Goal: Task Accomplishment & Management: Complete application form

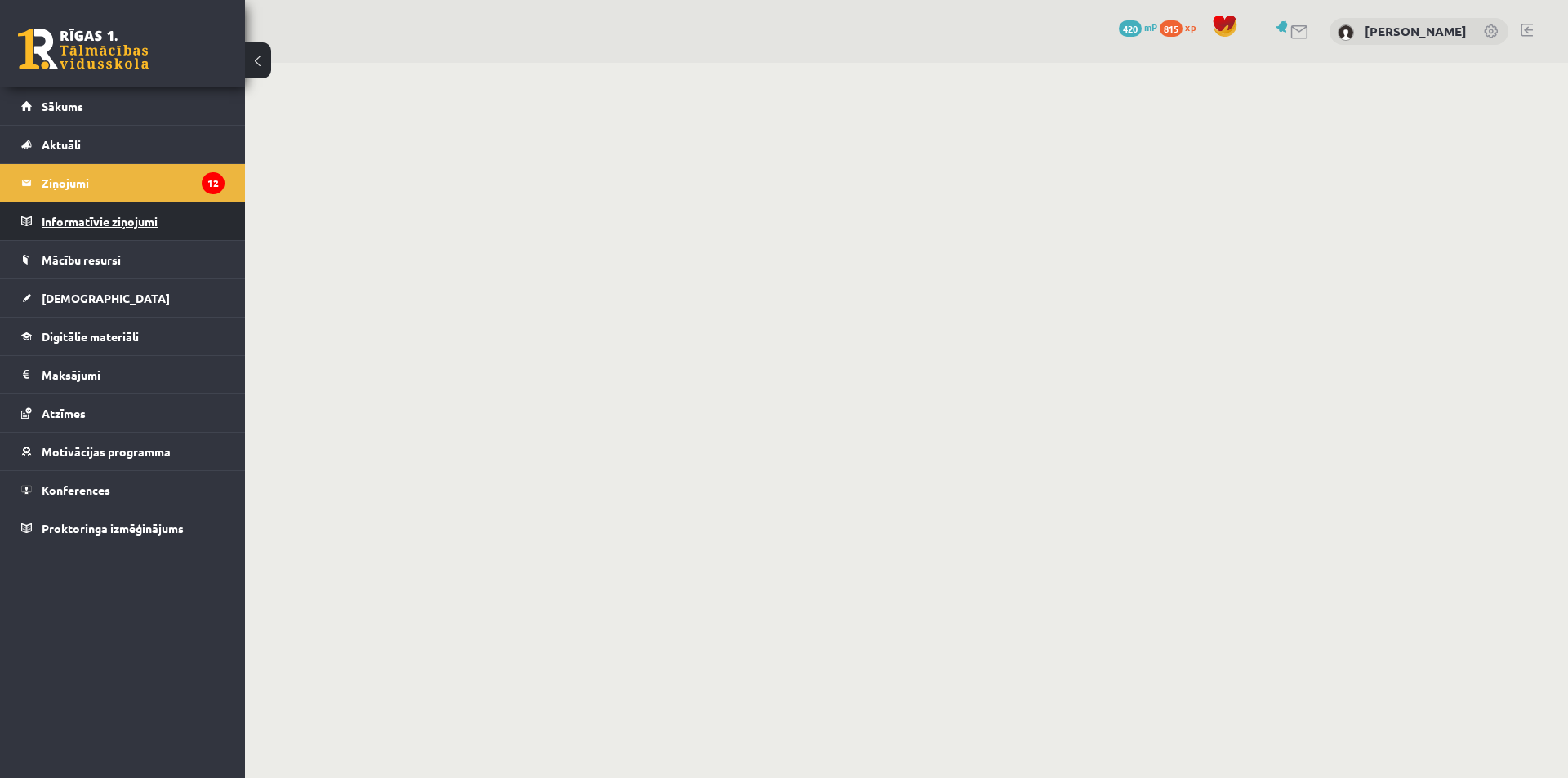
click at [124, 232] on legend "Informatīvie ziņojumi 0" at bounding box center [134, 222] width 183 height 37
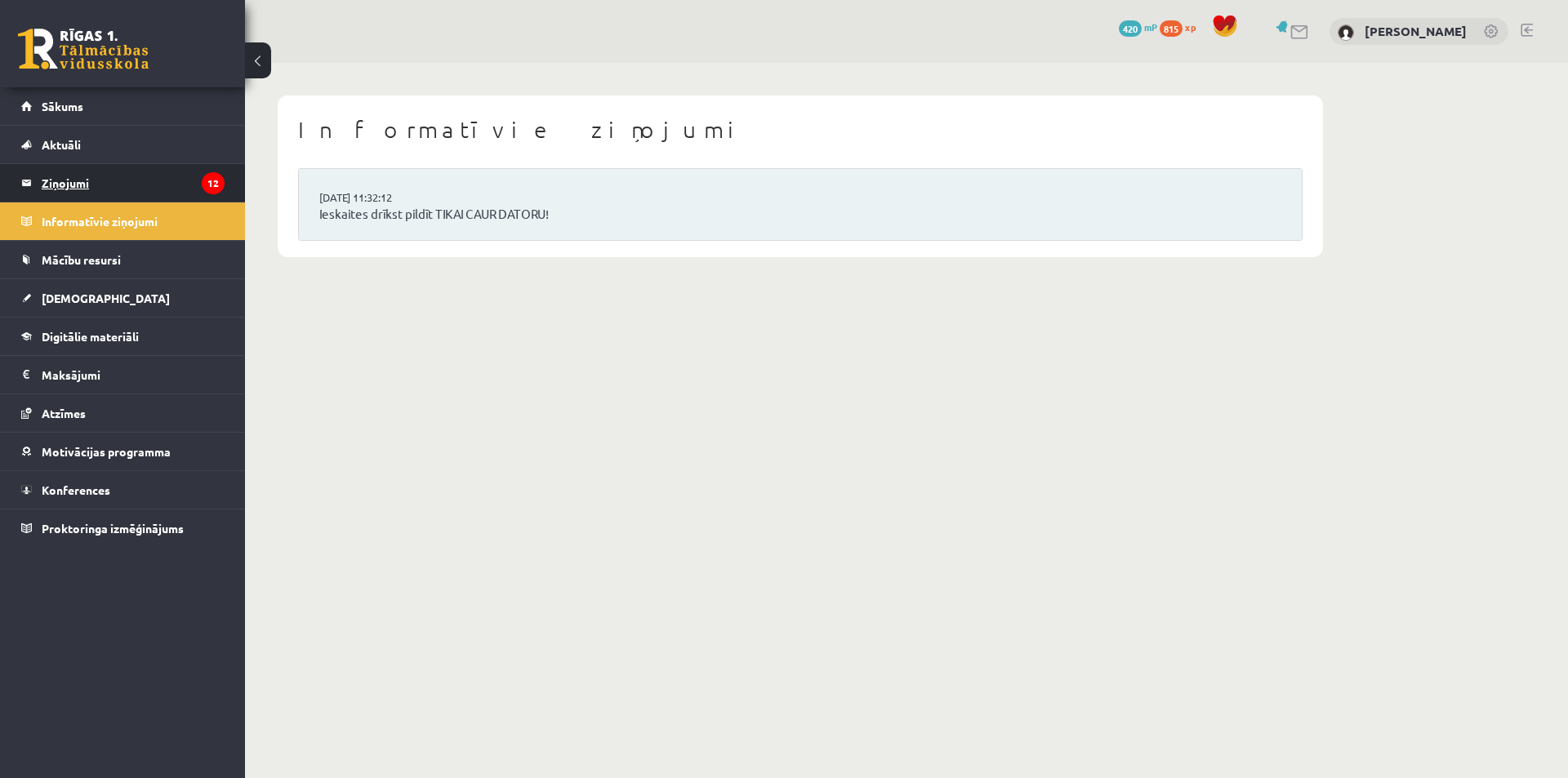
click at [118, 181] on legend "Ziņojumi 12" at bounding box center [134, 183] width 183 height 37
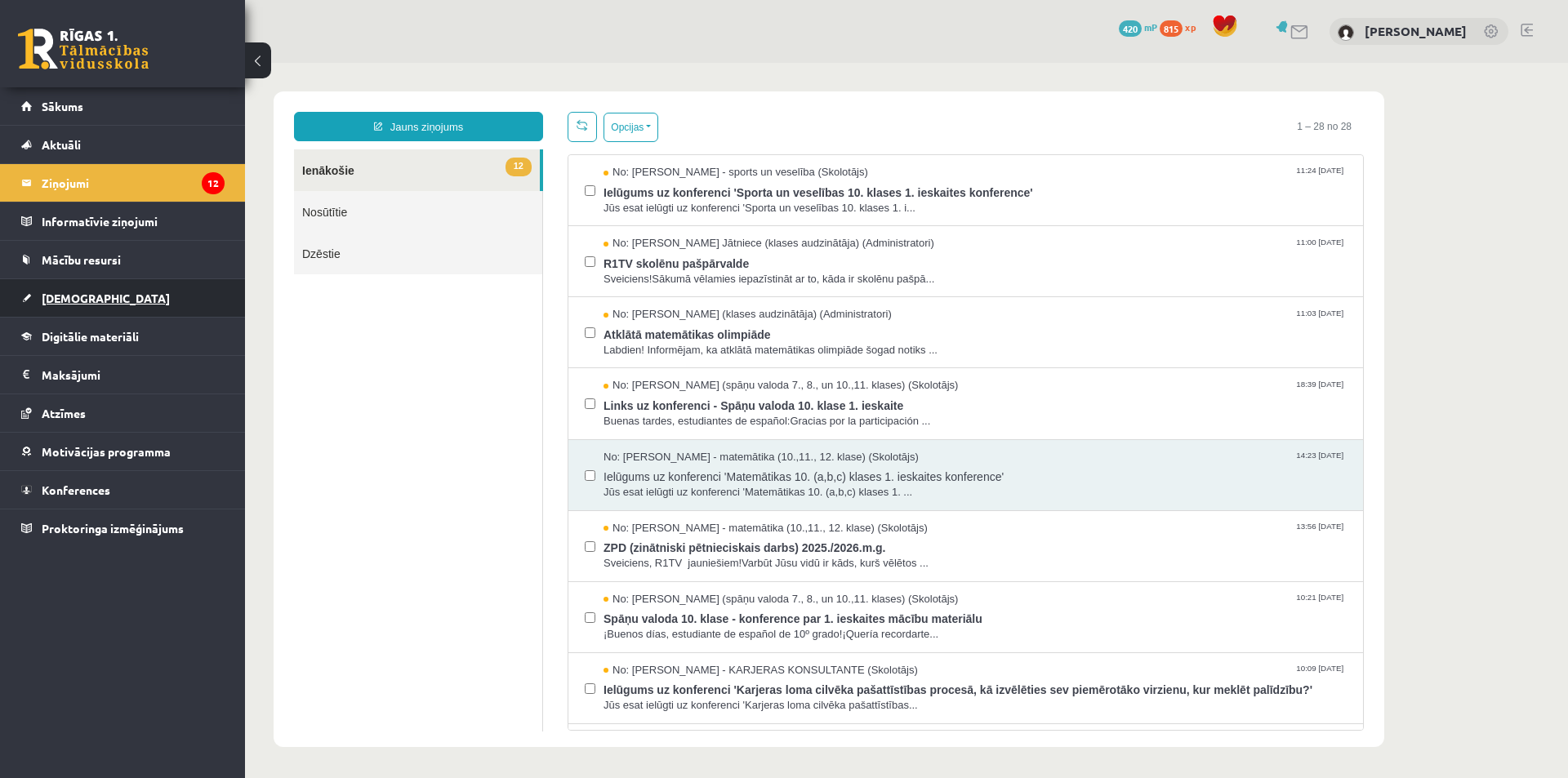
click at [87, 297] on span "[DEMOGRAPHIC_DATA]" at bounding box center [106, 298] width 128 height 15
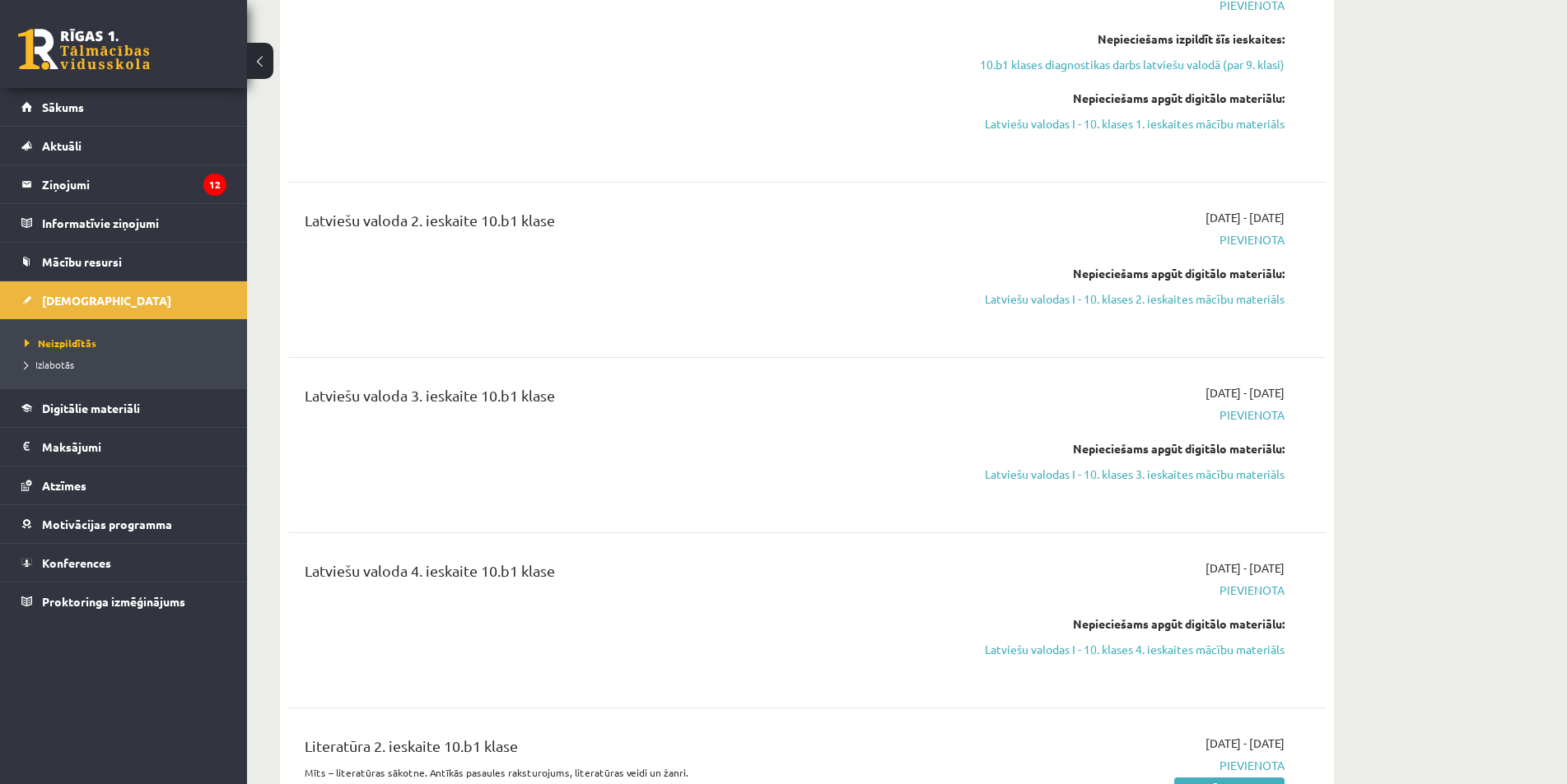
scroll to position [2058, 0]
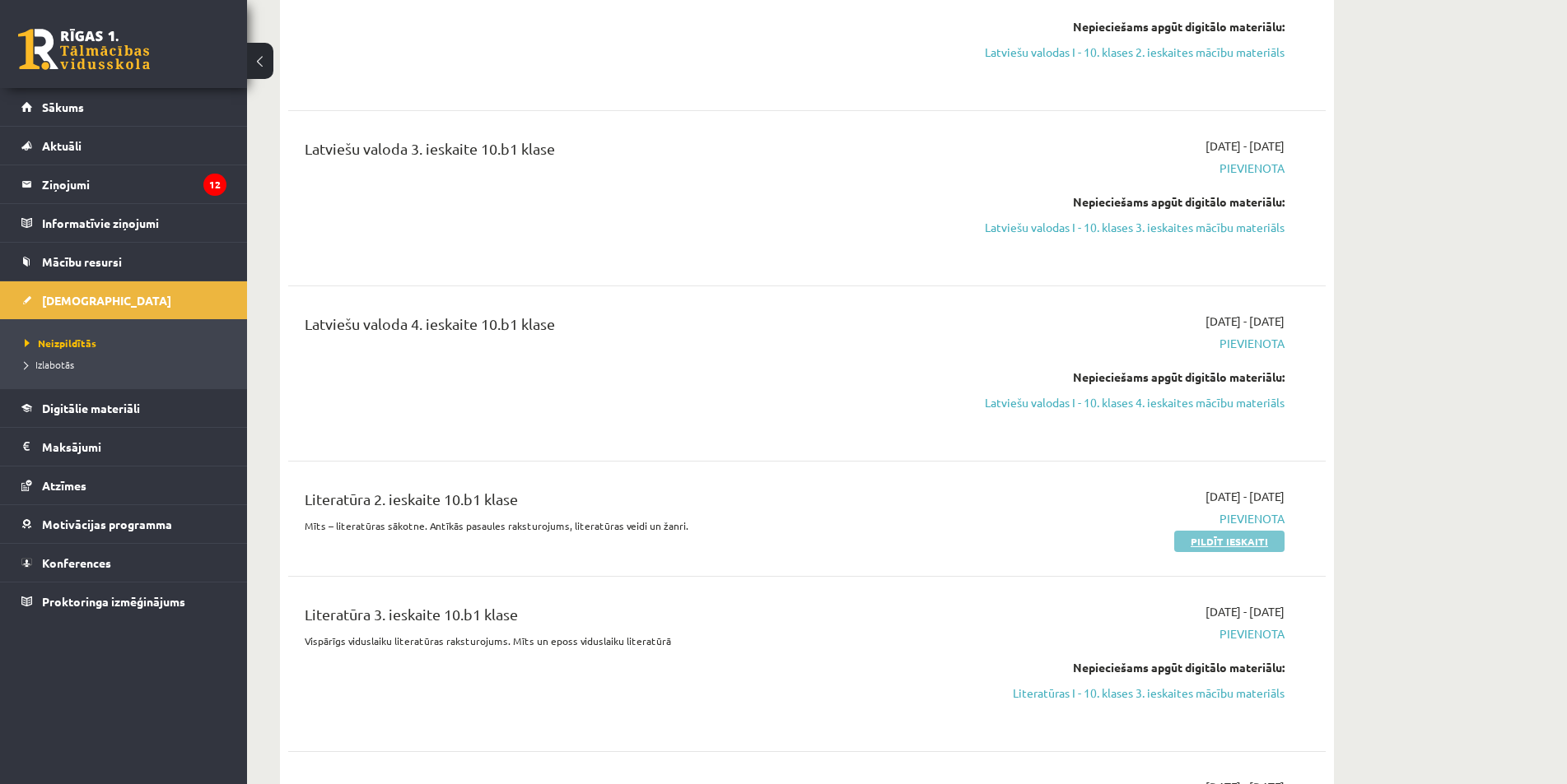
click at [1192, 531] on link "Pildīt ieskaiti" at bounding box center [1229, 541] width 110 height 22
drag, startPoint x: 1228, startPoint y: 525, endPoint x: 849, endPoint y: 90, distance: 576.9
click at [1228, 531] on link "Pildīt ieskaiti" at bounding box center [1229, 541] width 110 height 22
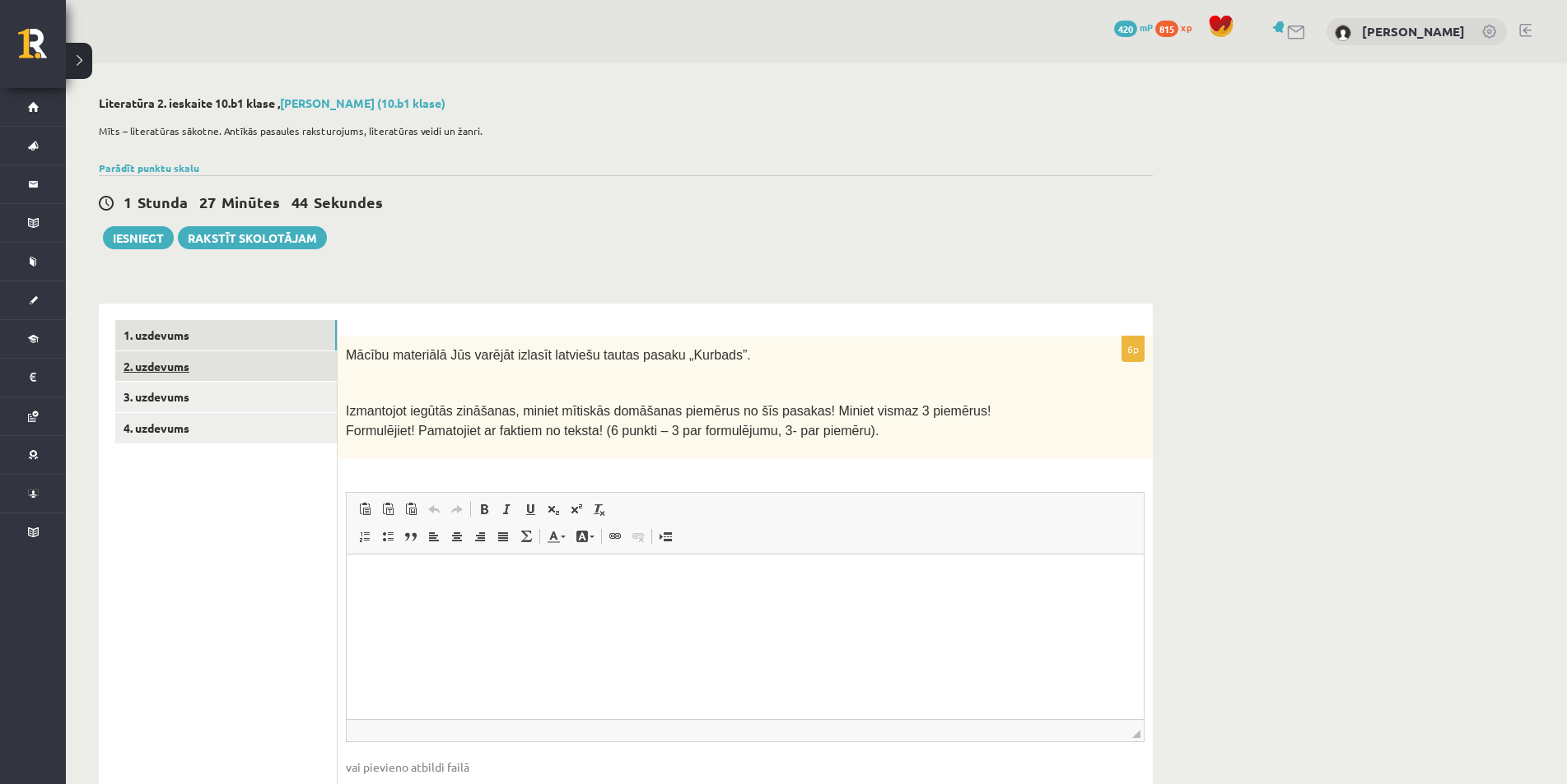
click at [157, 377] on link "2. uzdevums" at bounding box center [225, 367] width 222 height 30
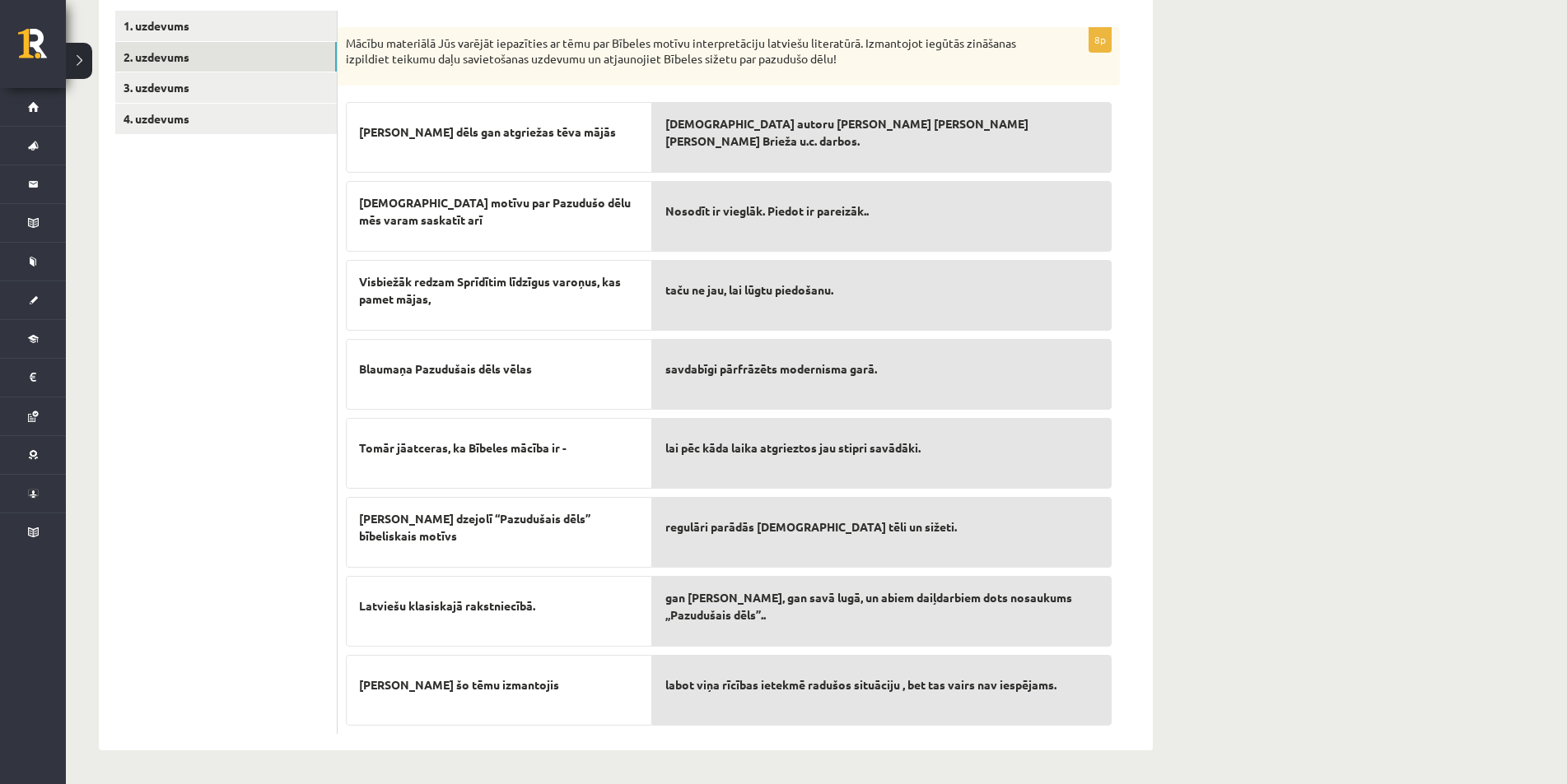
scroll to position [146, 0]
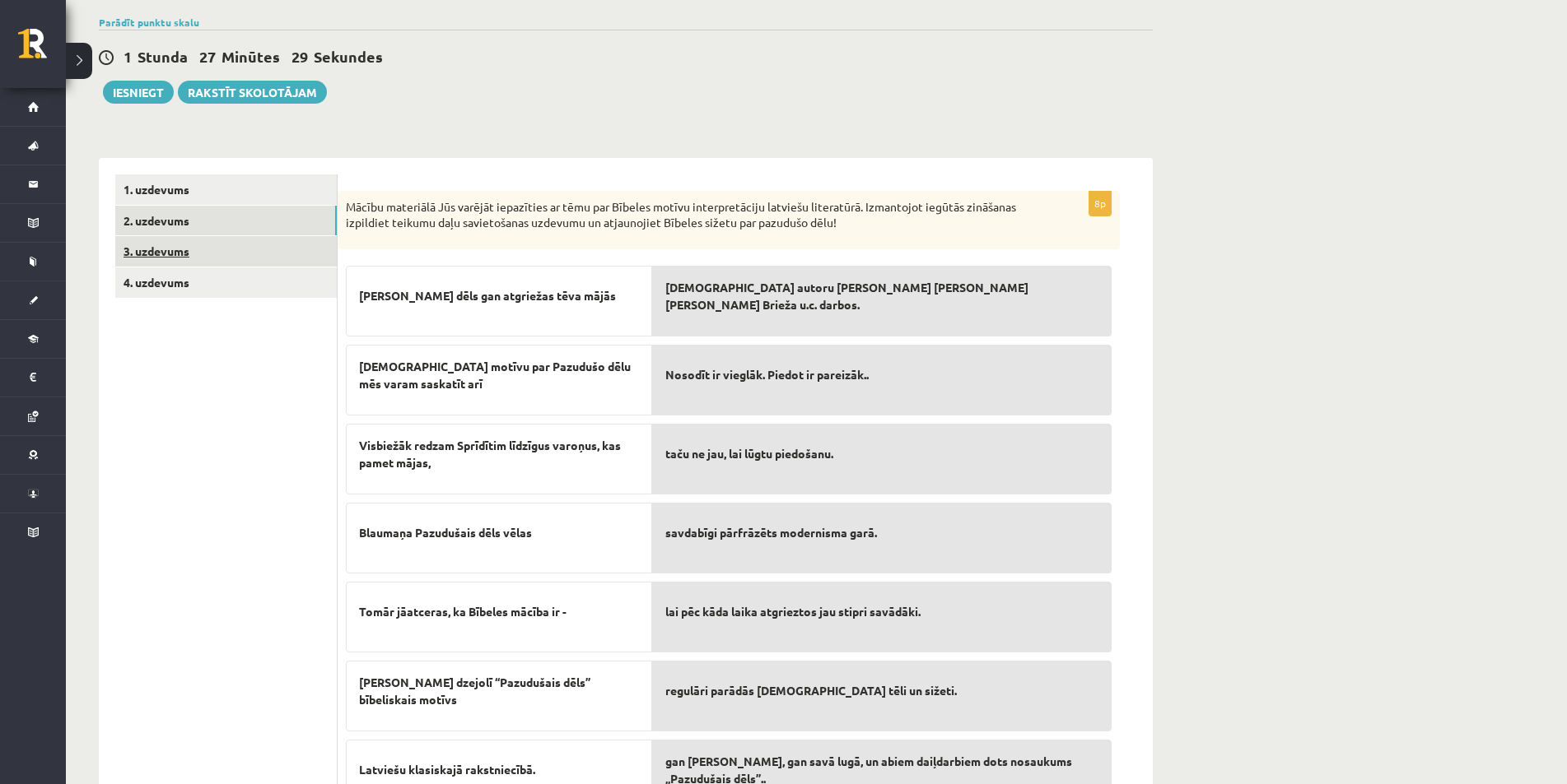
click at [179, 247] on link "3. uzdevums" at bounding box center [225, 252] width 222 height 30
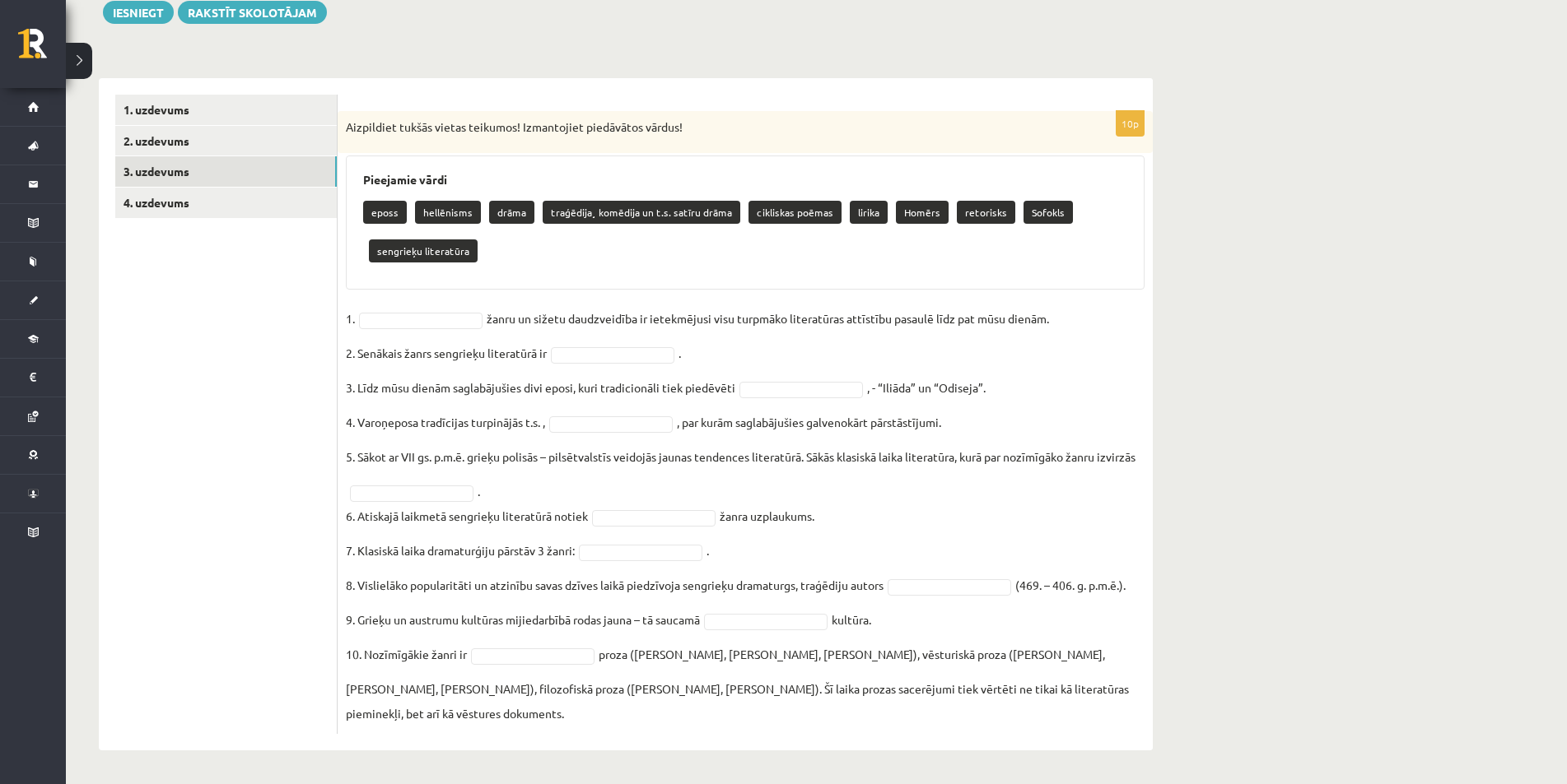
scroll to position [62, 0]
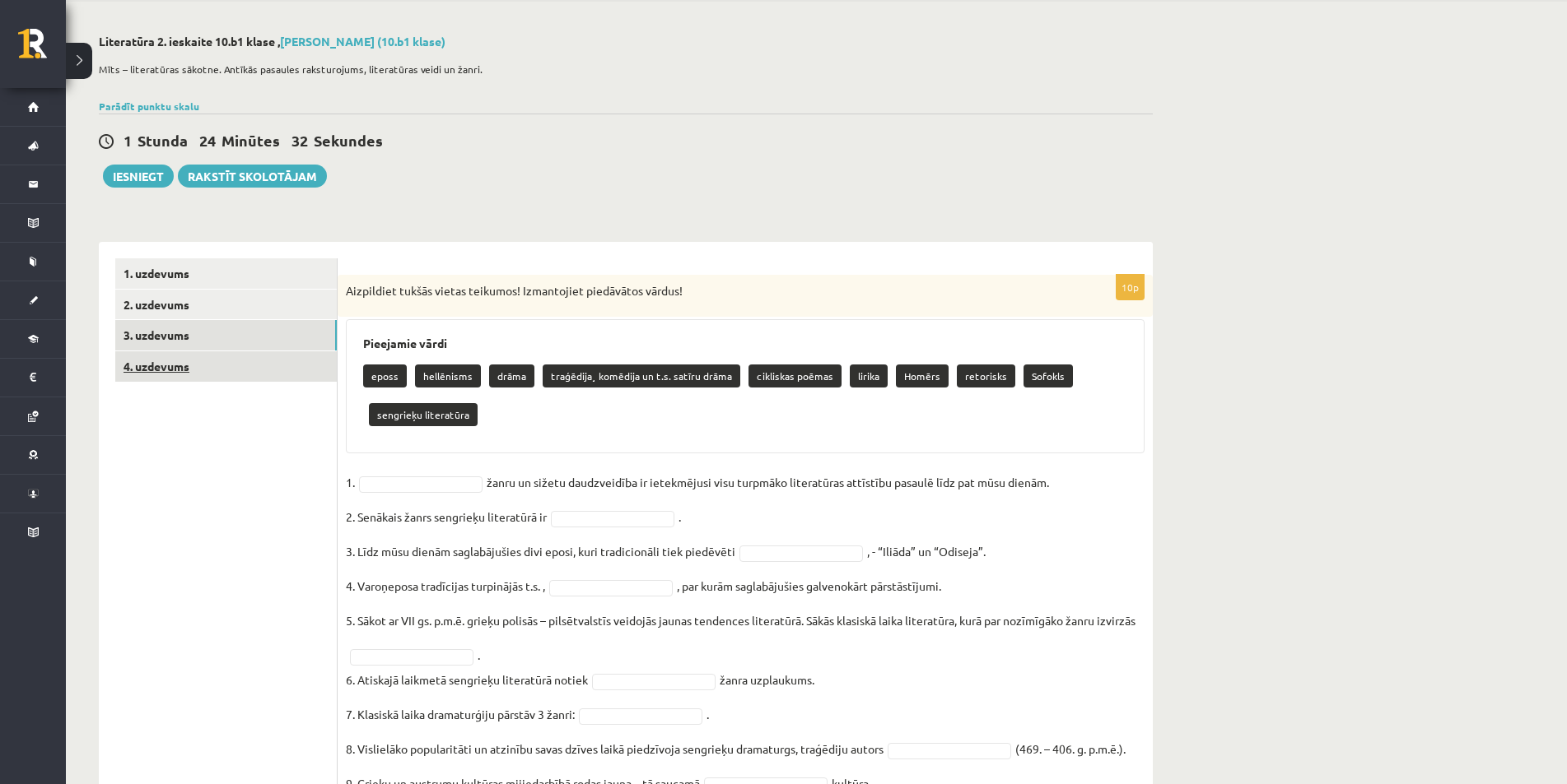
click at [159, 362] on link "4. uzdevums" at bounding box center [225, 367] width 222 height 30
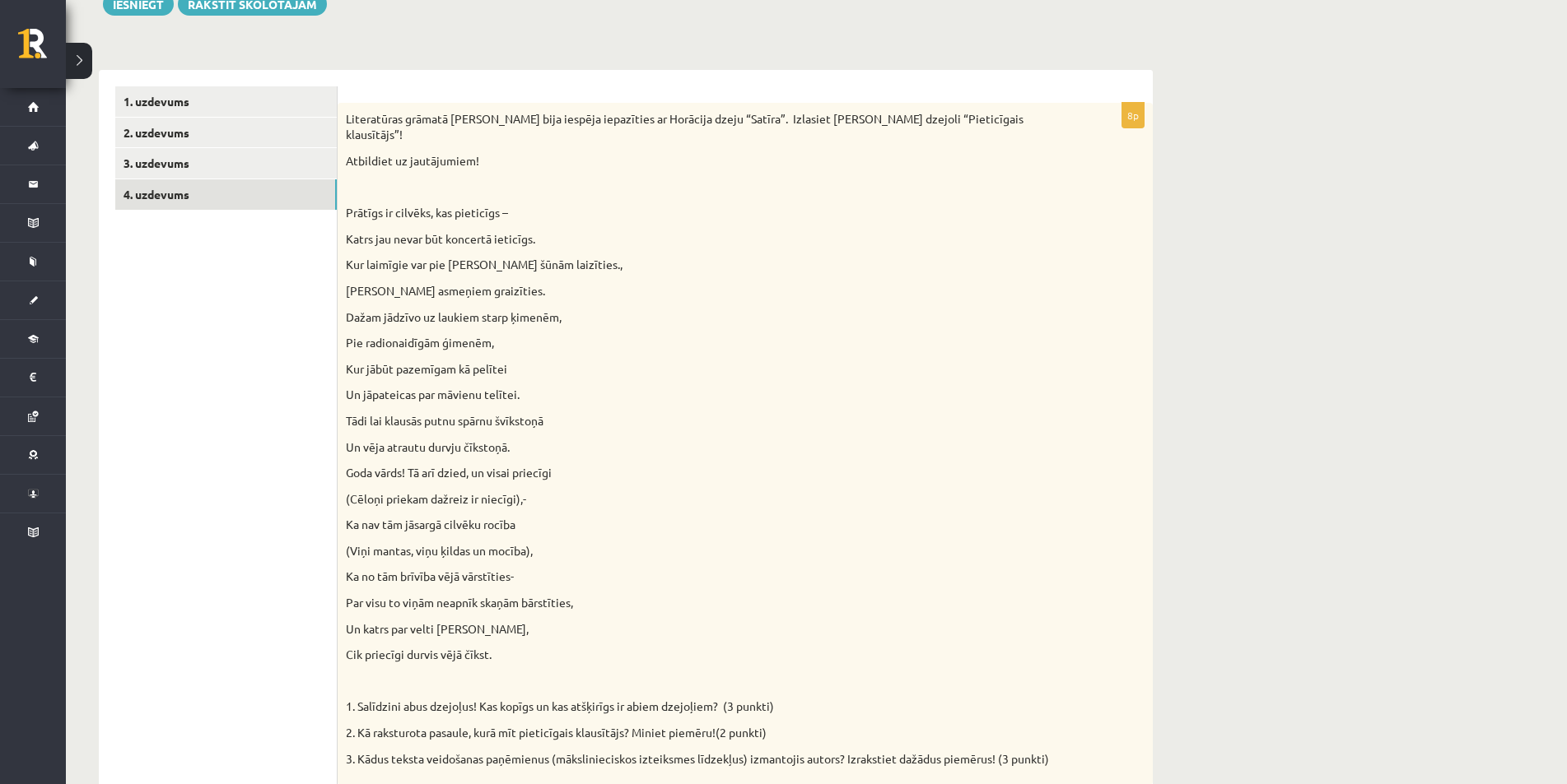
scroll to position [0, 0]
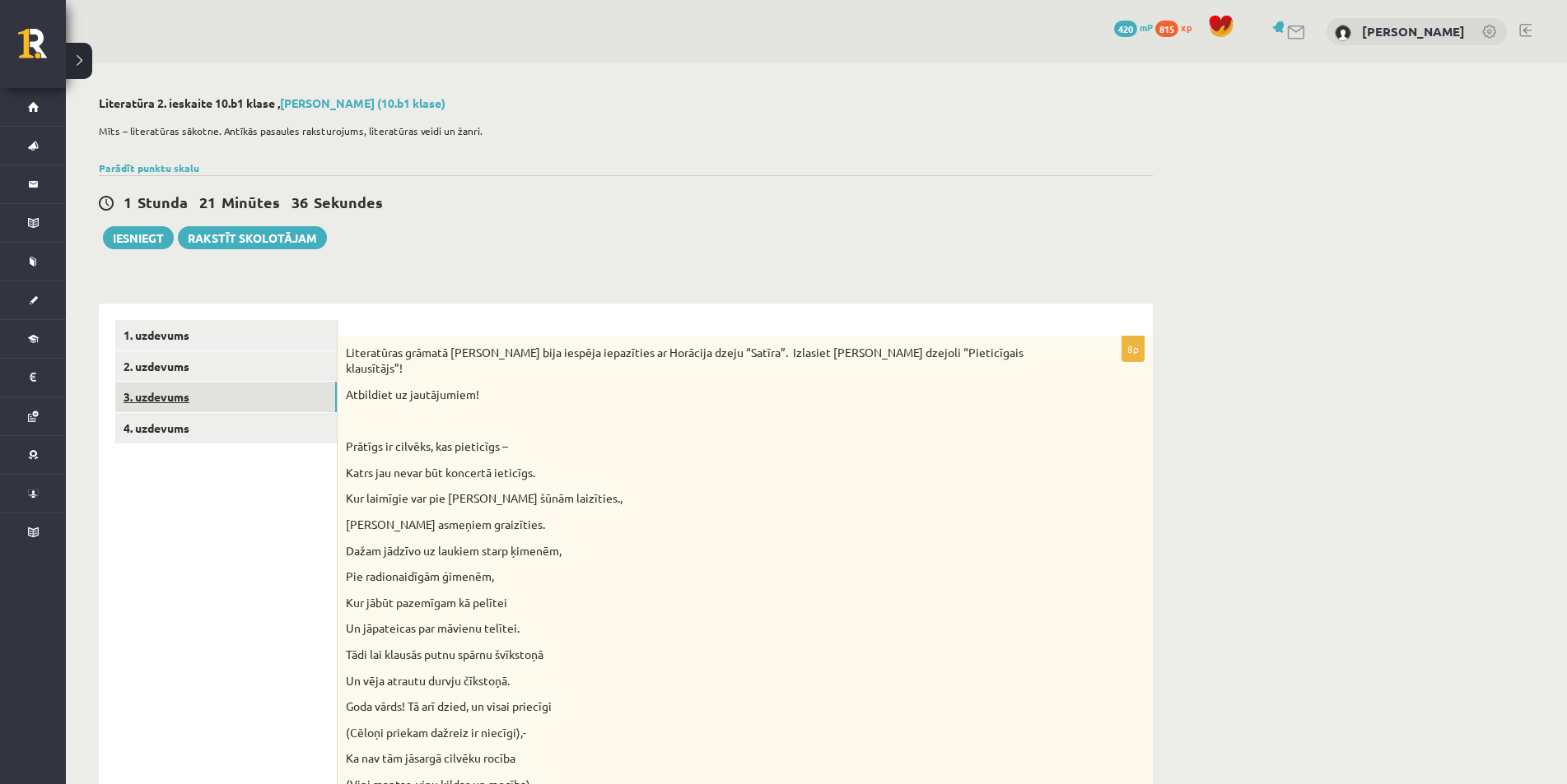
click at [184, 400] on link "3. uzdevums" at bounding box center [225, 397] width 222 height 30
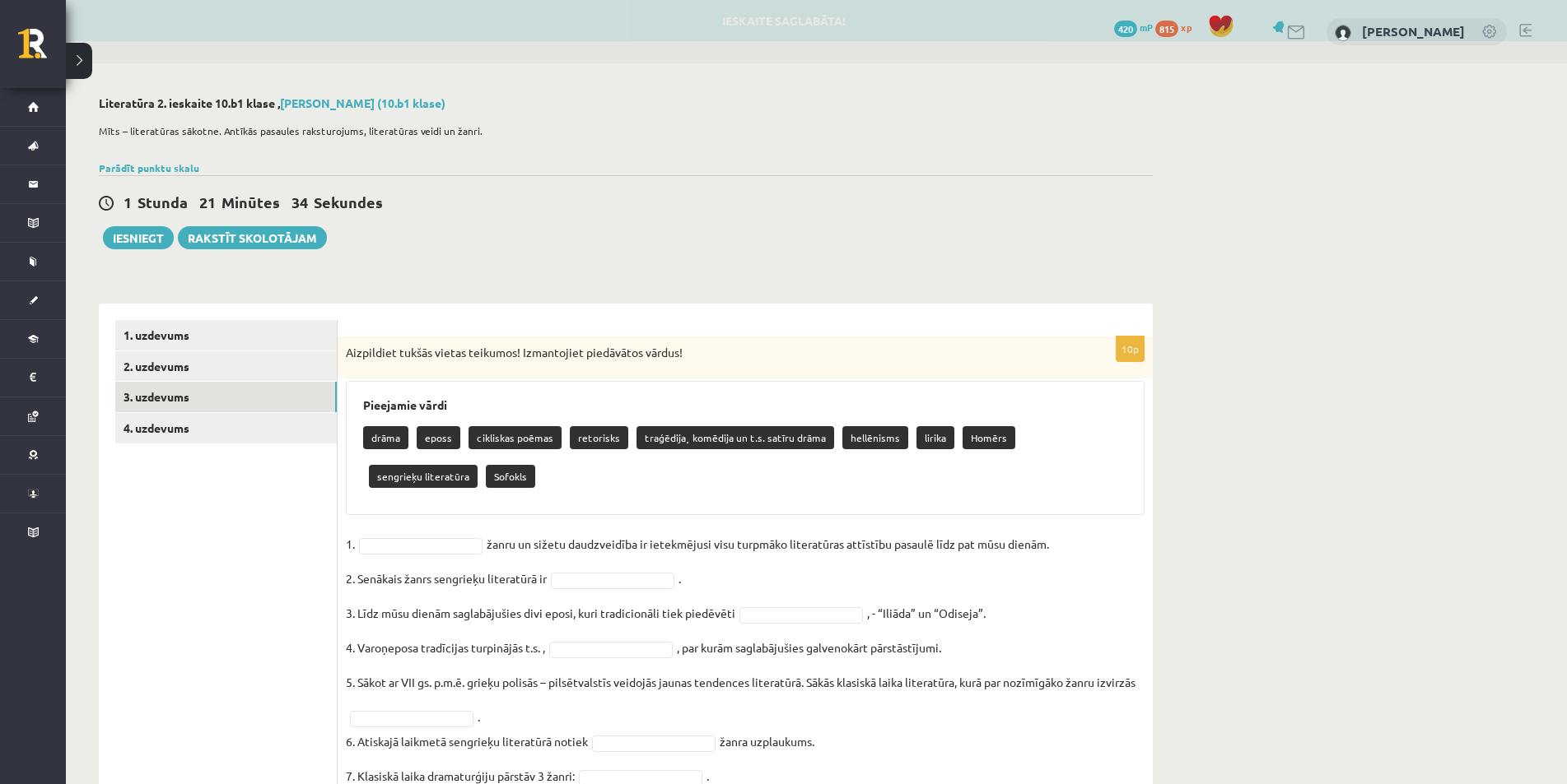
scroll to position [165, 0]
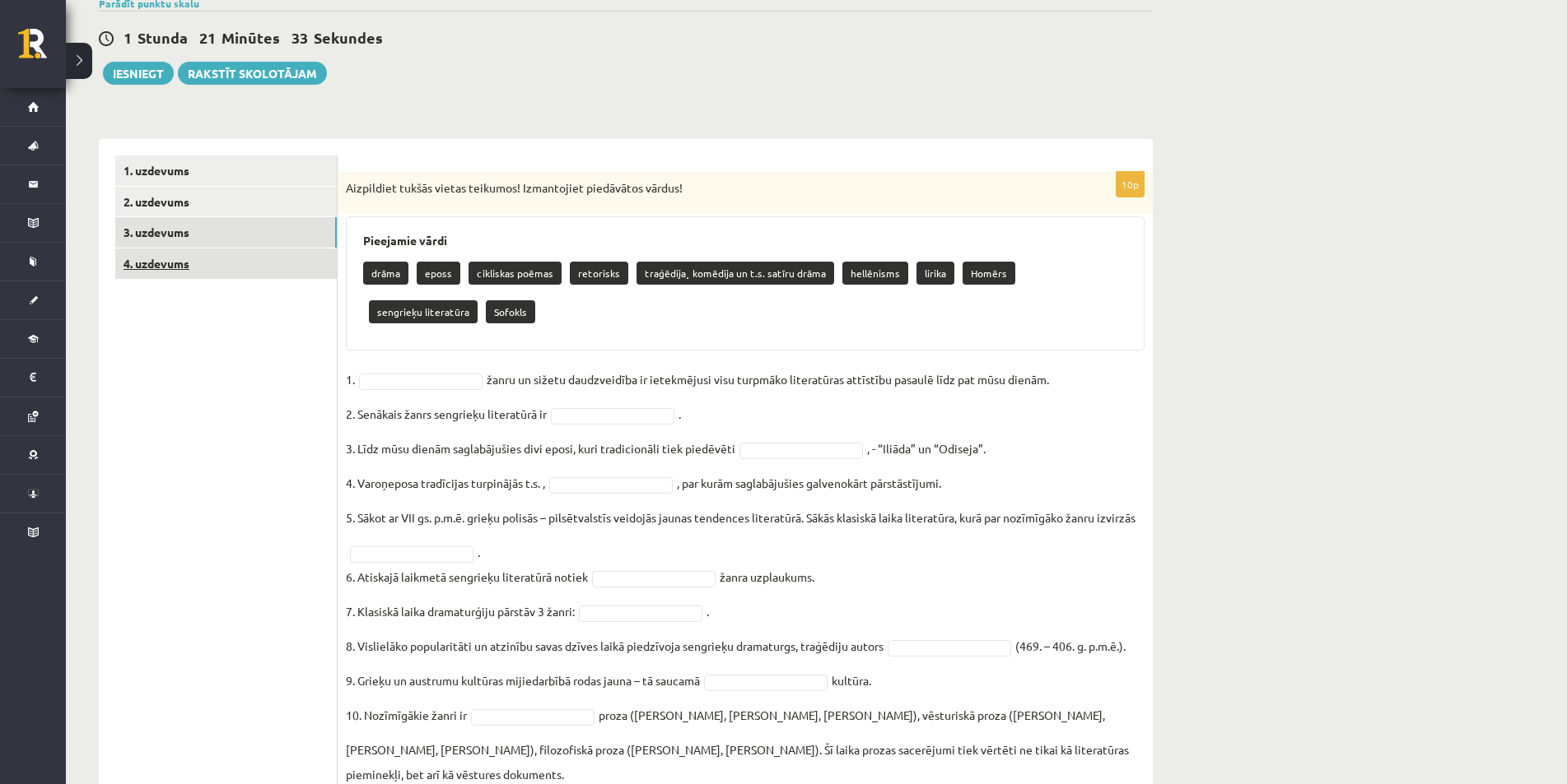
click at [173, 256] on link "4. uzdevums" at bounding box center [225, 264] width 222 height 30
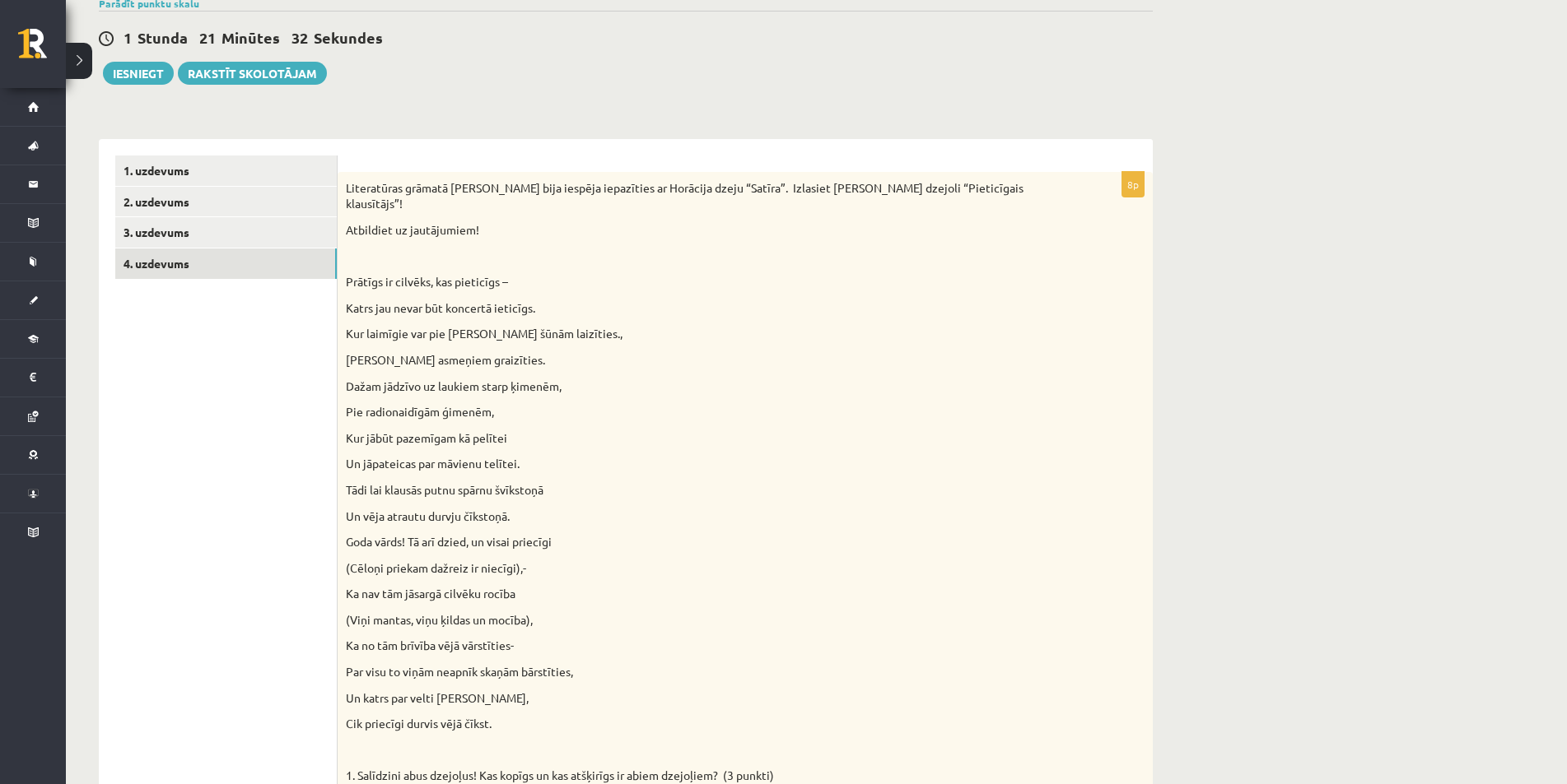
scroll to position [0, 0]
click at [159, 179] on link "1. uzdevums" at bounding box center [225, 171] width 222 height 30
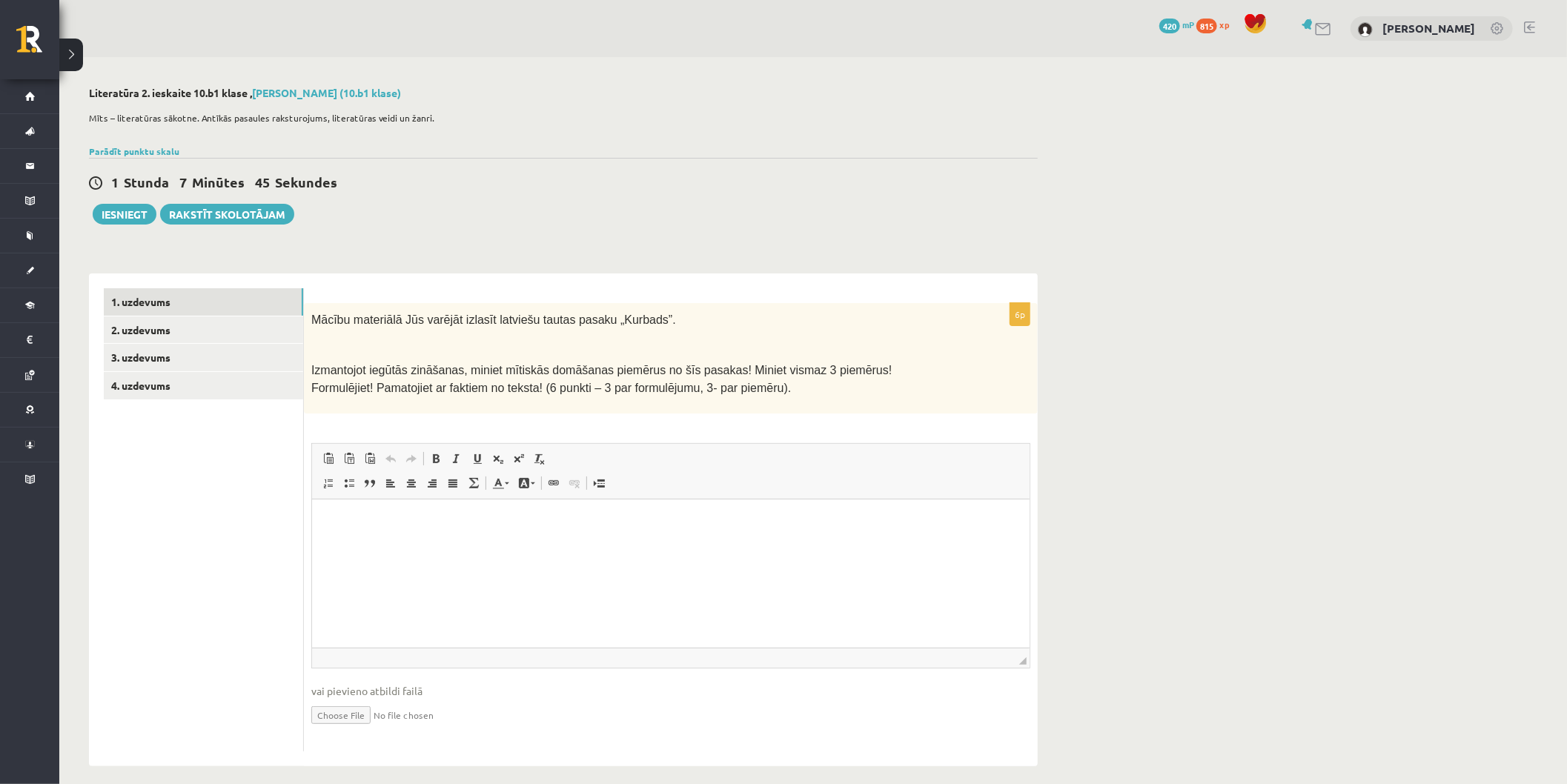
click at [457, 513] on p "Визуальный текстовый редактор, wiswyg-editor-user-answer-47433797548740" at bounding box center [670, 521] width 688 height 15
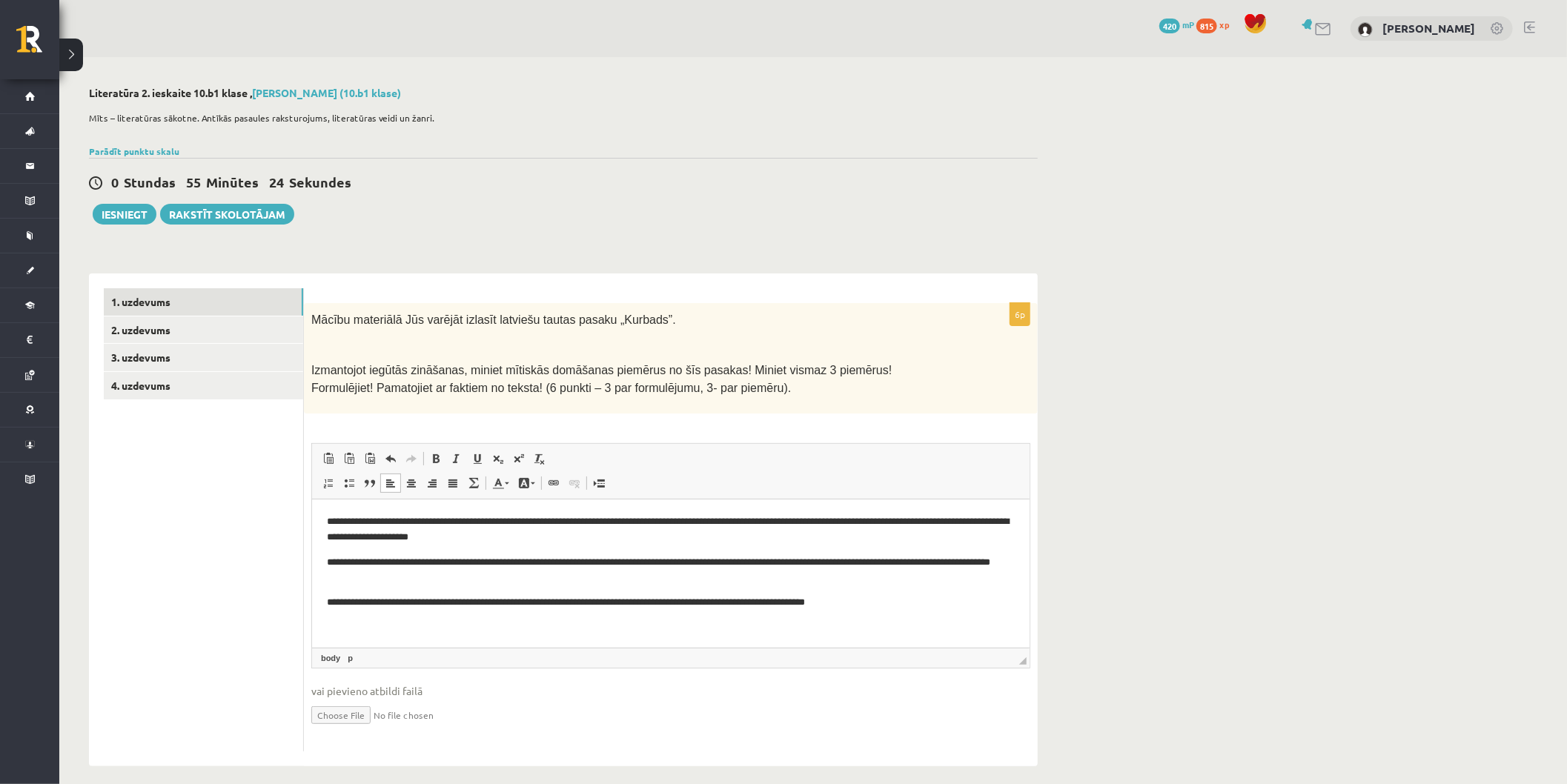
click at [566, 540] on p "**********" at bounding box center [670, 529] width 688 height 31
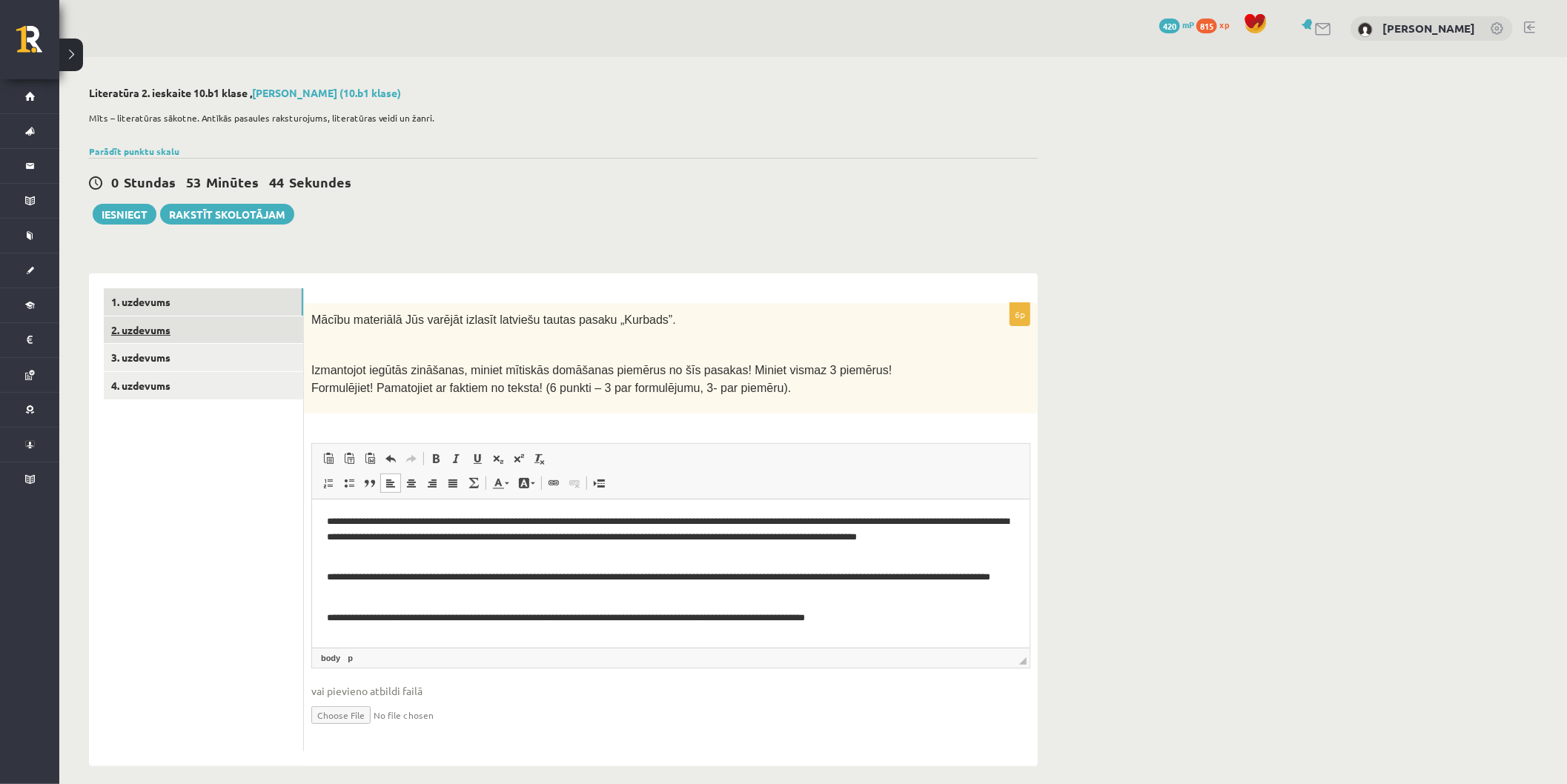
click at [155, 322] on link "2. uzdevums" at bounding box center [203, 330] width 199 height 27
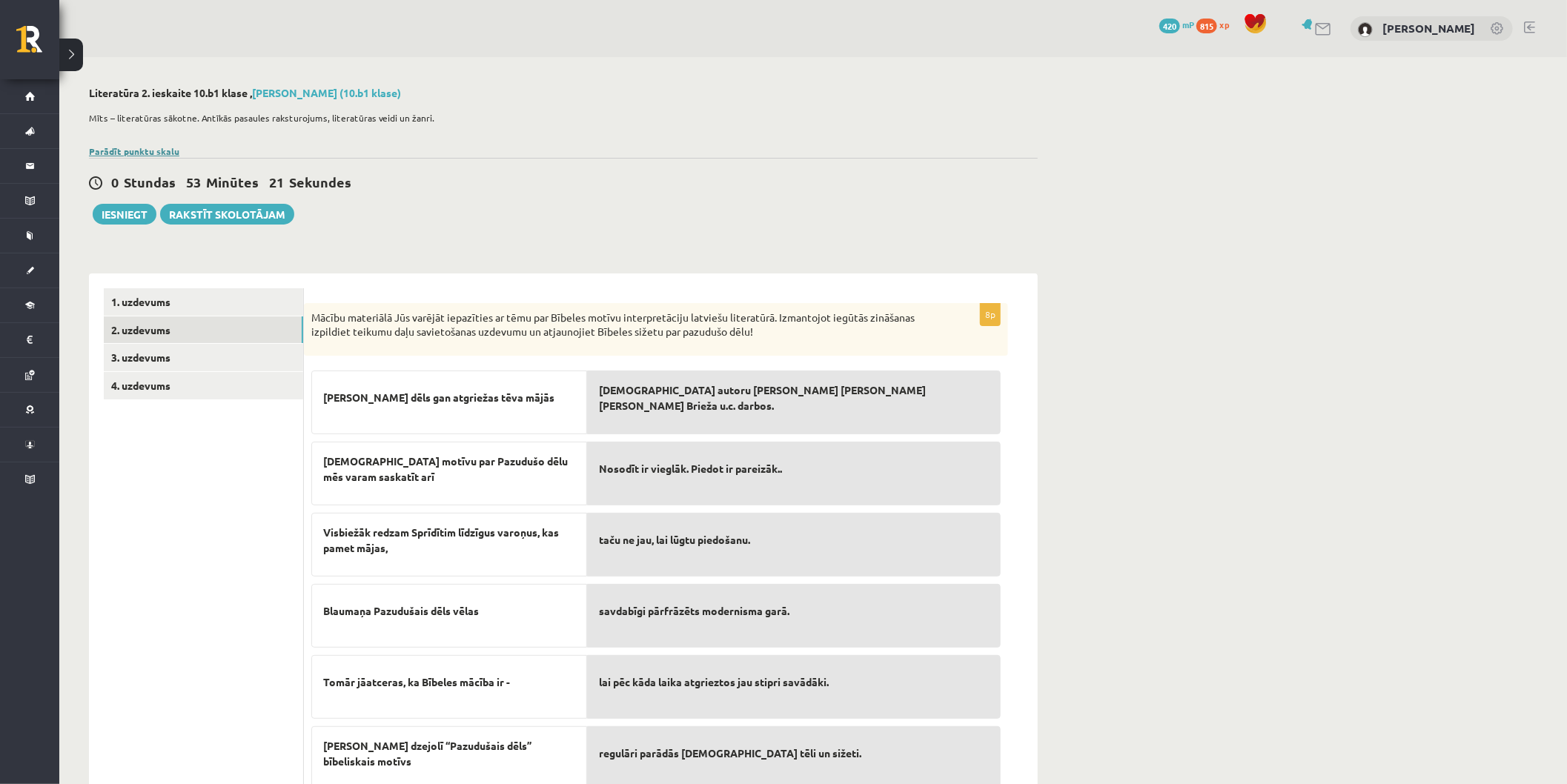
click at [143, 146] on link "Parādīt punktu skalu" at bounding box center [134, 151] width 91 height 12
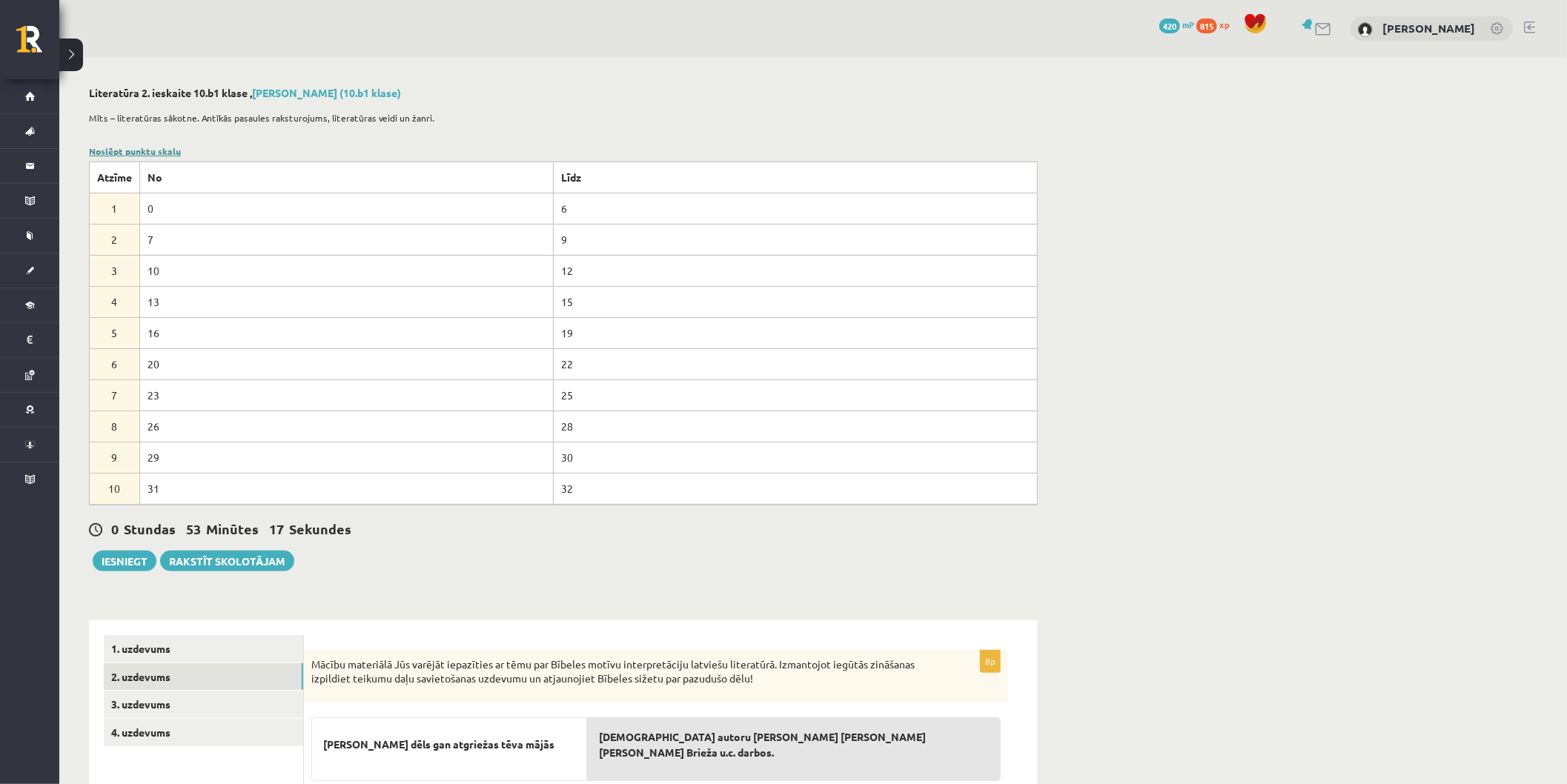
click at [167, 151] on link "Noslēpt punktu skalu" at bounding box center [135, 151] width 92 height 12
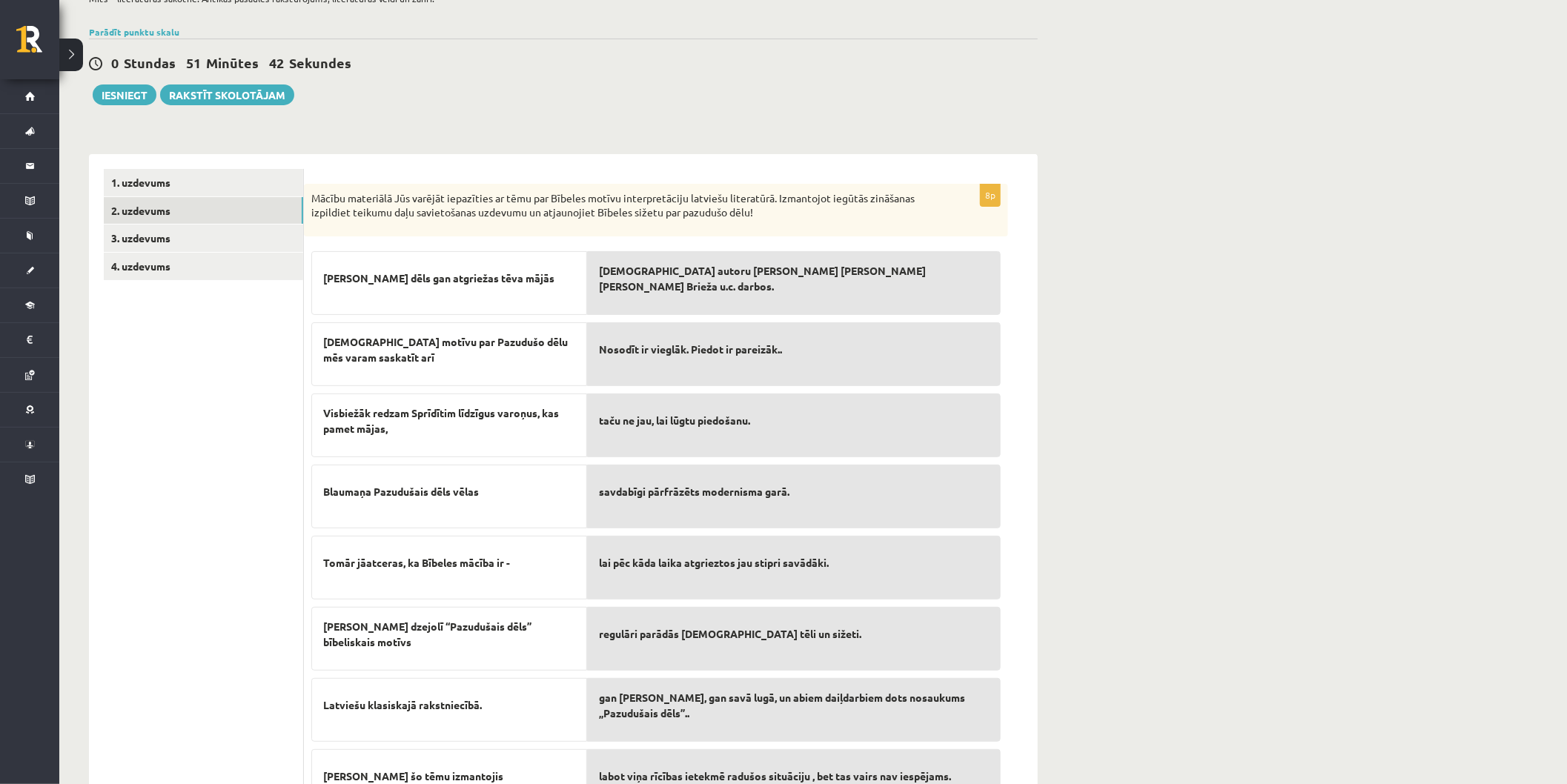
scroll to position [202, 0]
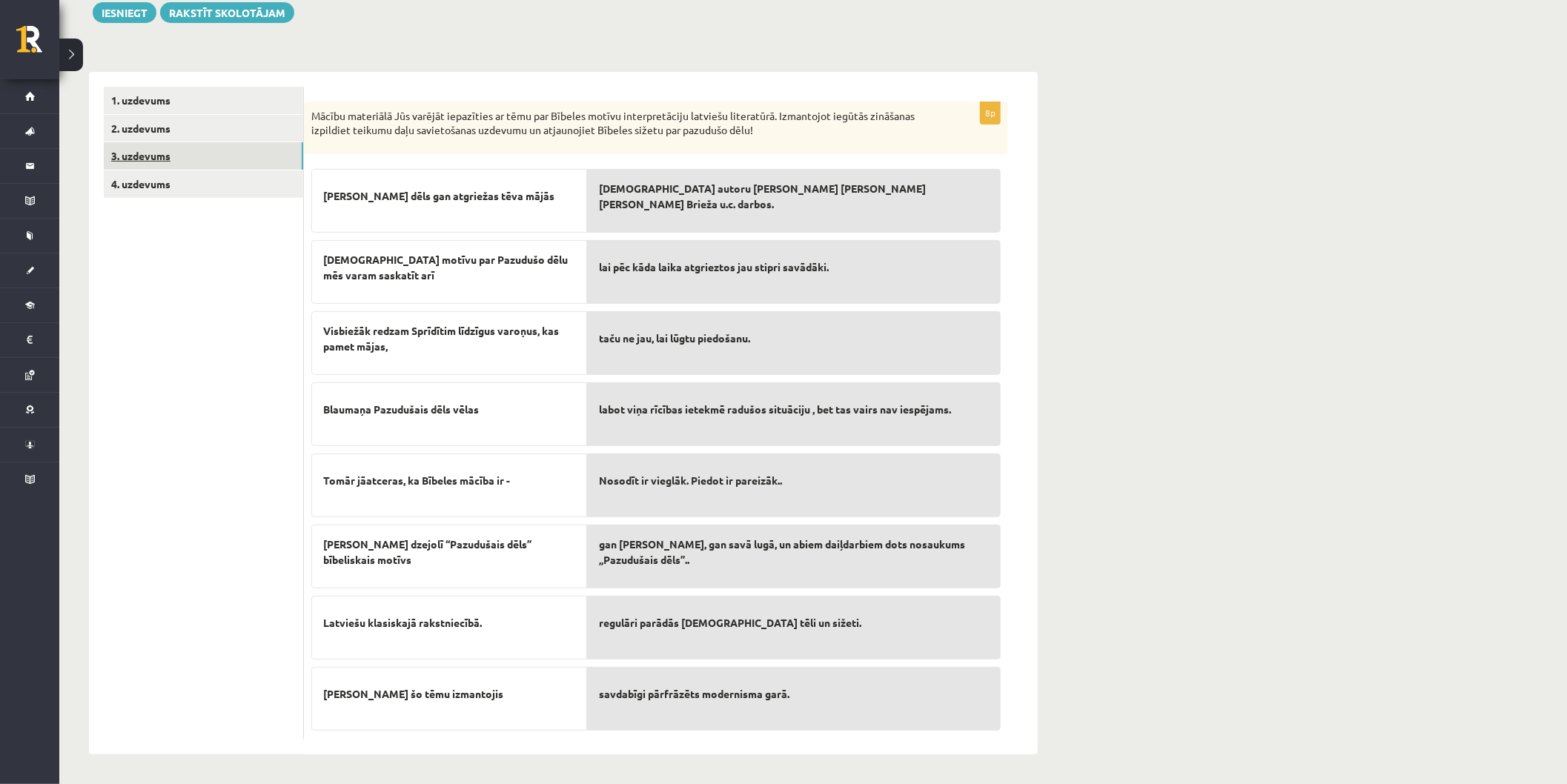
click at [175, 157] on link "3. uzdevums" at bounding box center [203, 156] width 199 height 27
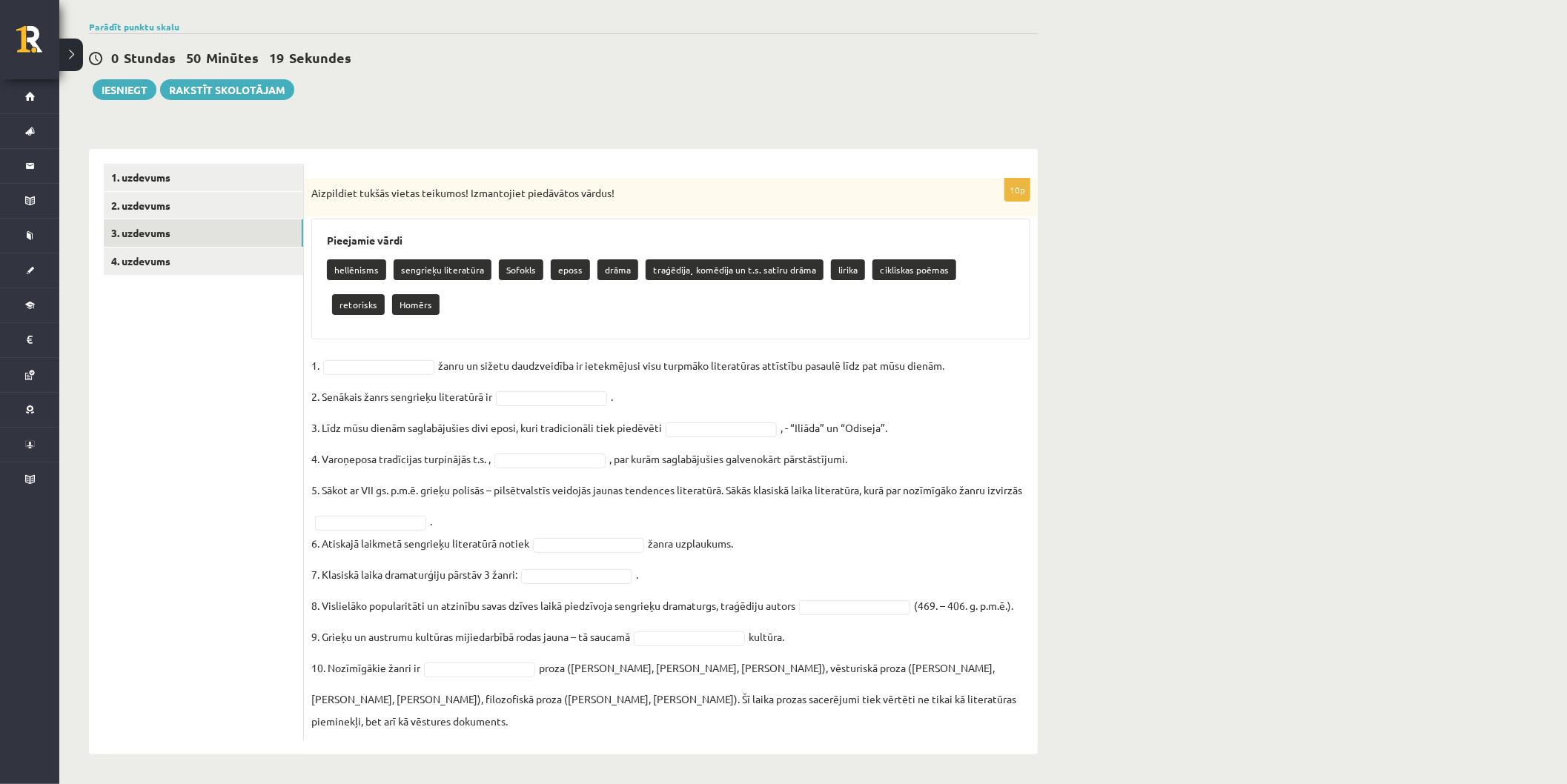
scroll to position [0, 0]
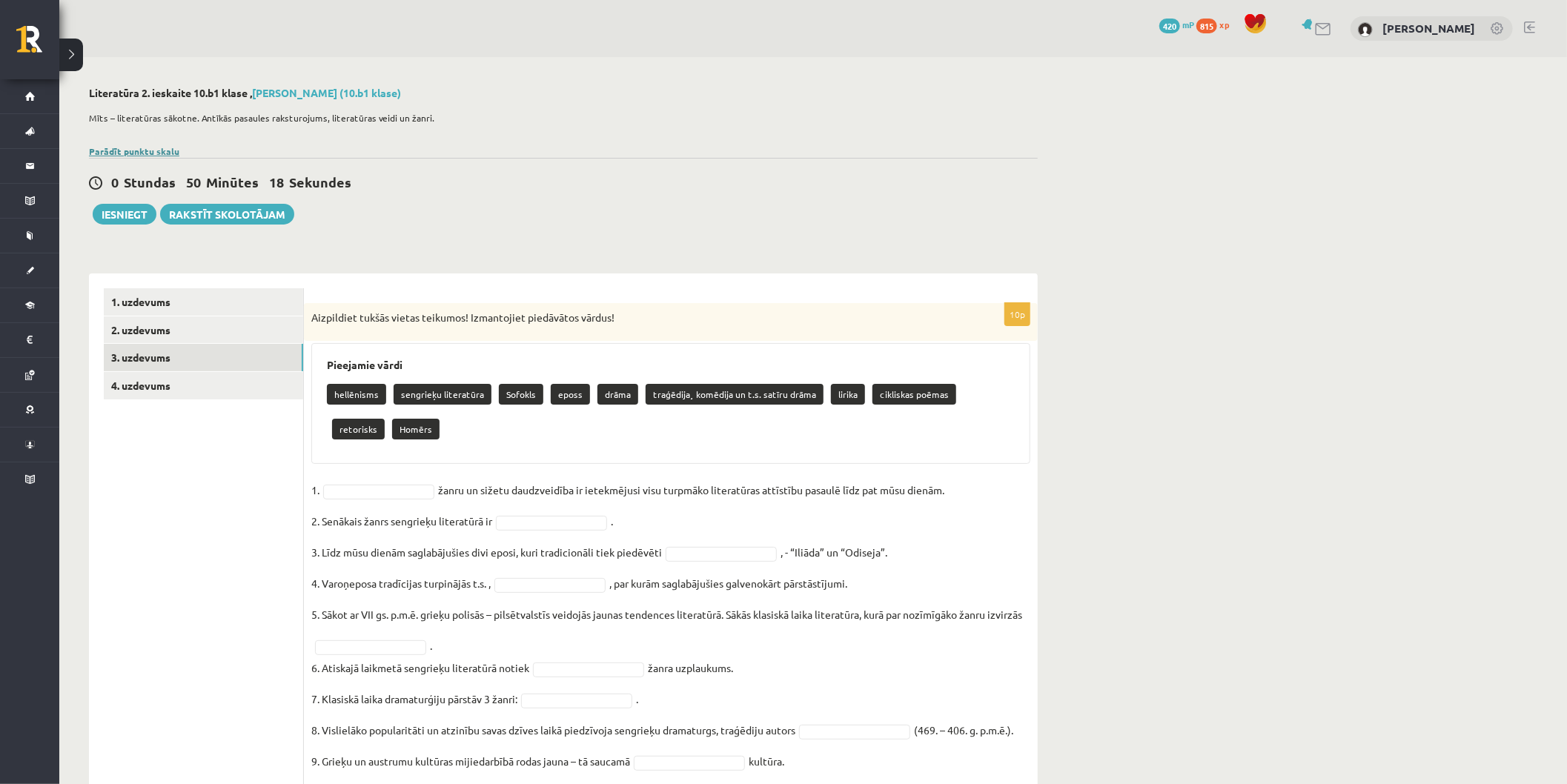
click at [149, 146] on link "Parādīt punktu skalu" at bounding box center [134, 151] width 91 height 12
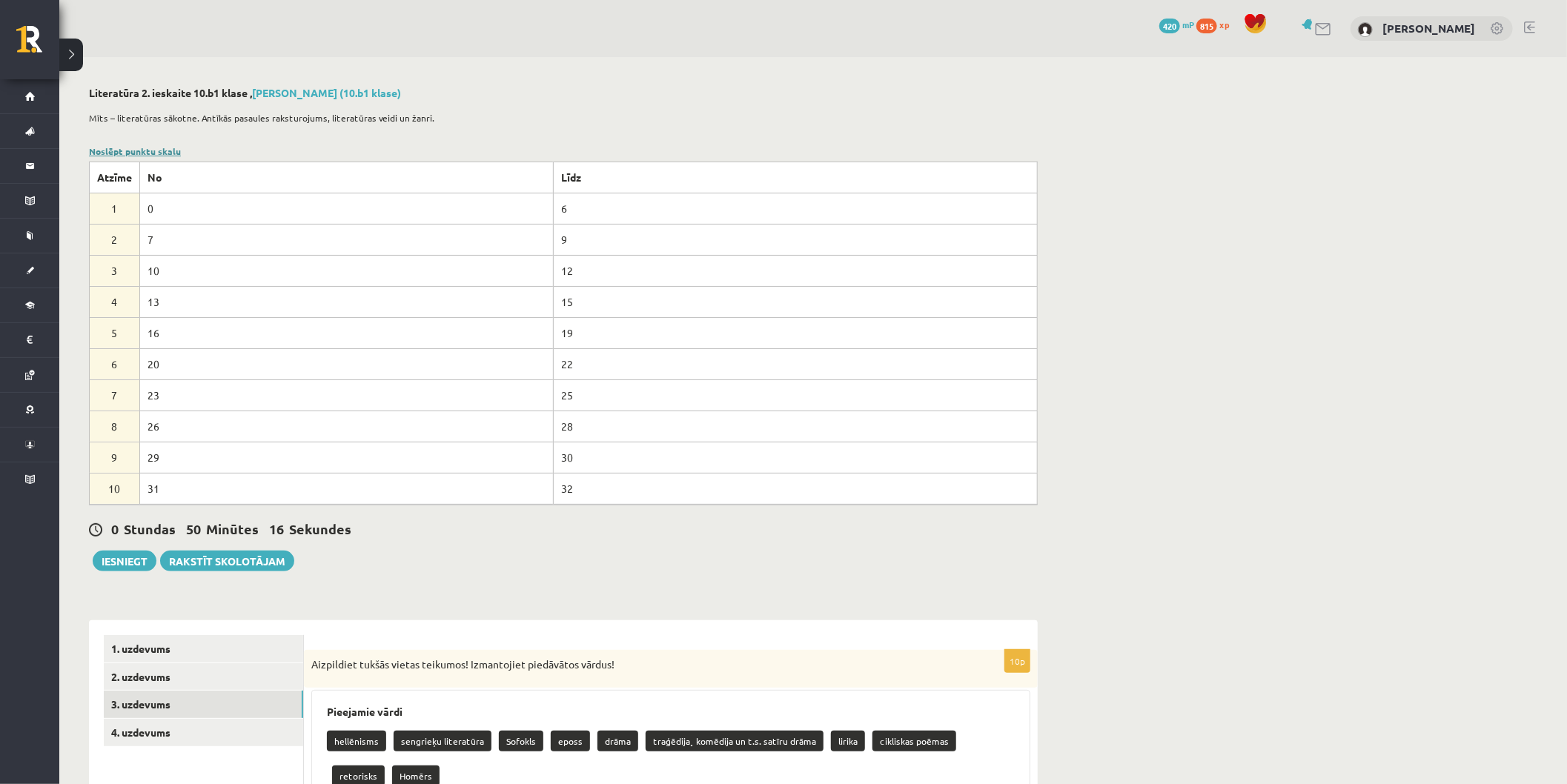
click at [147, 146] on link "Noslēpt punktu skalu" at bounding box center [135, 151] width 92 height 12
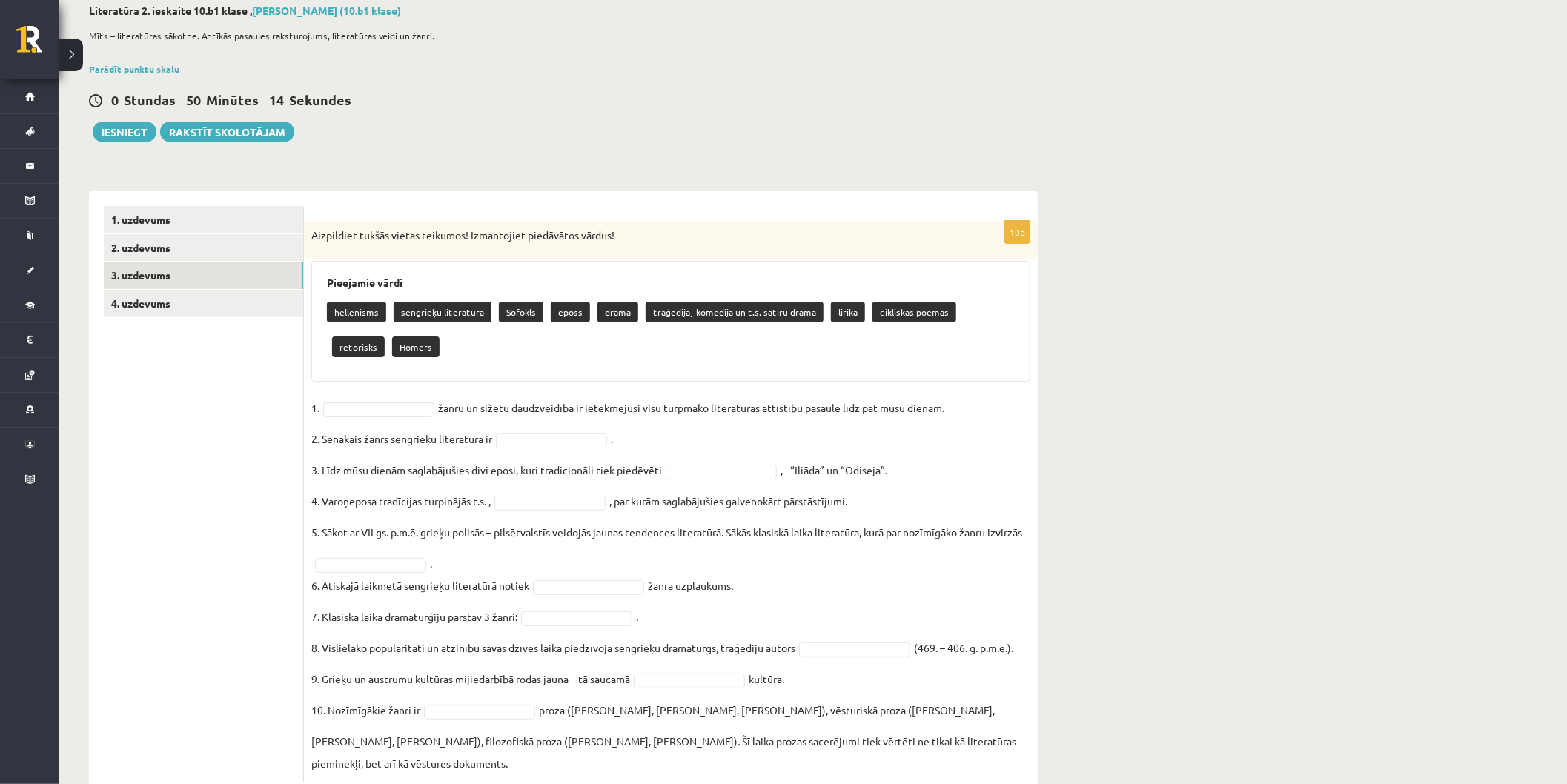
scroll to position [125, 0]
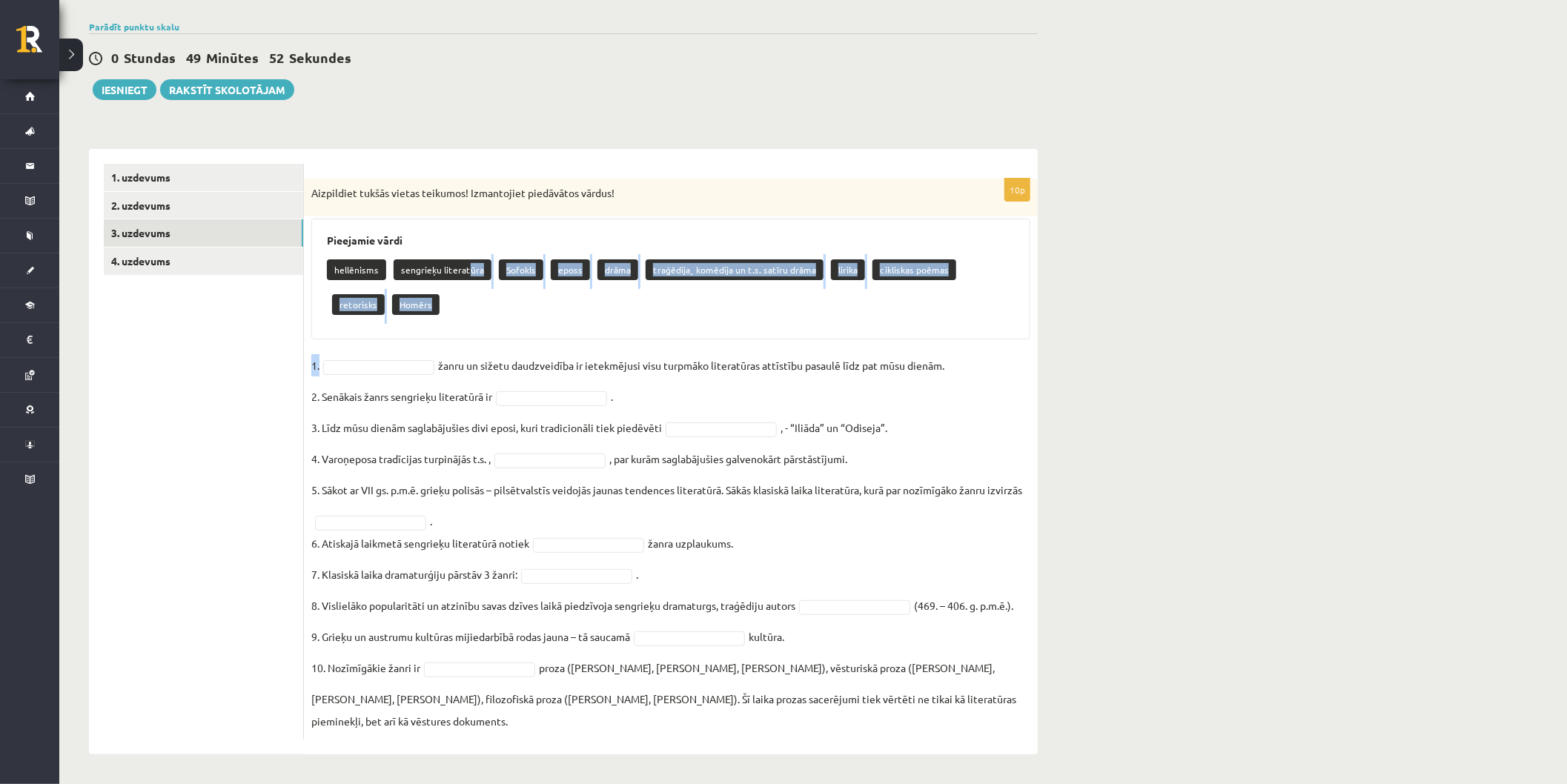
drag, startPoint x: 464, startPoint y: 268, endPoint x: 394, endPoint y: 345, distance: 104.1
click at [394, 345] on div "10p Aizpildiet tukšās vietas teikumos! Izmantojiet piedāvātos vārdus! Pieejamie…" at bounding box center [671, 458] width 734 height 561
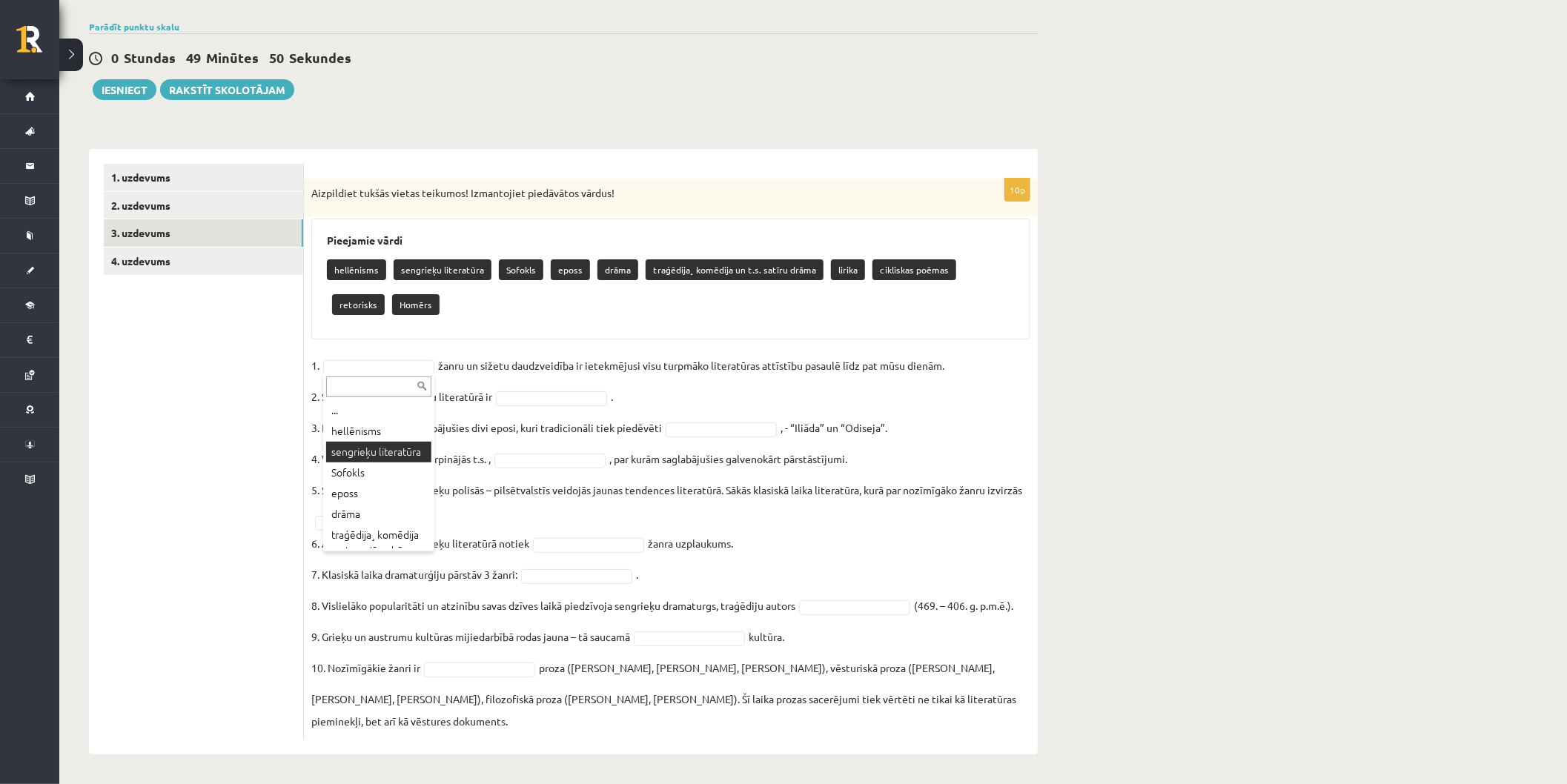
scroll to position [91, 0]
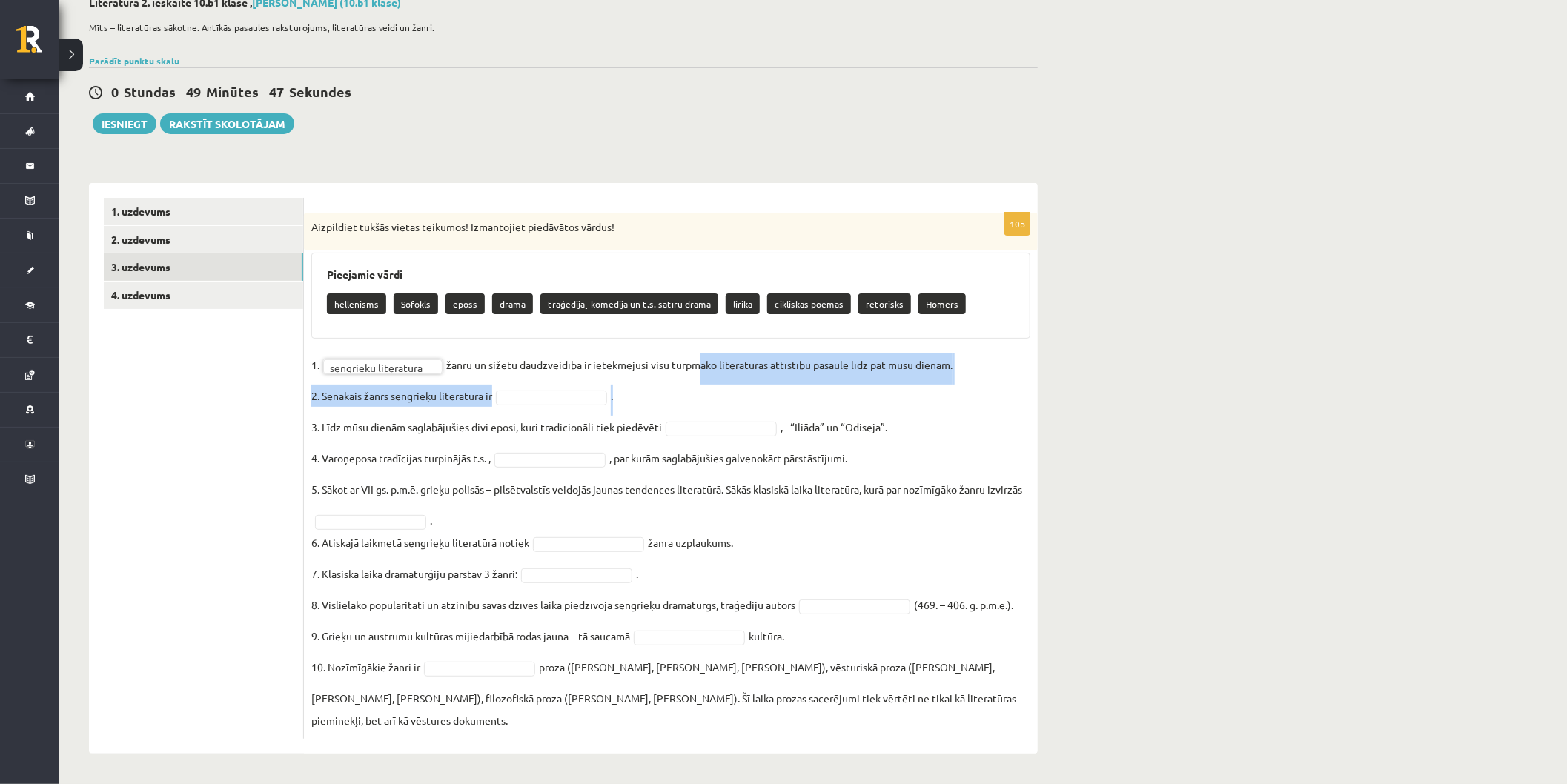
click at [698, 384] on fieldset "**********" at bounding box center [671, 542] width 719 height 378
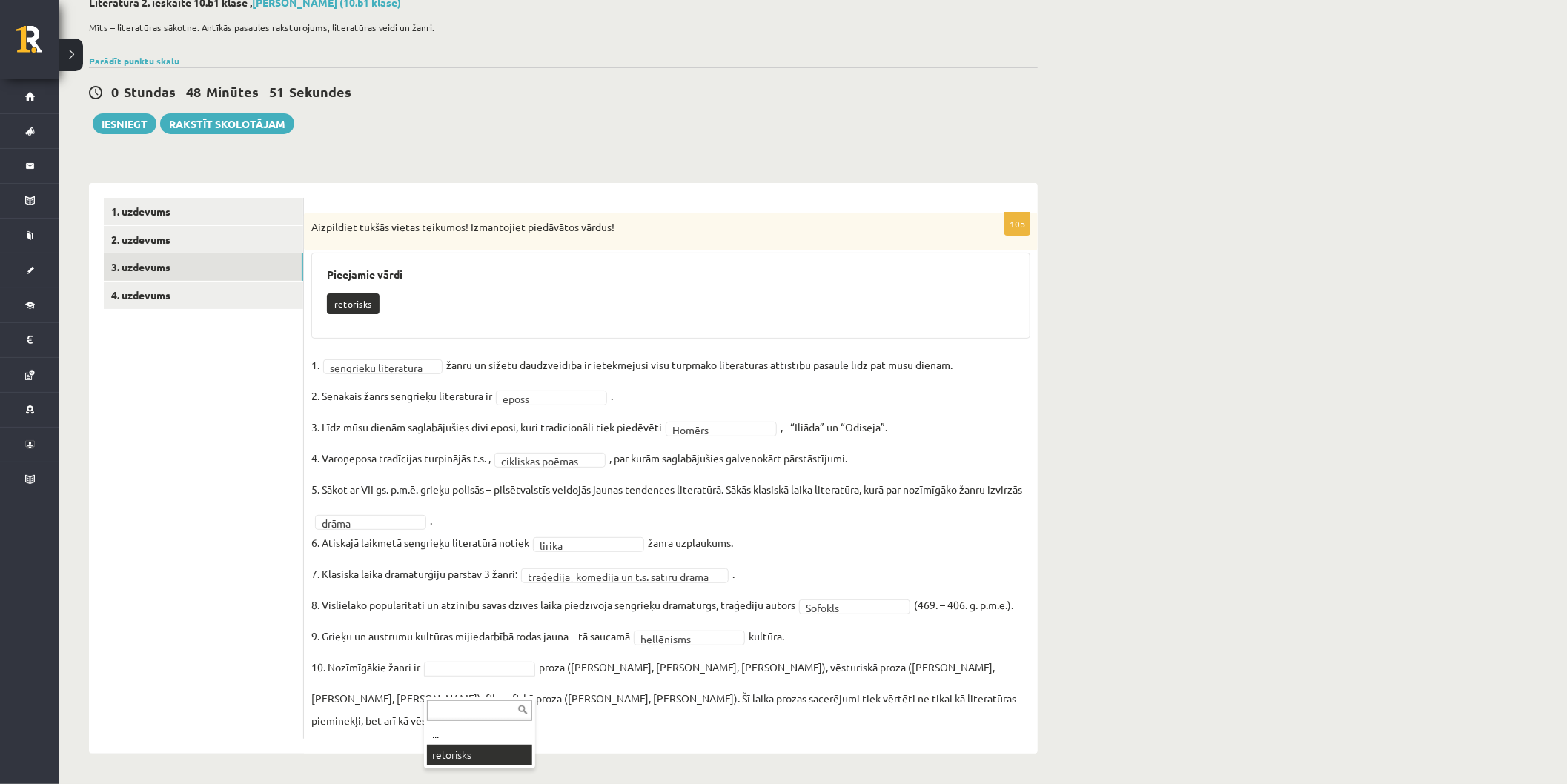
scroll to position [55, 0]
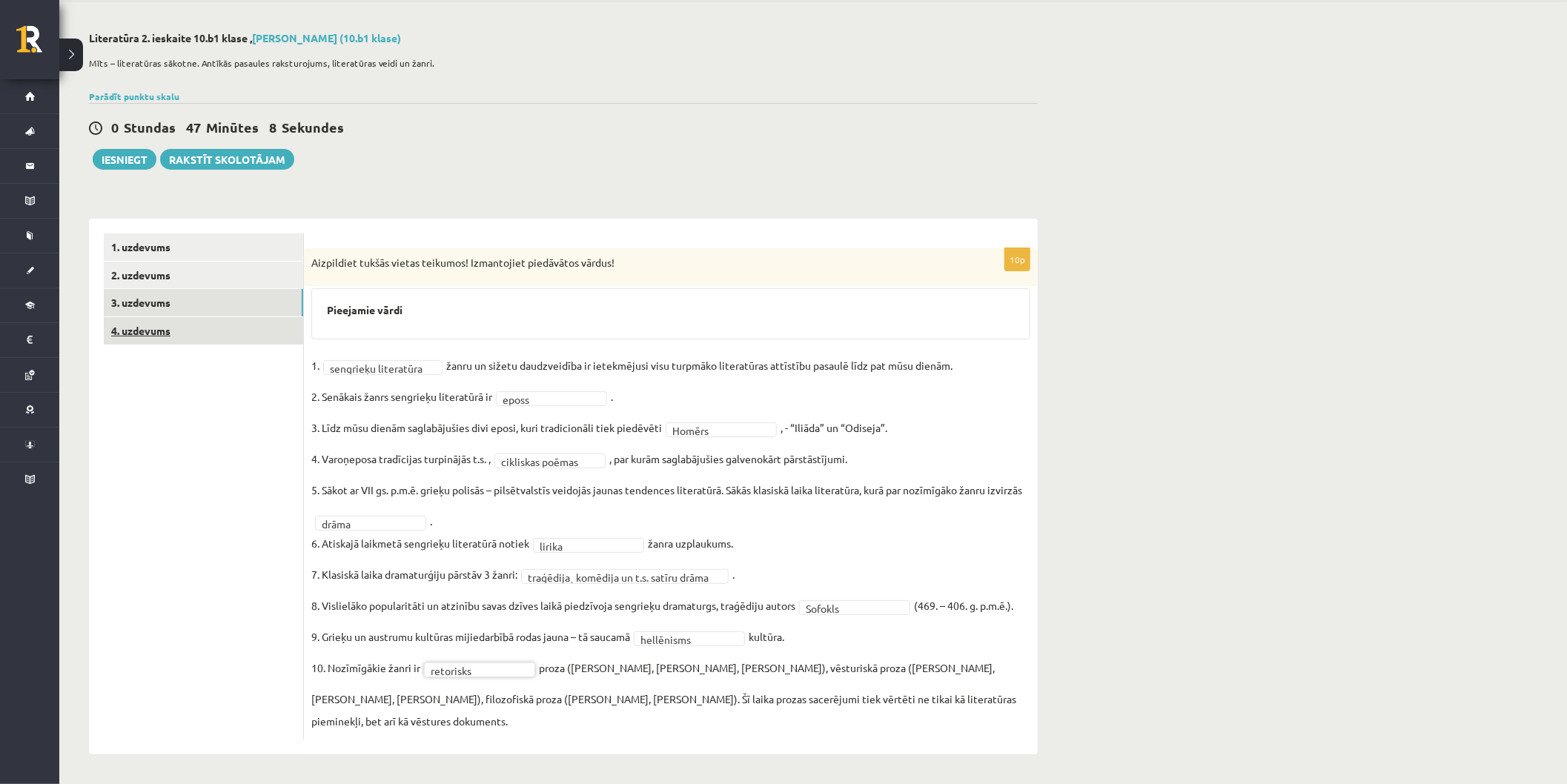
click at [154, 331] on link "4. uzdevums" at bounding box center [203, 331] width 199 height 27
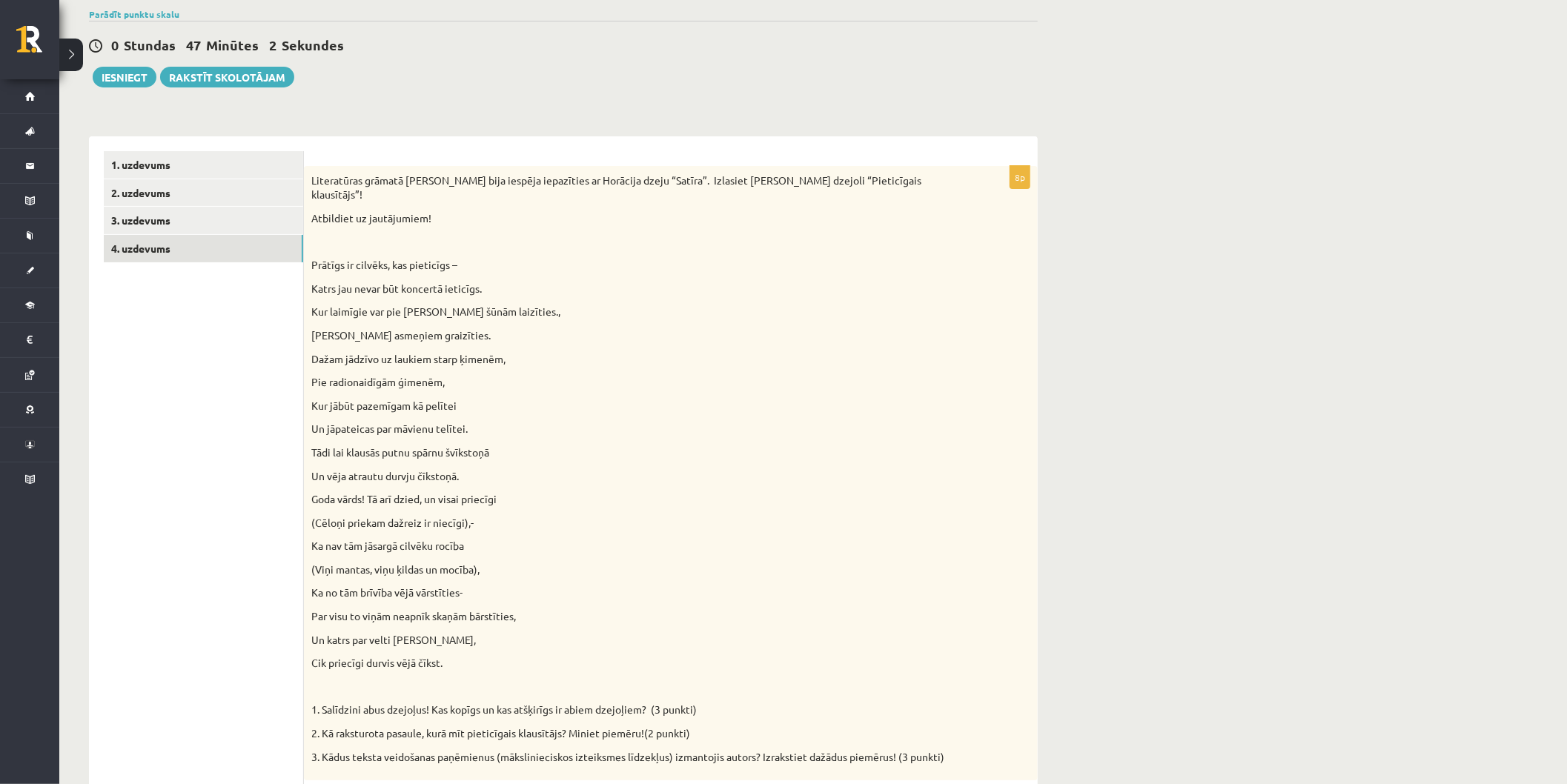
scroll to position [220, 0]
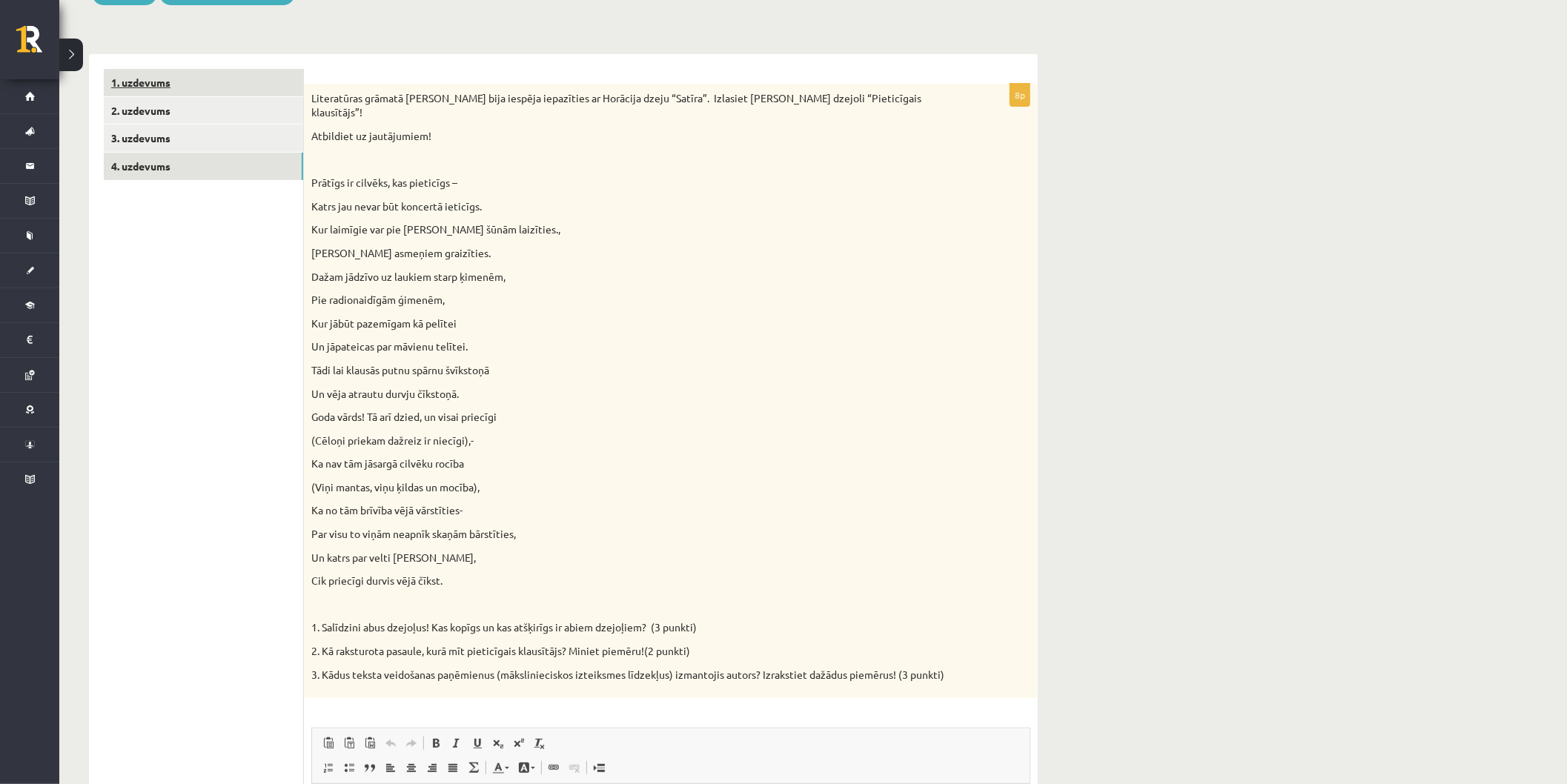
click at [187, 92] on link "1. uzdevums" at bounding box center [203, 82] width 199 height 27
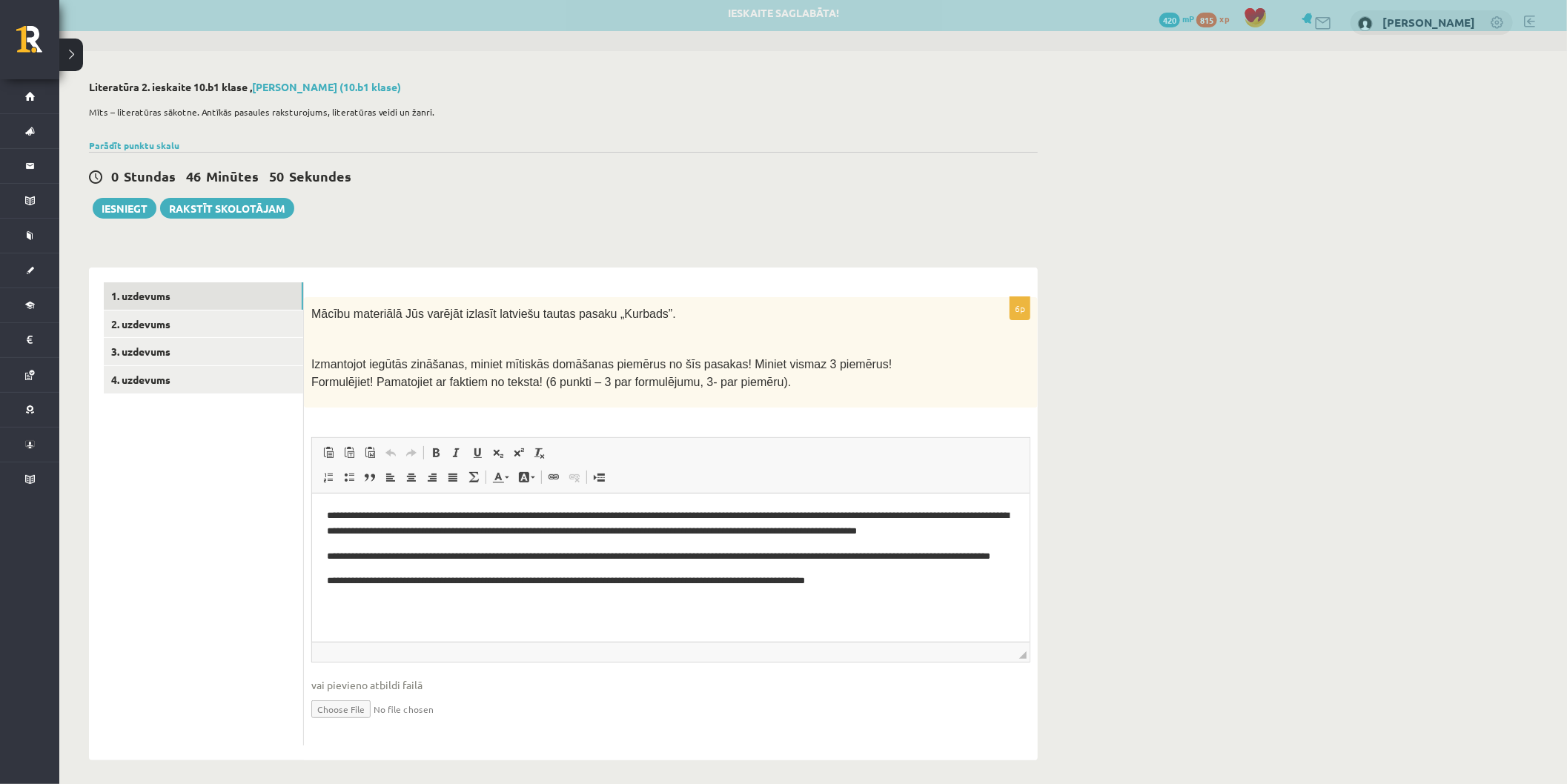
scroll to position [0, 0]
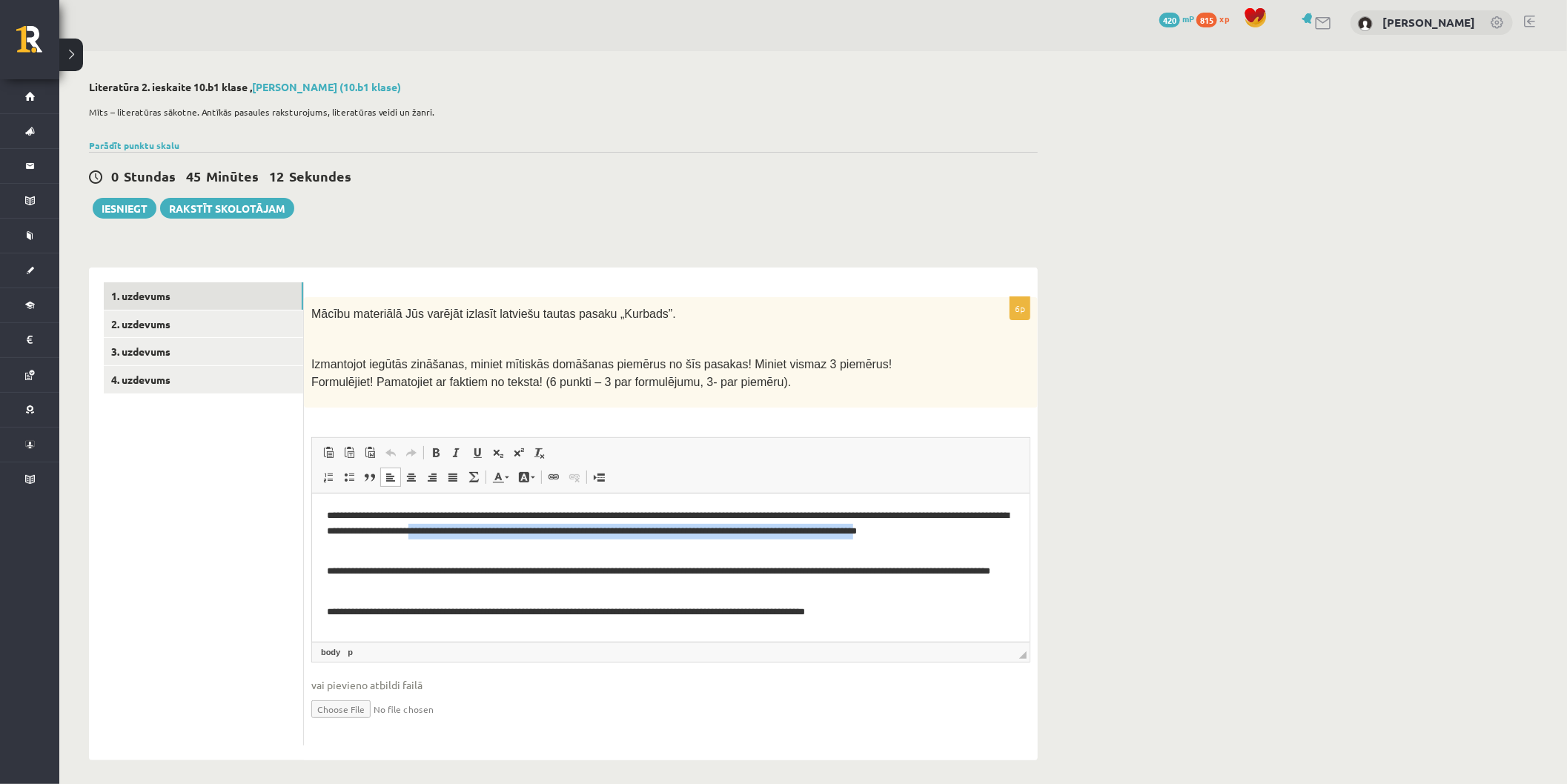
drag, startPoint x: 542, startPoint y: 529, endPoint x: 383, endPoint y: 546, distance: 159.9
click at [383, 546] on p "**********" at bounding box center [670, 530] width 688 height 46
copy p "**********"
click at [426, 589] on p "**********" at bounding box center [670, 579] width 688 height 31
drag, startPoint x: 557, startPoint y: 529, endPoint x: 382, endPoint y: 545, distance: 175.7
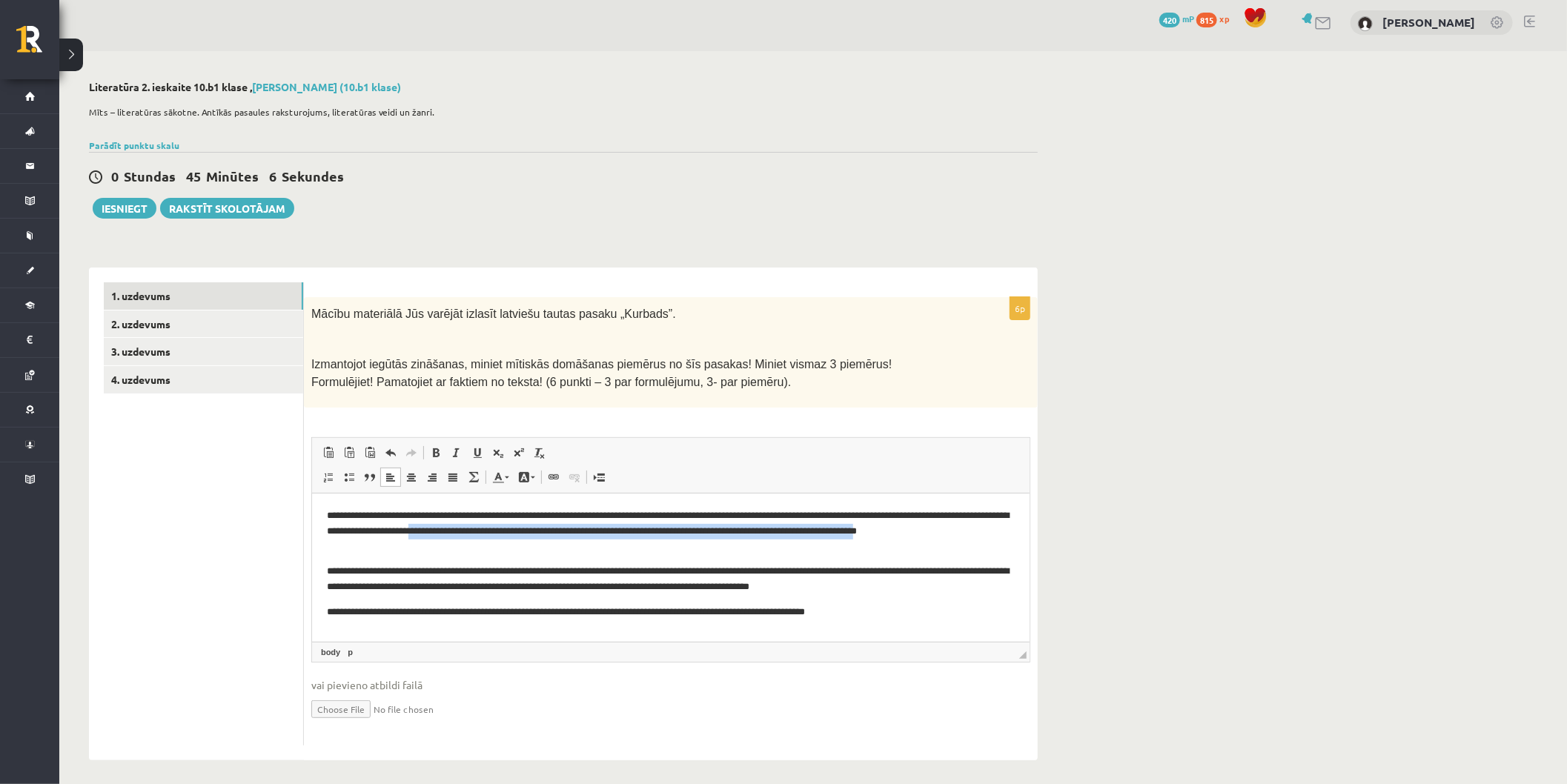
click at [382, 545] on p "**********" at bounding box center [670, 530] width 688 height 46
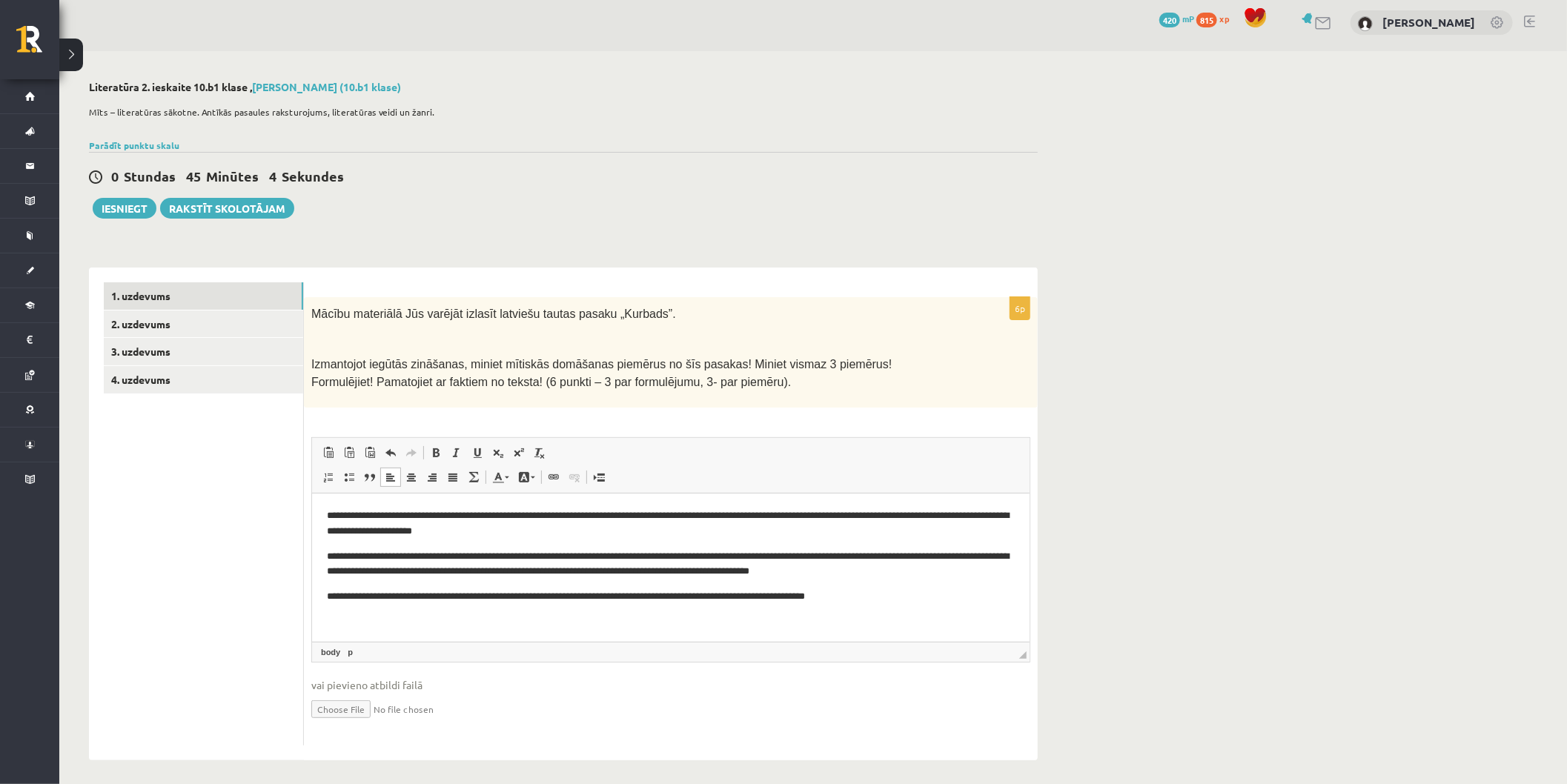
click at [587, 536] on p "**********" at bounding box center [670, 523] width 688 height 31
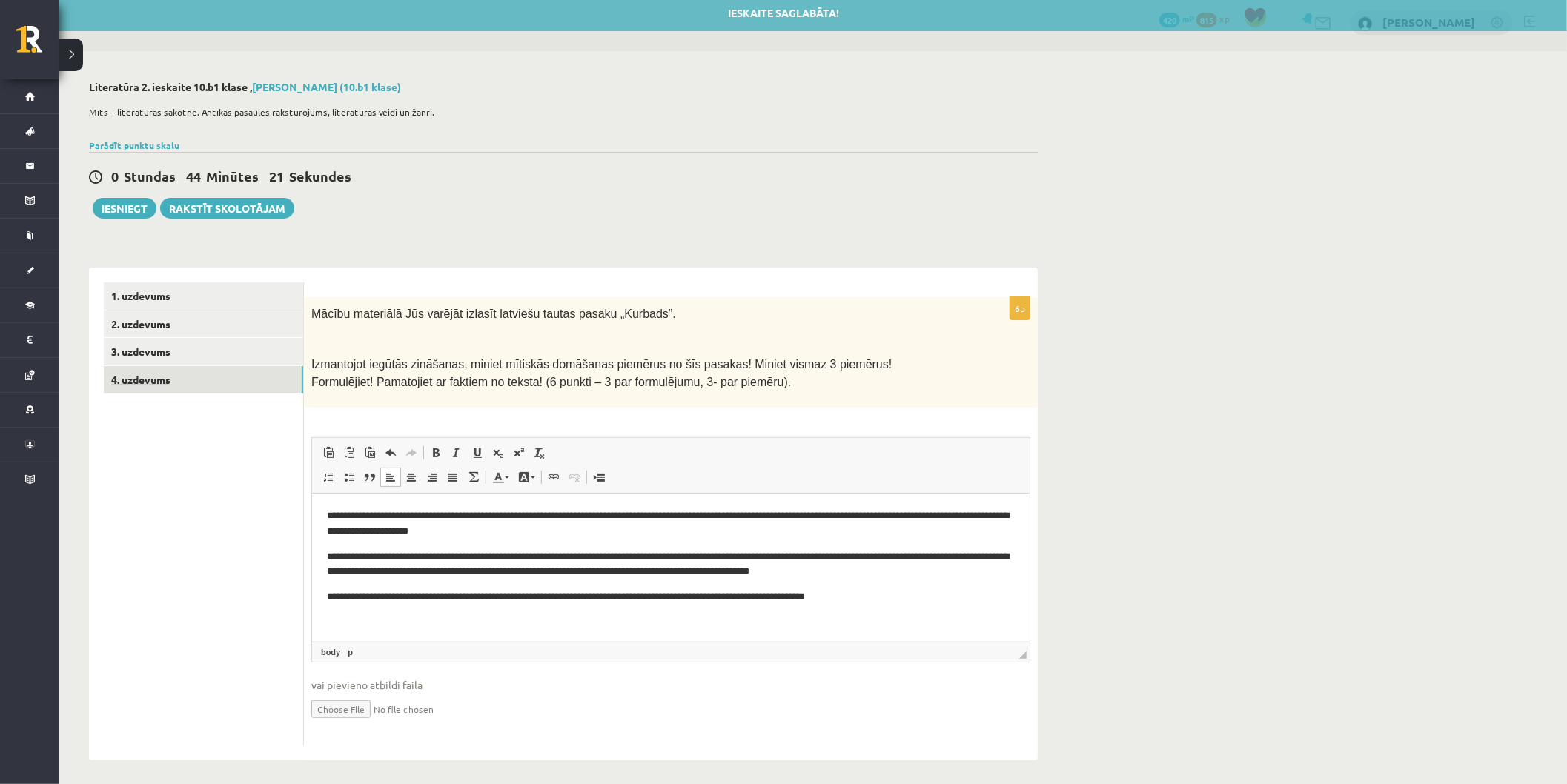
click at [166, 369] on link "4. uzdevums" at bounding box center [203, 379] width 199 height 27
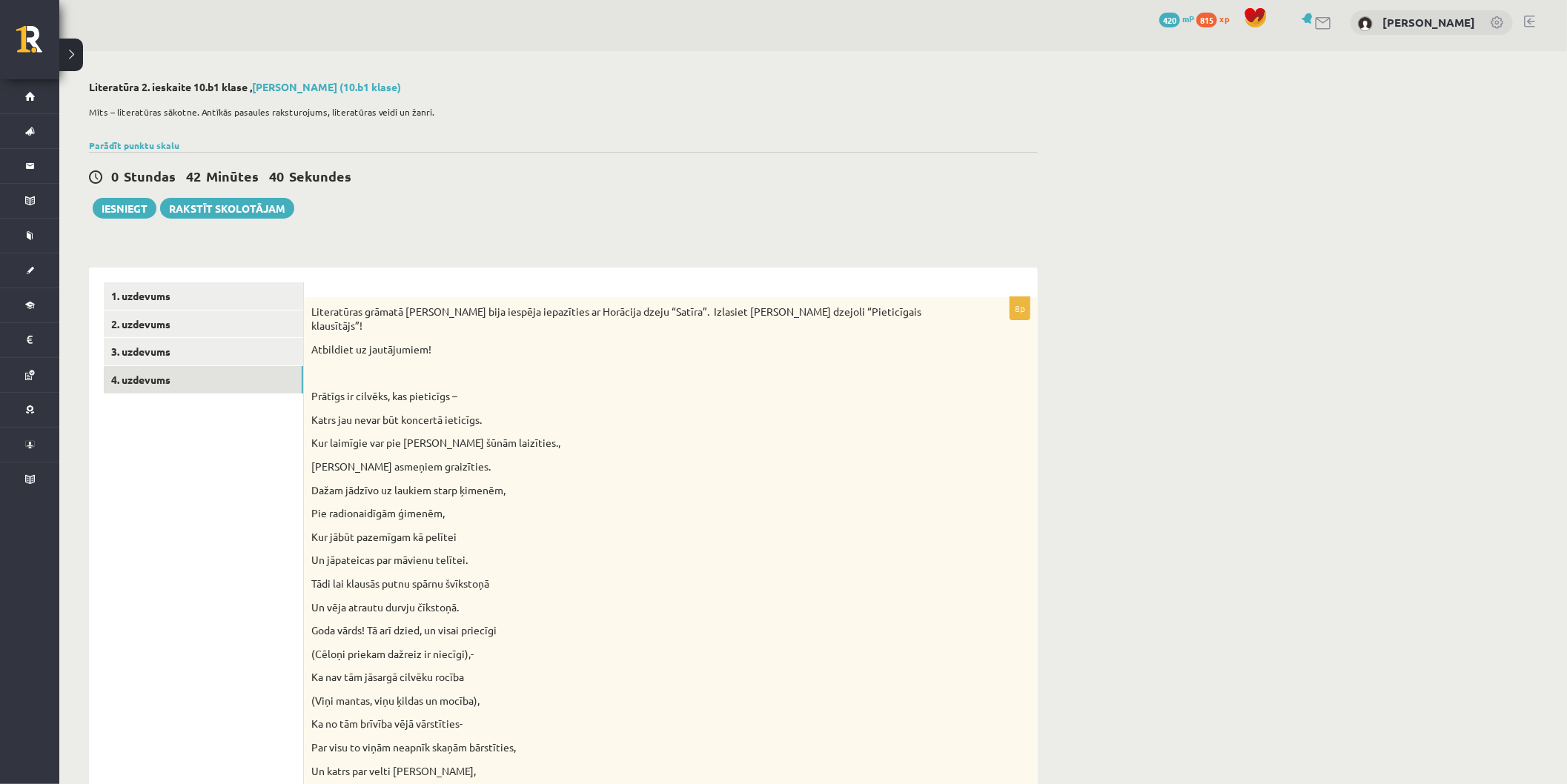
drag, startPoint x: 317, startPoint y: 384, endPoint x: 568, endPoint y: 454, distance: 260.6
click at [549, 437] on div "Literatūras grāmatā Jums bija iespēja iepazīties ar Horācija dzeju “Satīra”. Iz…" at bounding box center [671, 604] width 734 height 614
click at [570, 460] on p "Ar Riharda Štrausa asmeņiem graizīties." at bounding box center [634, 467] width 645 height 14
click at [336, 415] on div "Literatūras grāmatā Jums bija iespēja iepazīties ar Horācija dzeju “Satīra”. Iz…" at bounding box center [671, 604] width 734 height 614
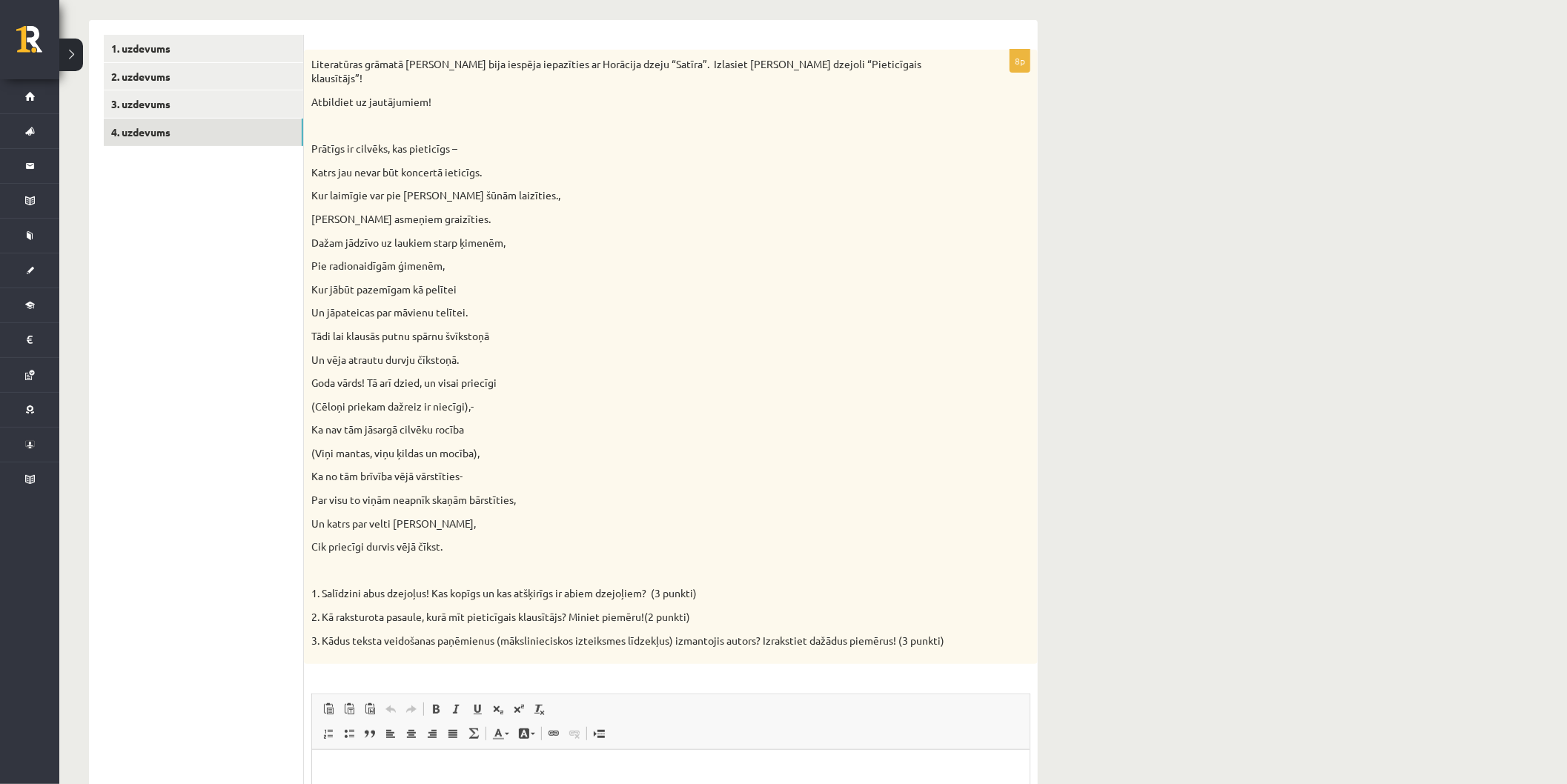
click at [441, 477] on div "Literatūras grāmatā Jums bija iespēja iepazīties ar Horācija dzeju “Satīra”. Iz…" at bounding box center [671, 357] width 734 height 614
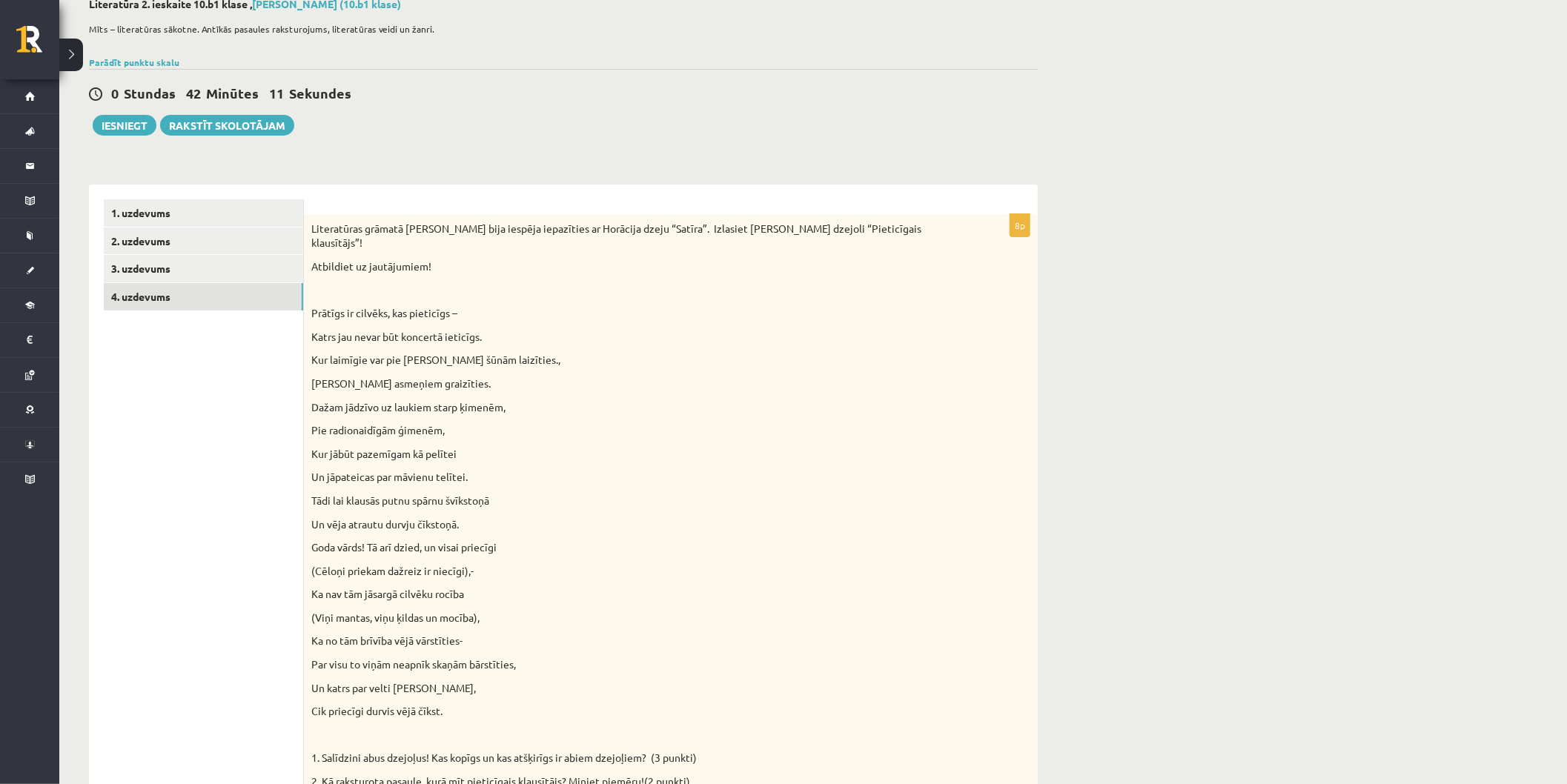
scroll to position [171, 0]
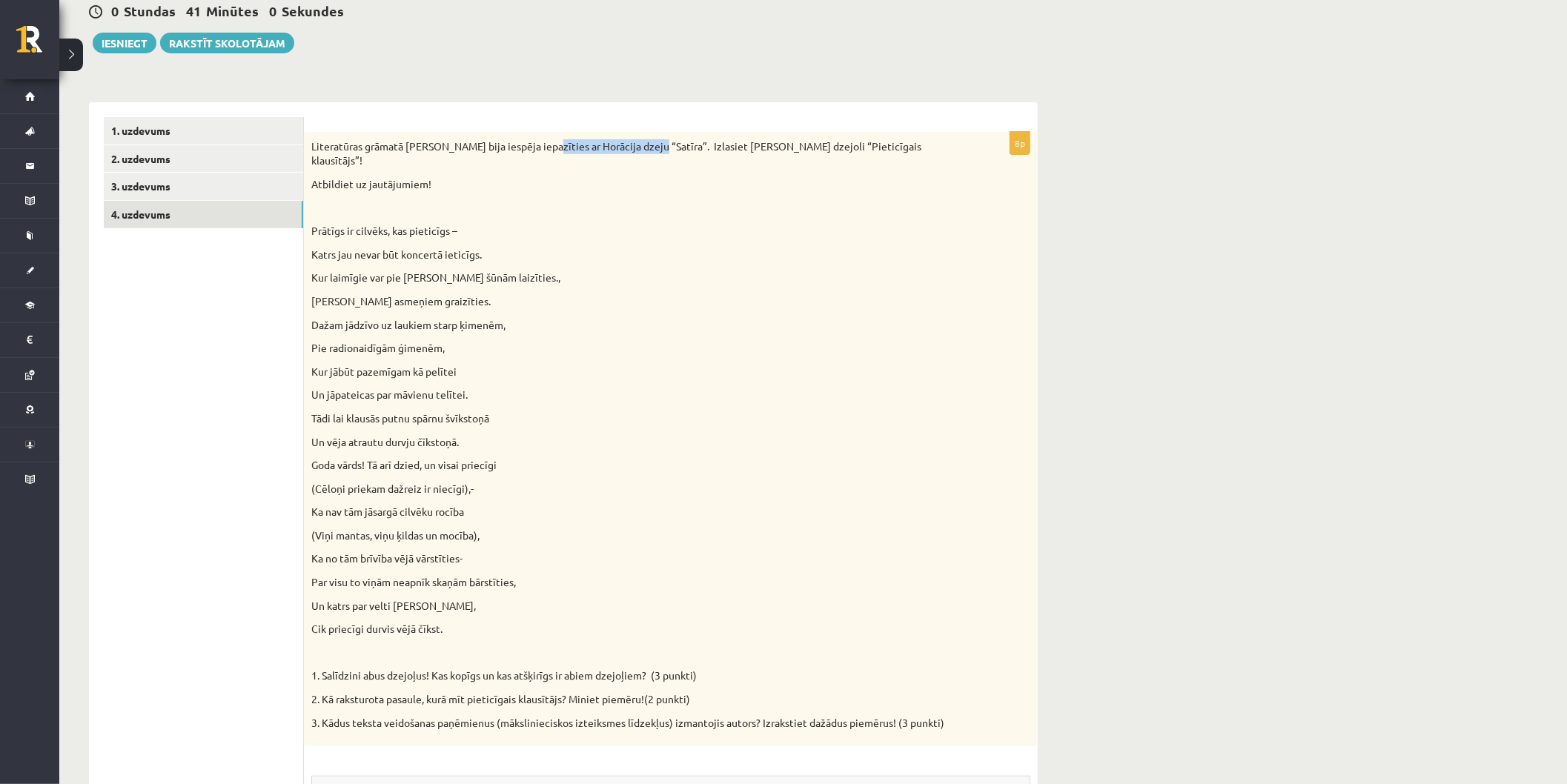
drag, startPoint x: 546, startPoint y: 143, endPoint x: 650, endPoint y: 139, distance: 104.1
click at [650, 139] on p "Literatūras grāmatā Jums bija iespēja iepazīties ar Horācija dzeju “Satīra”. Iz…" at bounding box center [634, 154] width 645 height 29
copy p "Horācija dzeju “Satīra”"
click at [138, 117] on link "1. uzdevums" at bounding box center [203, 131] width 199 height 27
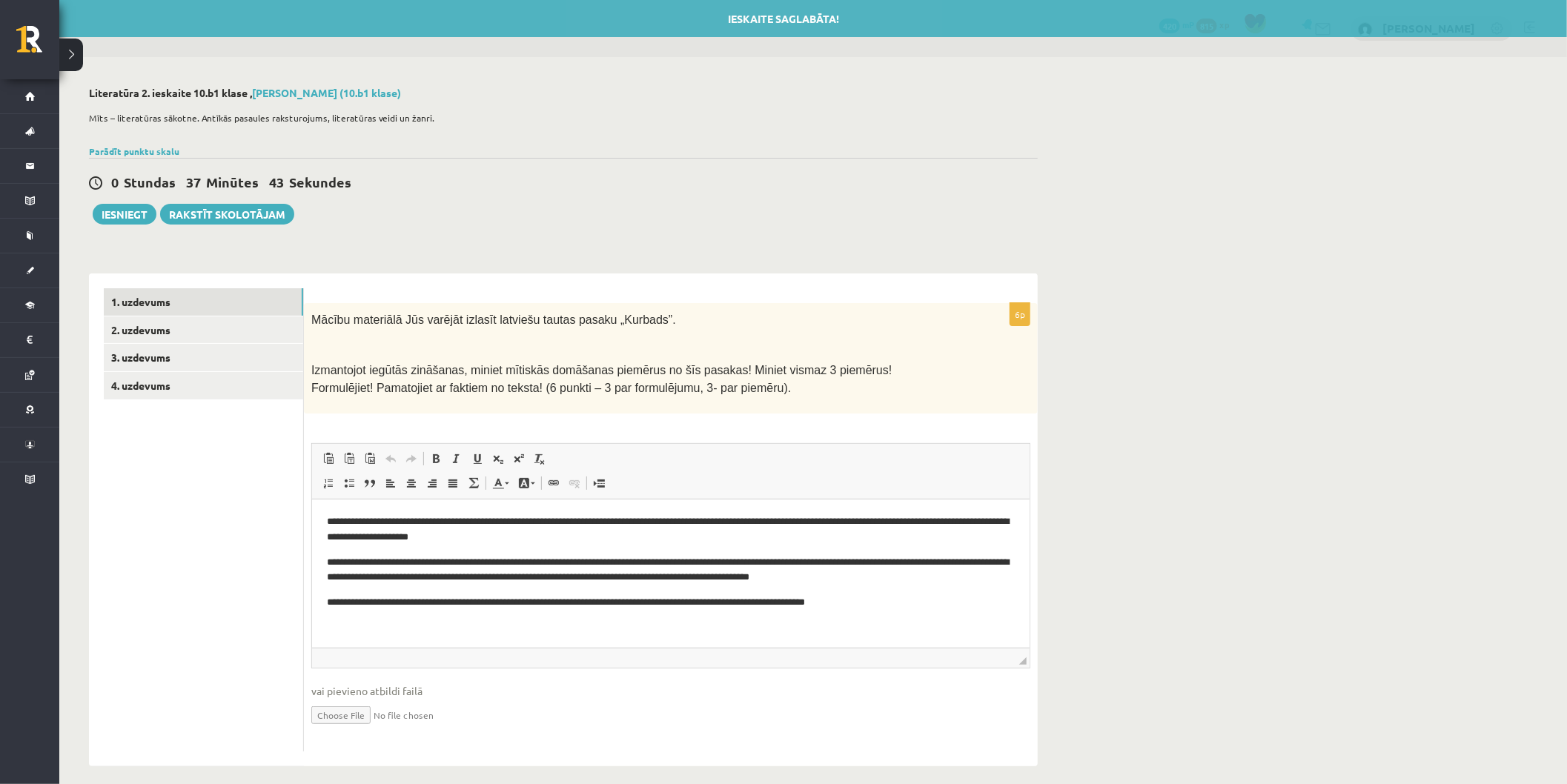
scroll to position [0, 0]
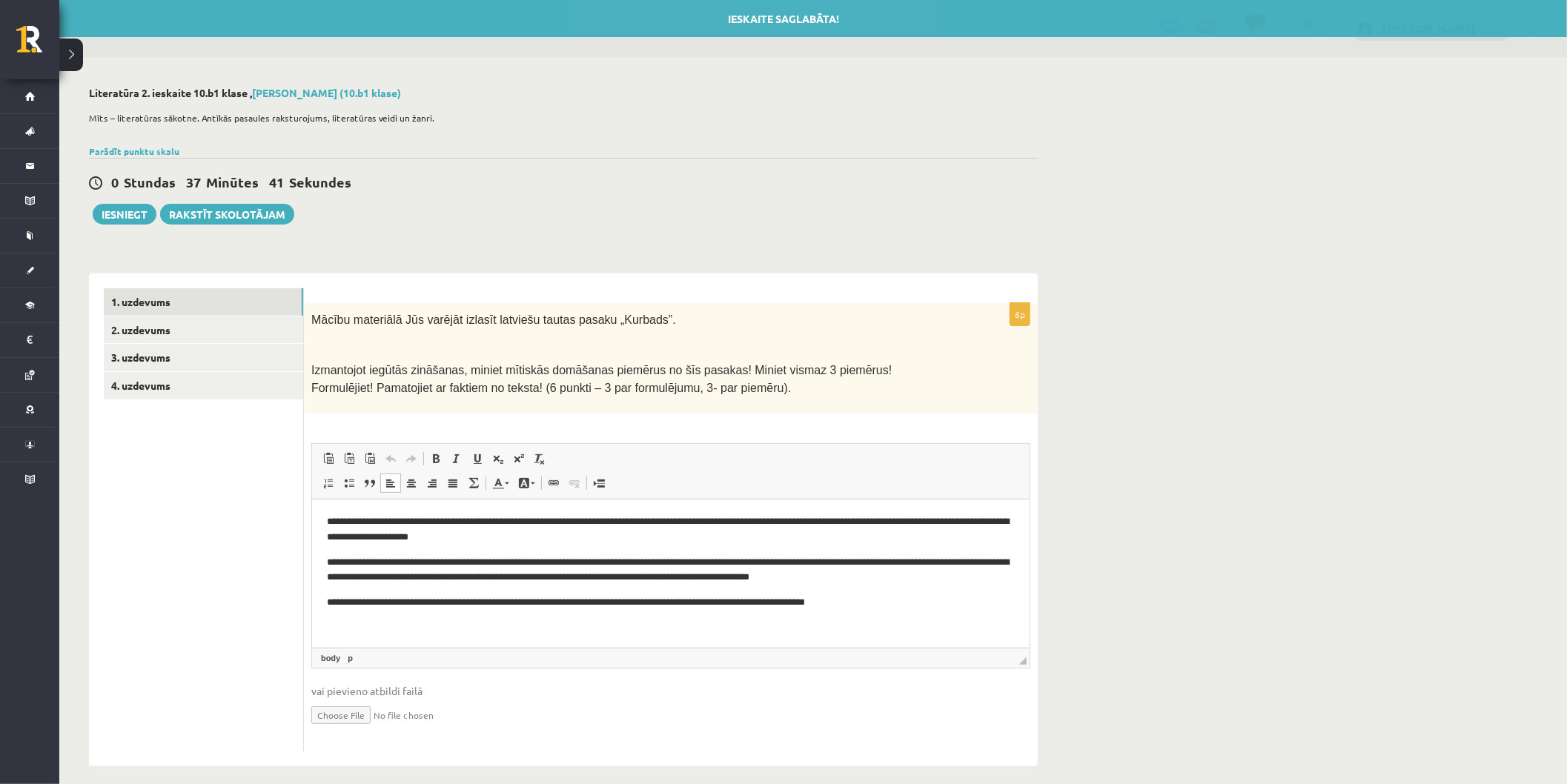
click at [635, 534] on p "**********" at bounding box center [670, 529] width 688 height 31
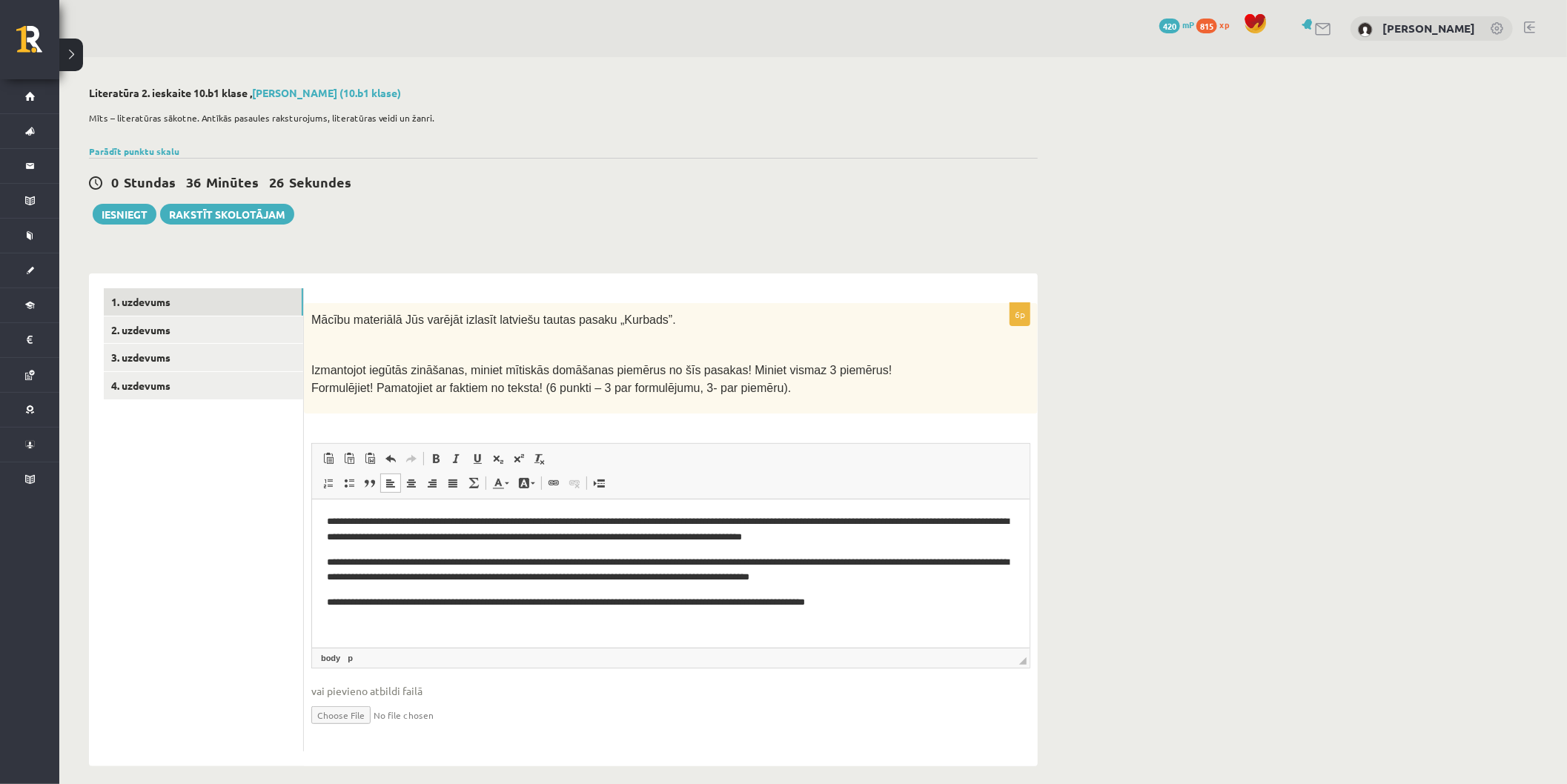
click at [782, 533] on p "**********" at bounding box center [670, 529] width 688 height 31
click at [930, 536] on p "**********" at bounding box center [670, 529] width 688 height 31
click at [938, 535] on p "**********" at bounding box center [670, 529] width 688 height 31
click at [909, 577] on p "**********" at bounding box center [670, 569] width 688 height 31
drag, startPoint x: 906, startPoint y: 608, endPoint x: 920, endPoint y: 607, distance: 14.0
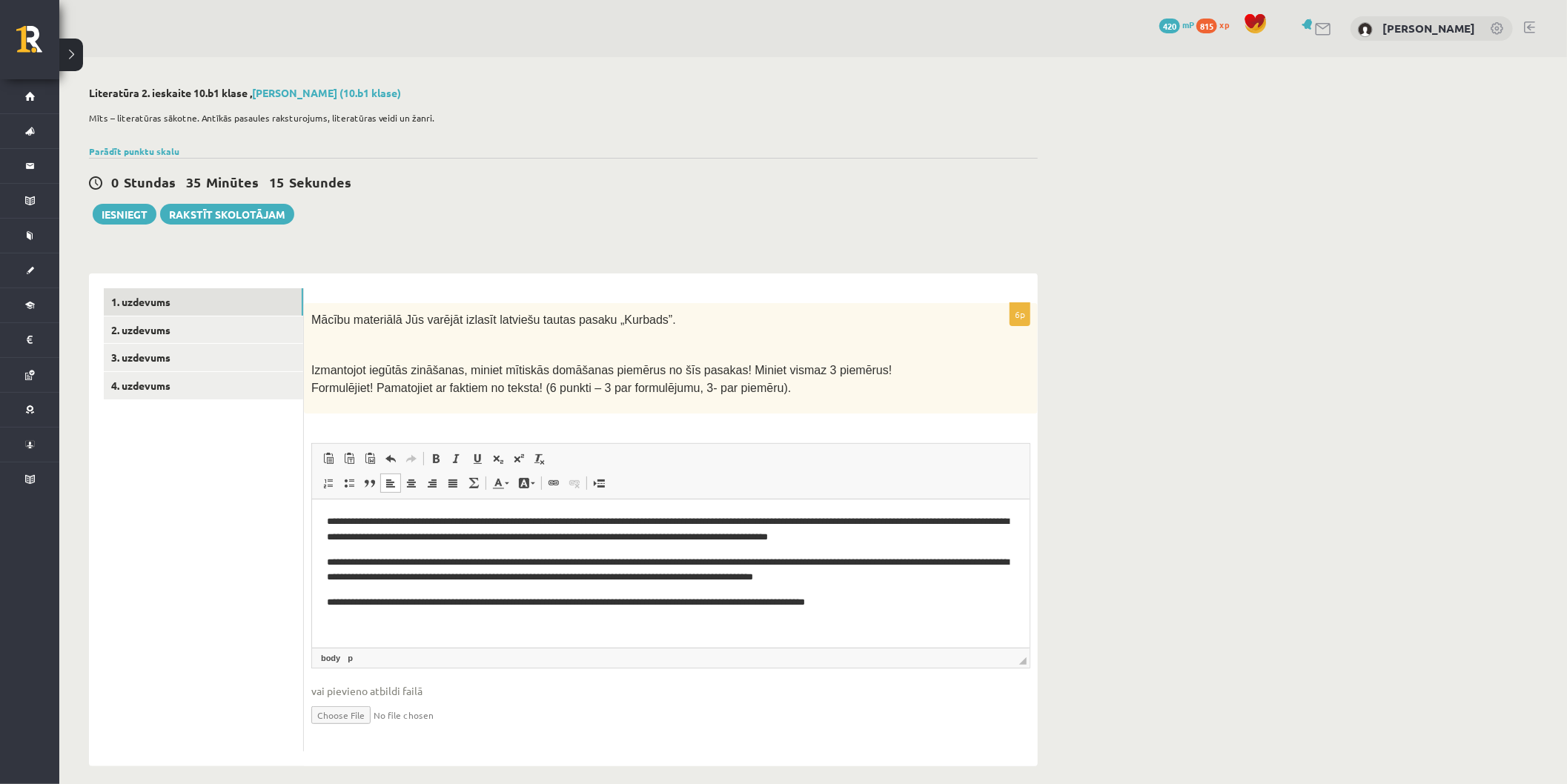
click at [906, 608] on p "**********" at bounding box center [670, 602] width 688 height 15
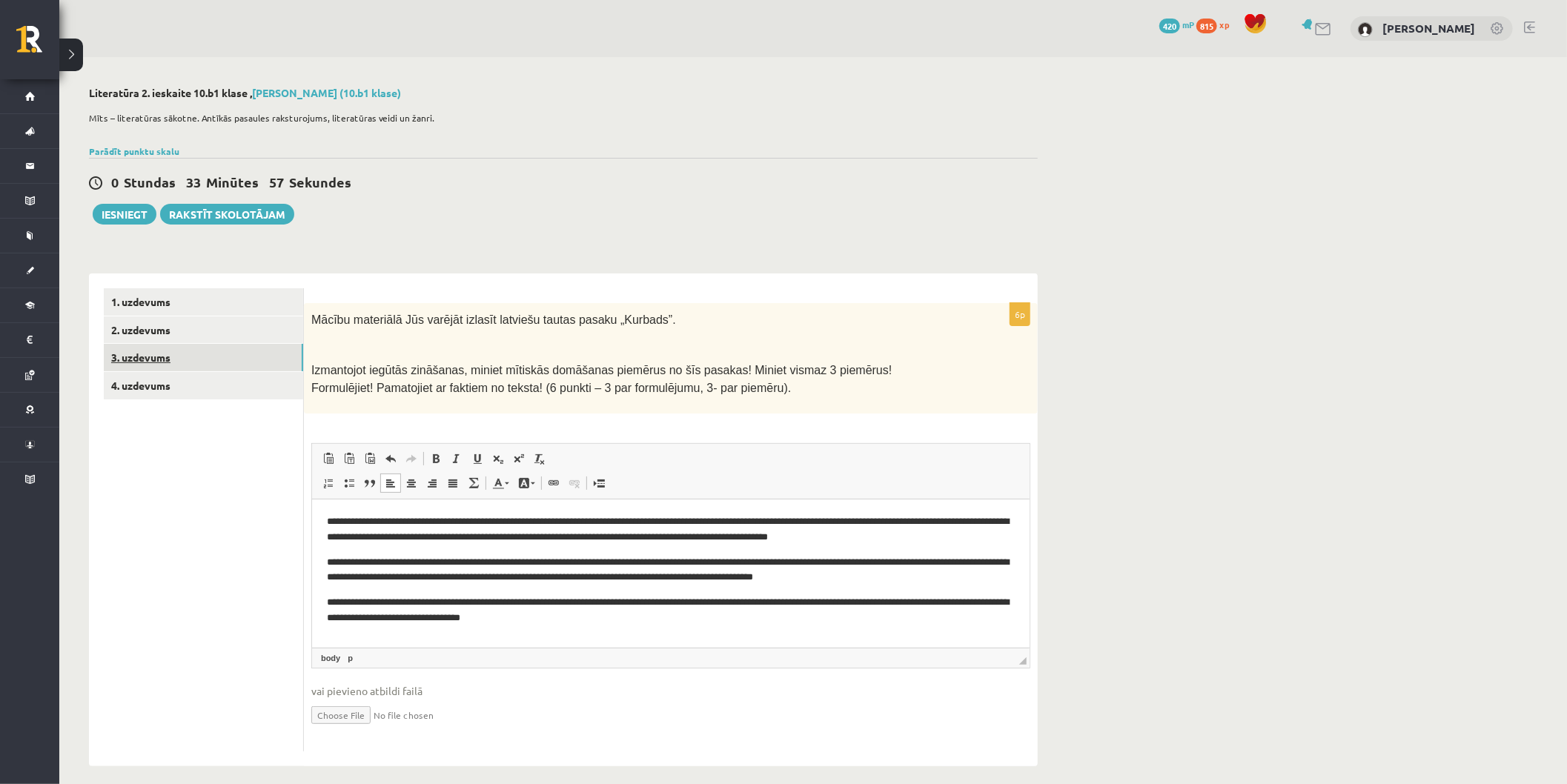
click at [157, 358] on link "3. uzdevums" at bounding box center [203, 357] width 199 height 27
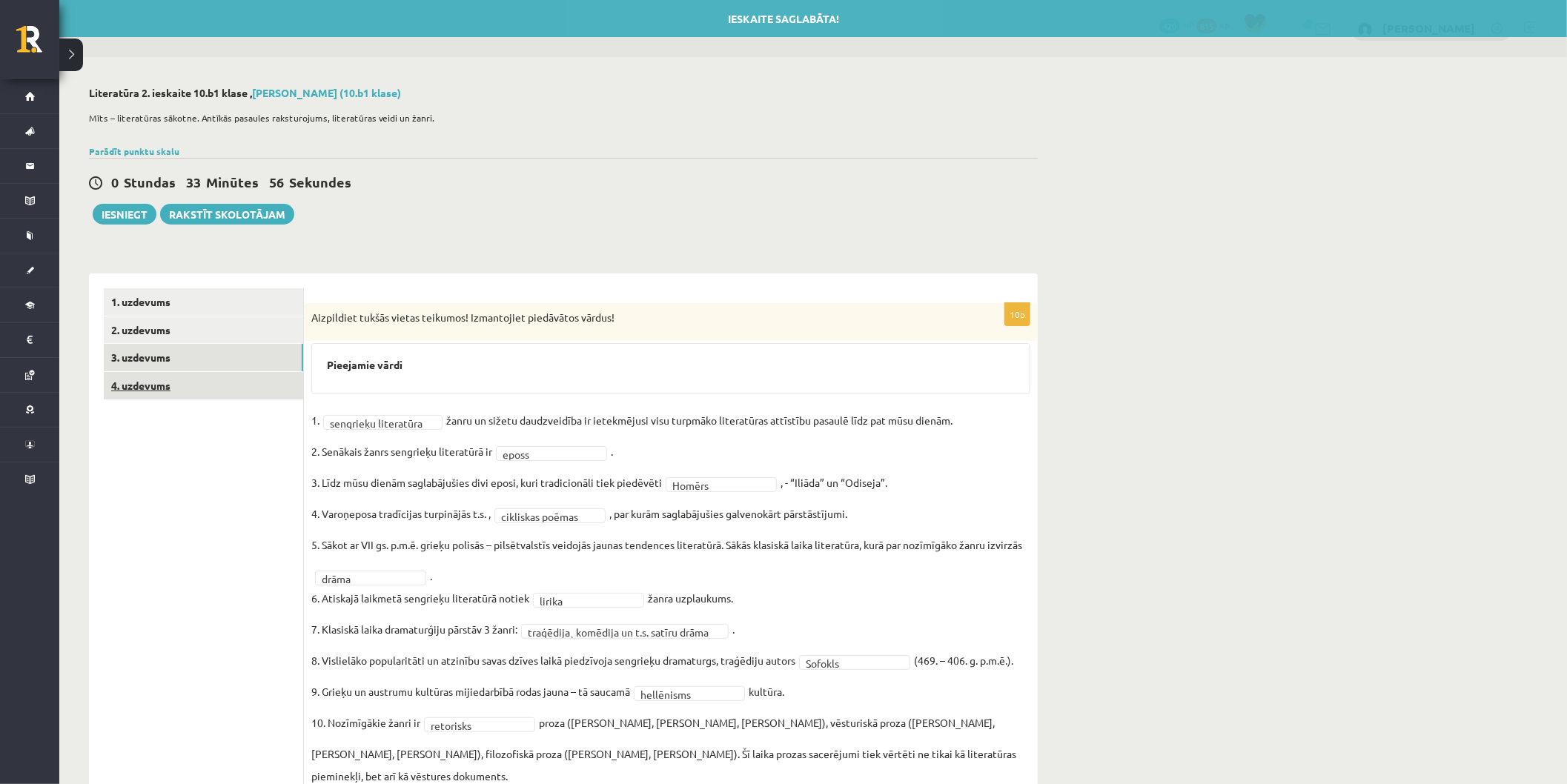
click at [149, 386] on link "4. uzdevums" at bounding box center [203, 385] width 199 height 27
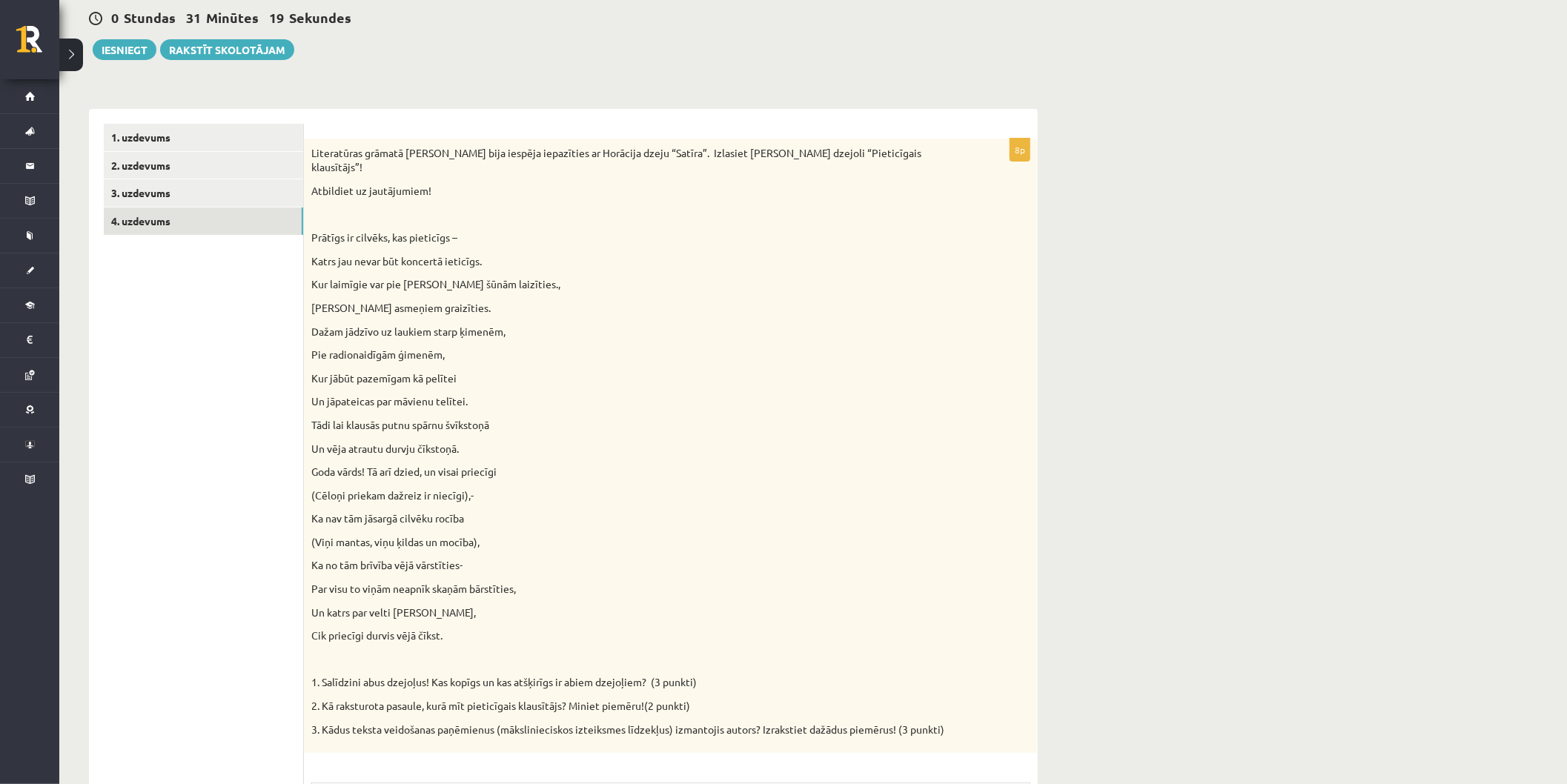
scroll to position [494, 0]
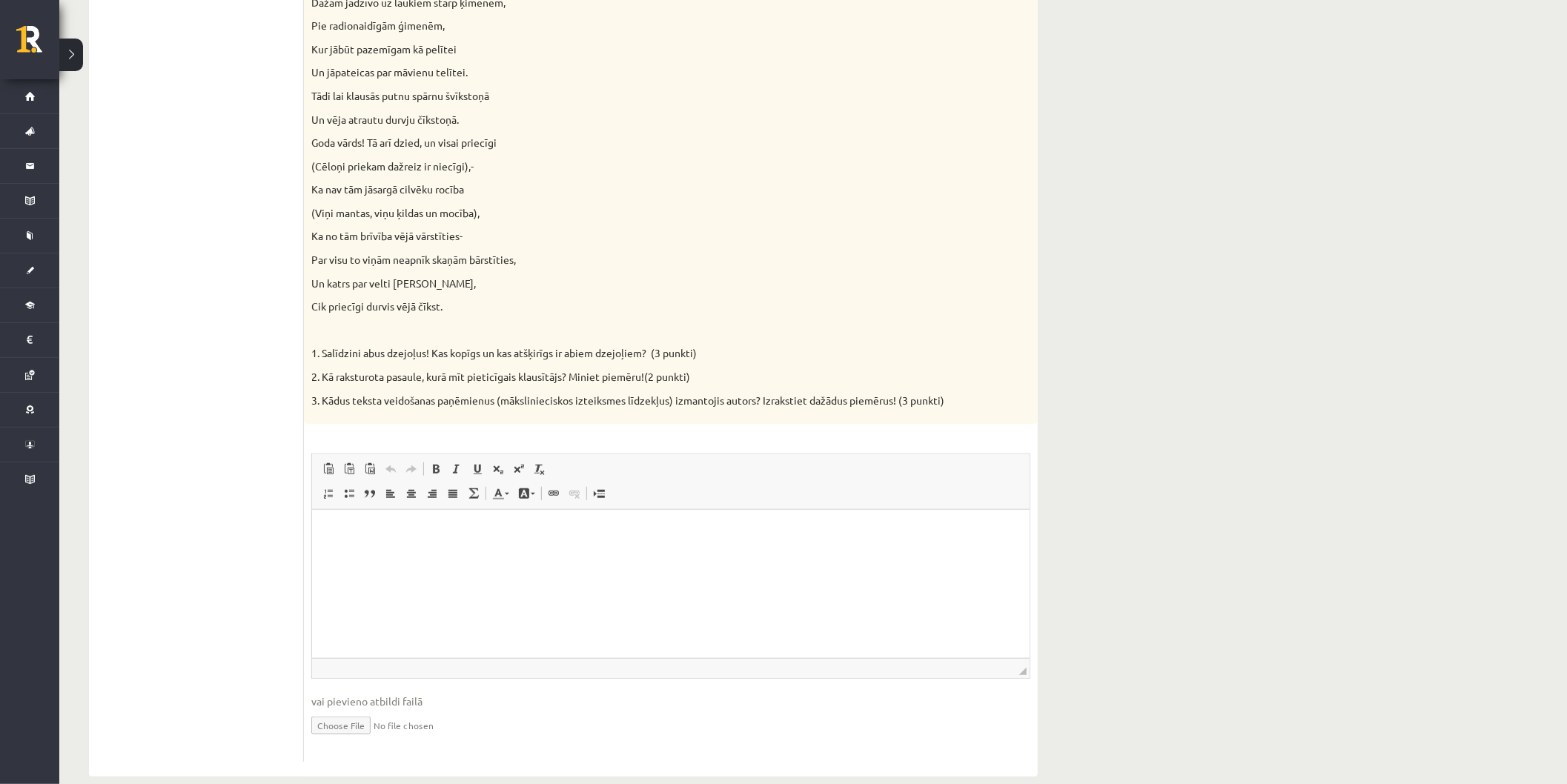
click at [502, 535] on p "Визуальный текстовый редактор, wiswyg-editor-user-answer-47433976805200" at bounding box center [670, 532] width 688 height 15
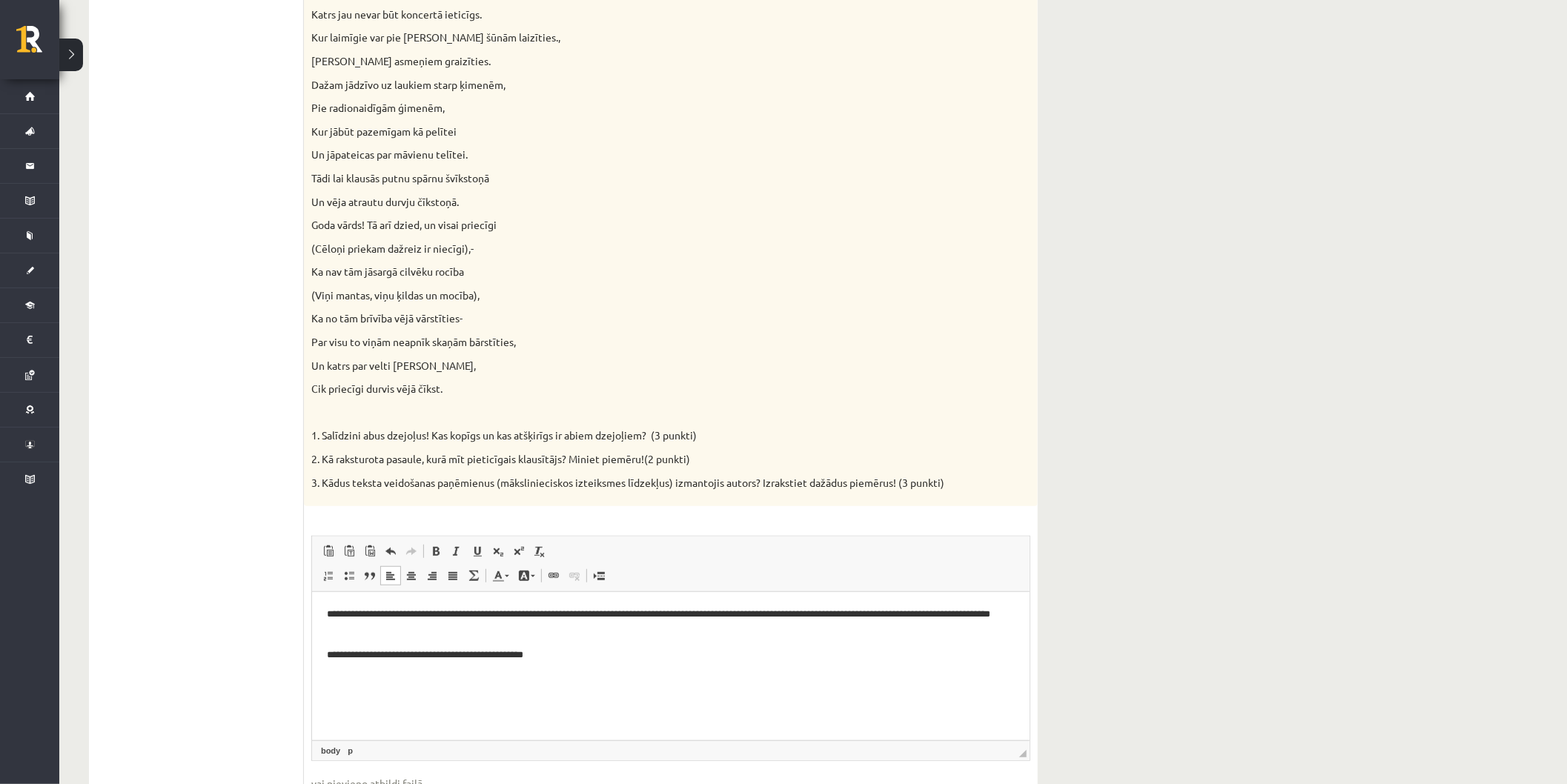
scroll to position [247, 0]
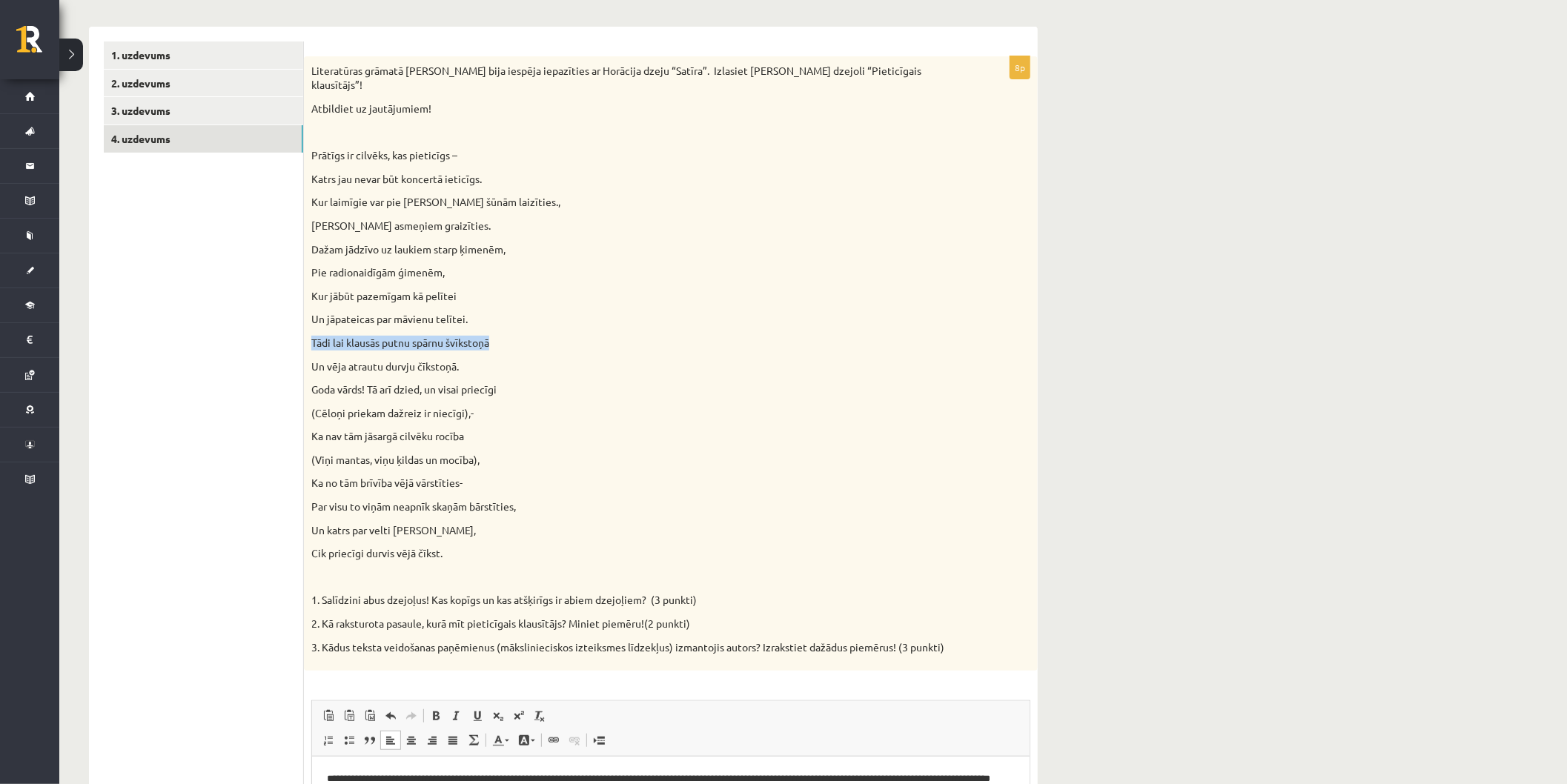
drag, startPoint x: 497, startPoint y: 322, endPoint x: 306, endPoint y: 331, distance: 191.2
click at [306, 331] on div "Literatūras grāmatā Jums bija iespēja iepazīties ar Horācija dzeju “Satīra”. Iz…" at bounding box center [671, 363] width 734 height 614
copy p "Tādi lai klausās putnu spārnu švīkstoņā"
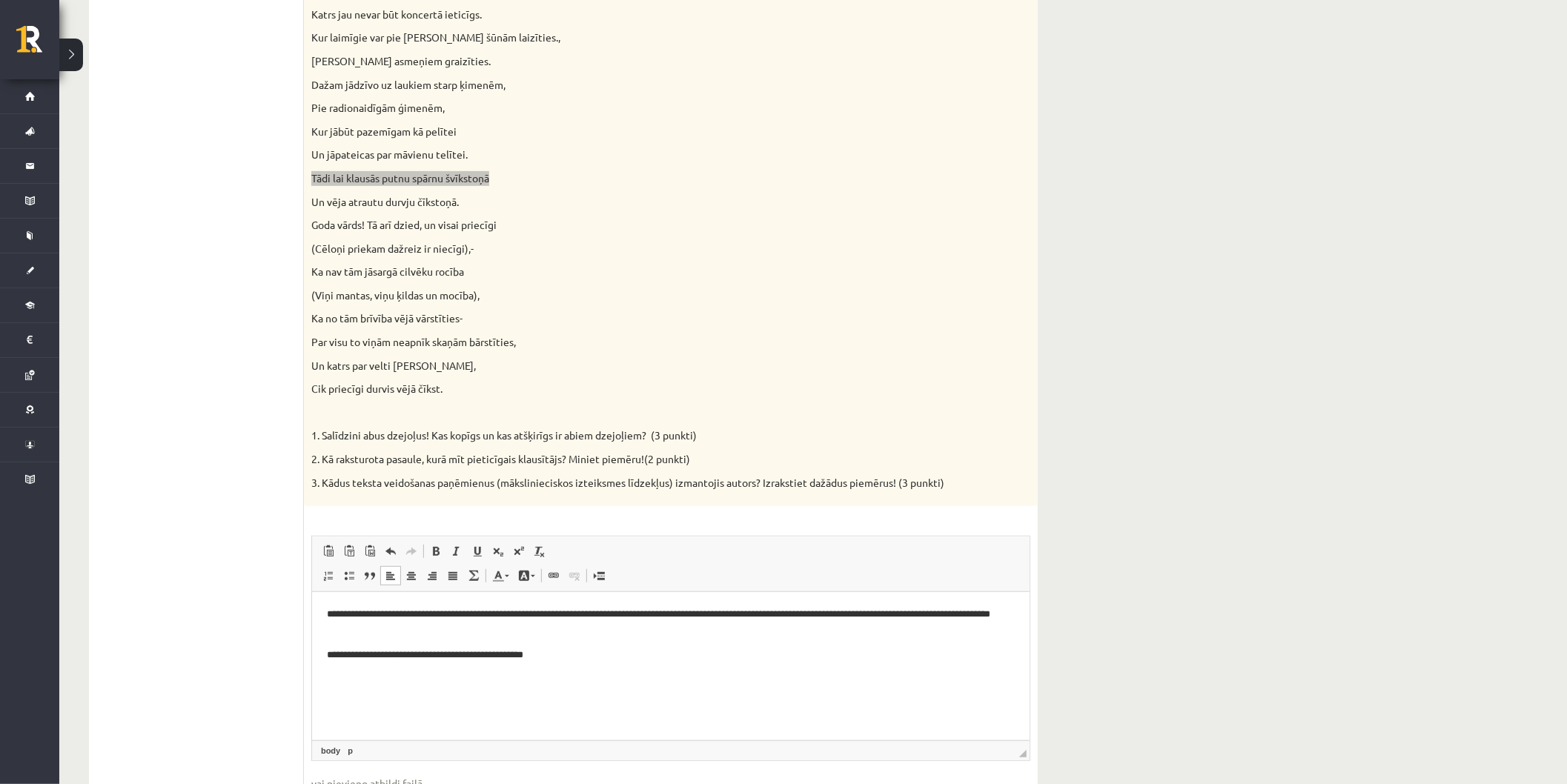
click at [571, 651] on p "**********" at bounding box center [670, 655] width 688 height 15
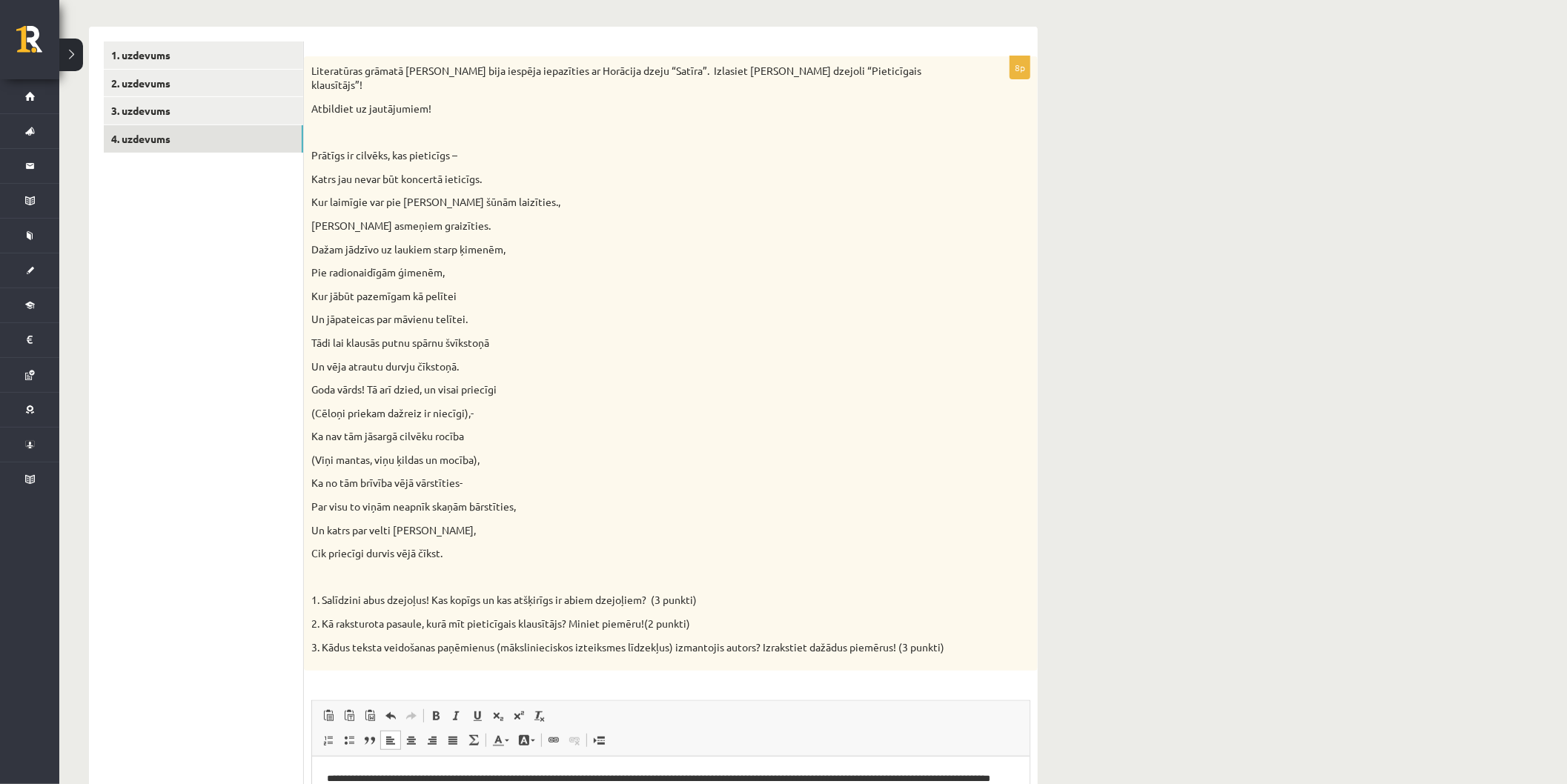
click at [357, 360] on div "Literatūras grāmatā Jums bija iespēja iepazīties ar Horācija dzeju “Satīra”. Iz…" at bounding box center [671, 363] width 734 height 614
click at [769, 553] on div "Literatūras grāmatā Jums bija iespēja iepazīties ar Horācija dzeju “Satīra”. Iz…" at bounding box center [671, 363] width 734 height 614
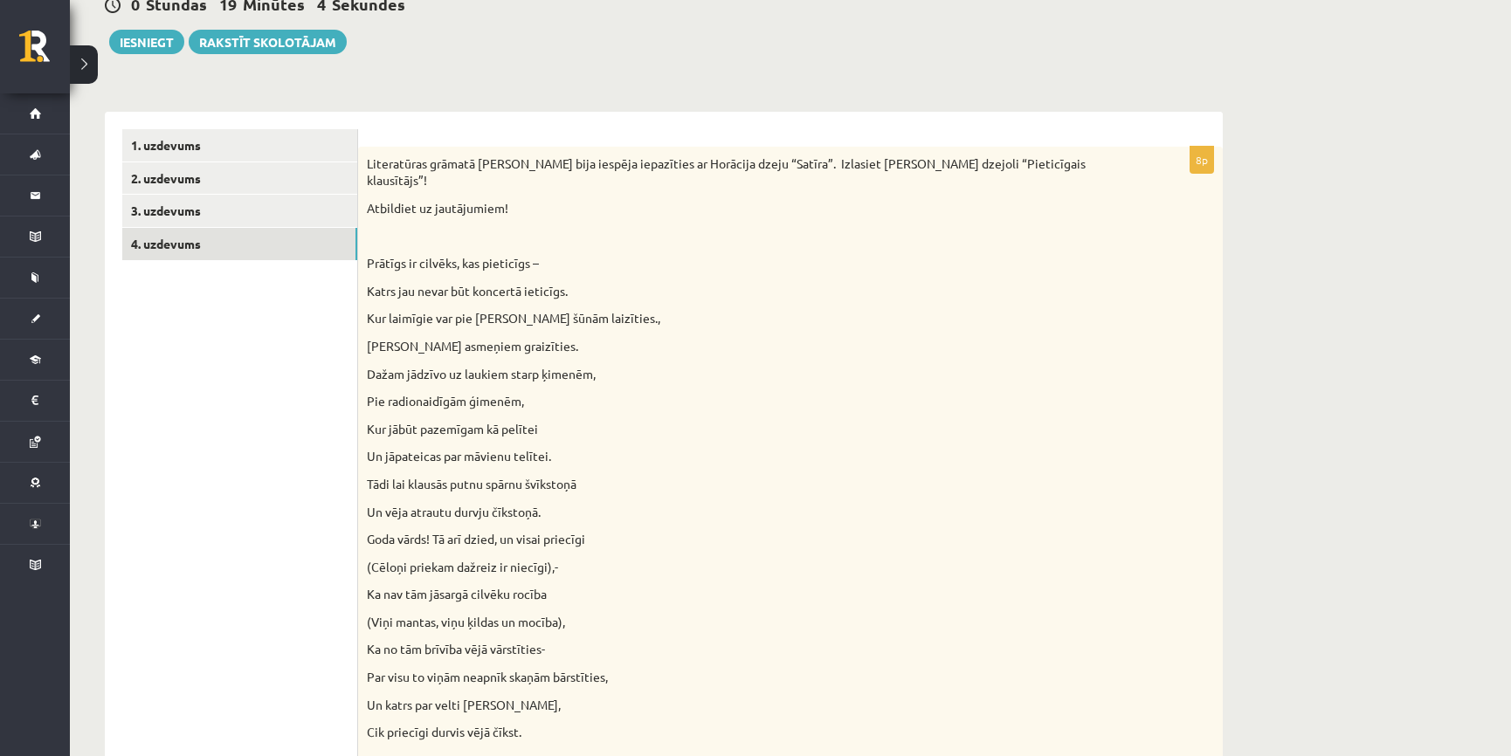
scroll to position [369, 0]
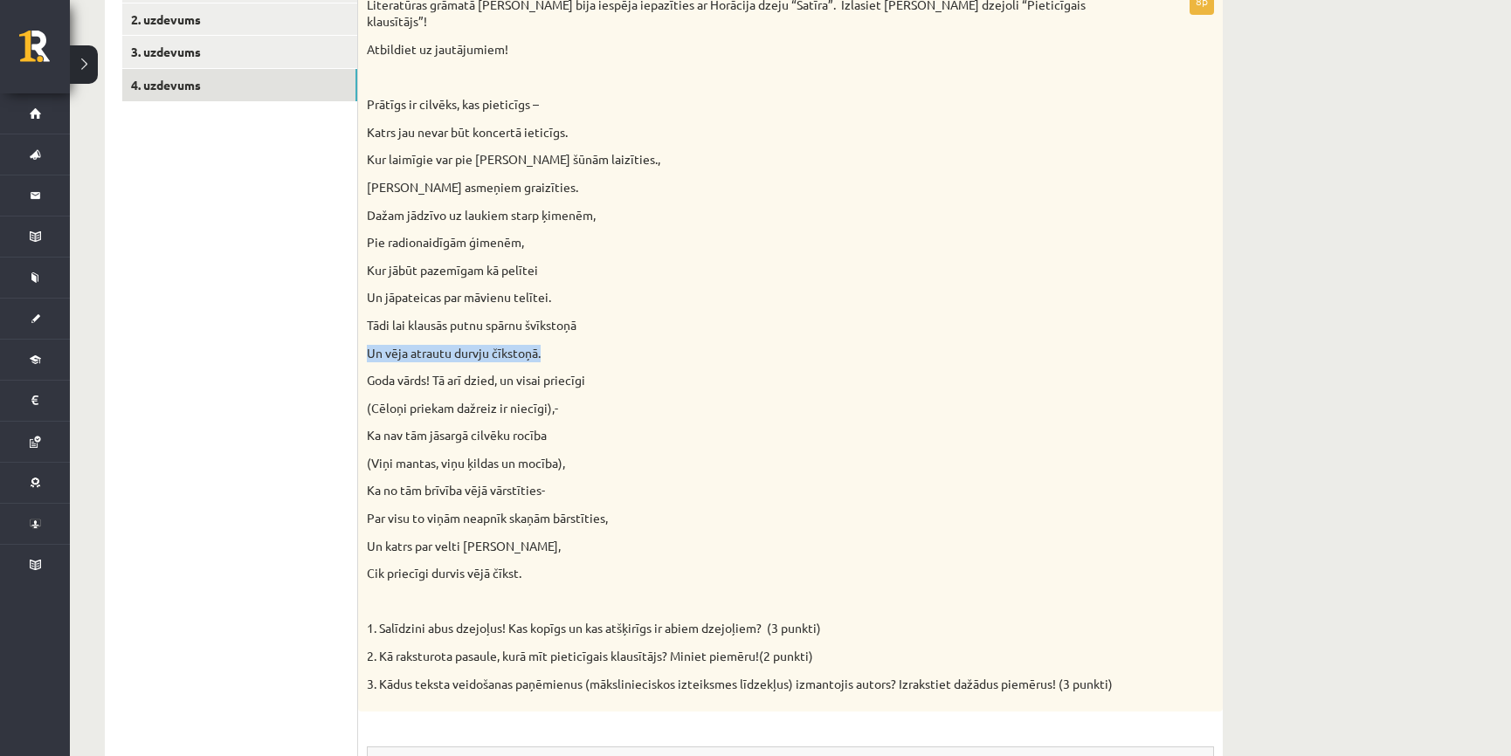
drag, startPoint x: 363, startPoint y: 338, endPoint x: 562, endPoint y: 332, distance: 198.4
click at [562, 332] on div "Literatūras grāmatā Jums bija iespēja iepazīties ar Horācija dzeju “Satīra”. Iz…" at bounding box center [790, 350] width 865 height 724
copy p "Un vēja atrautu durvju čīkstoņā."
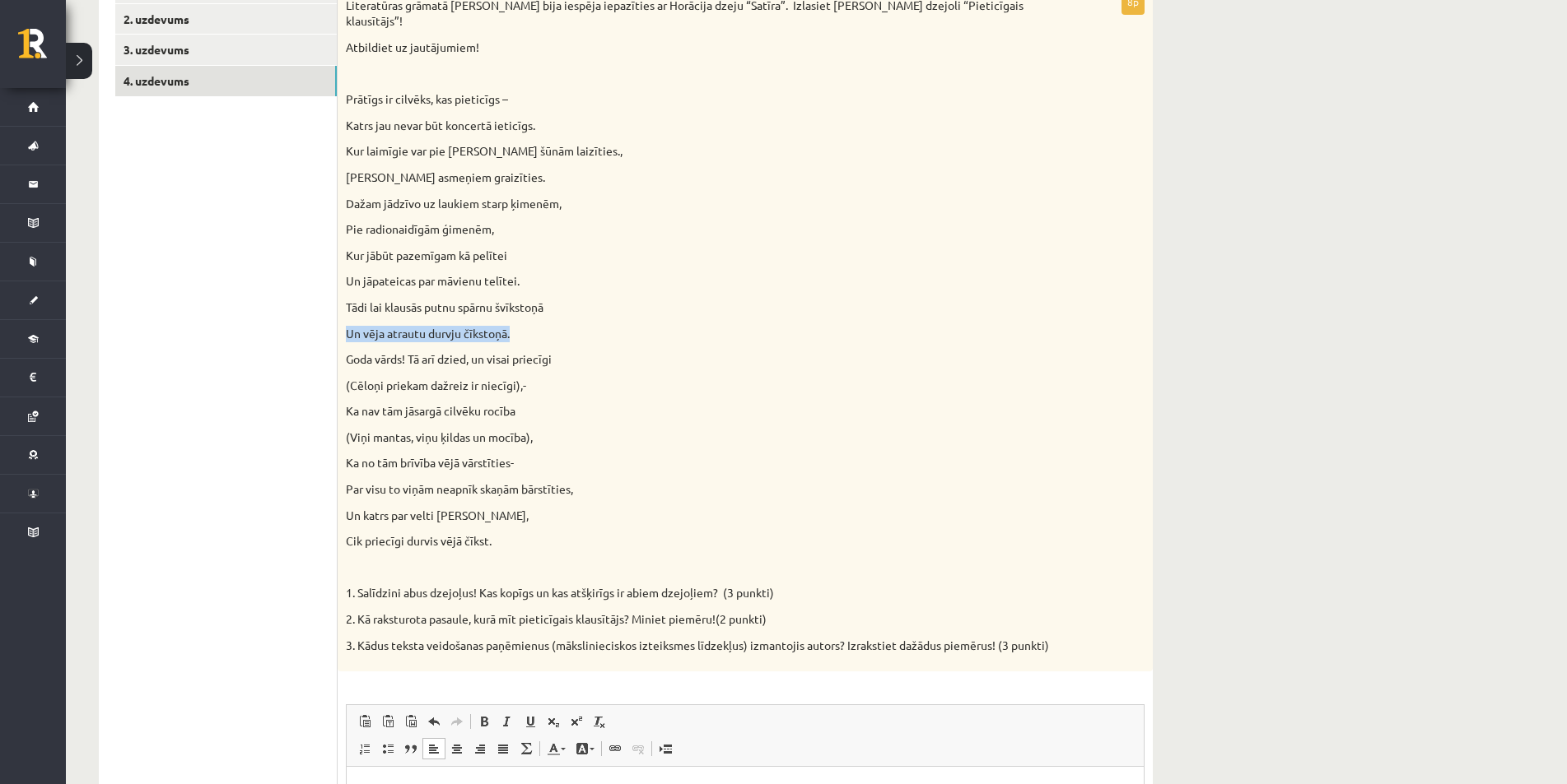
scroll to position [595, 0]
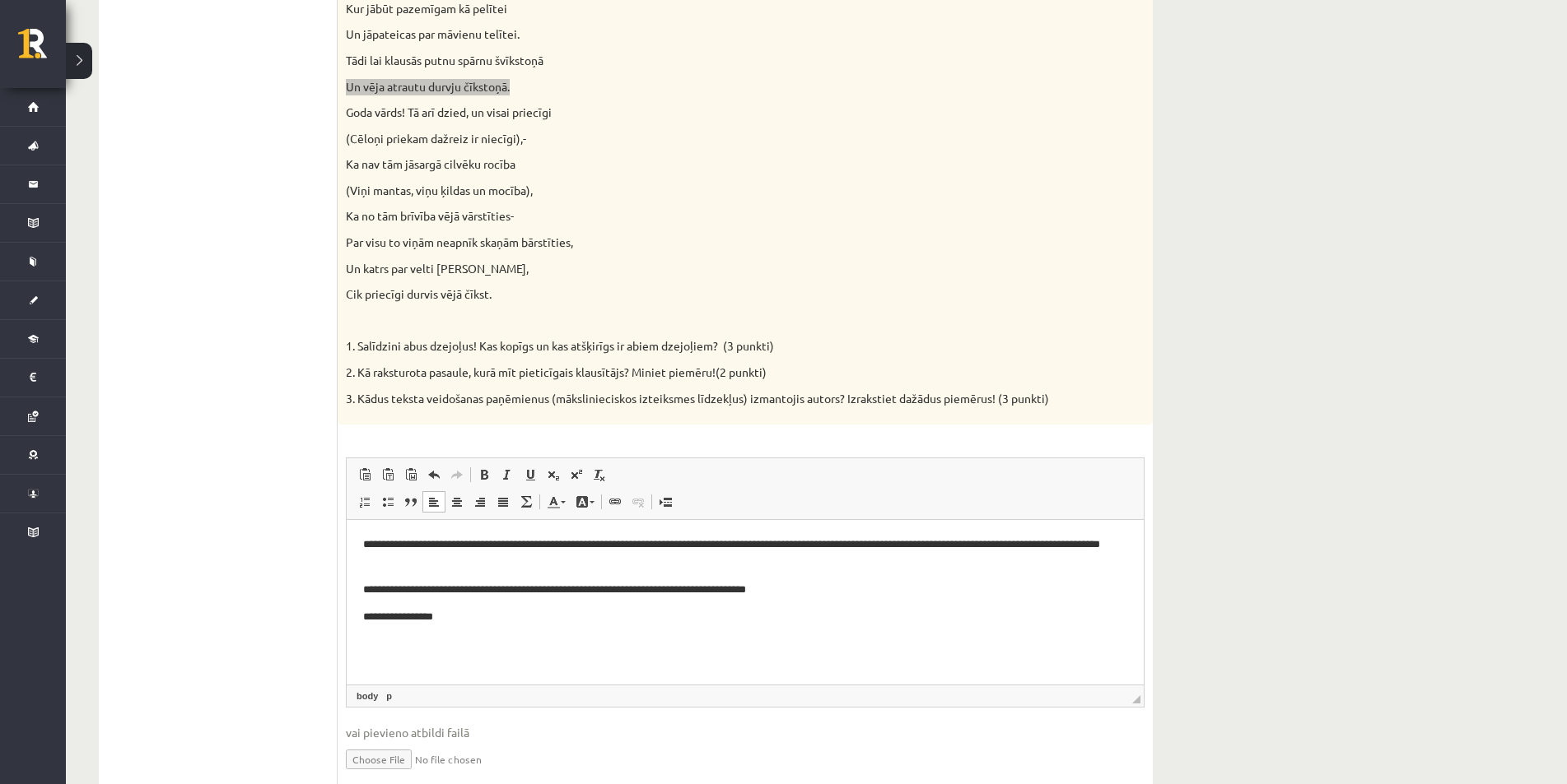
click at [491, 635] on html "**********" at bounding box center [745, 581] width 797 height 122
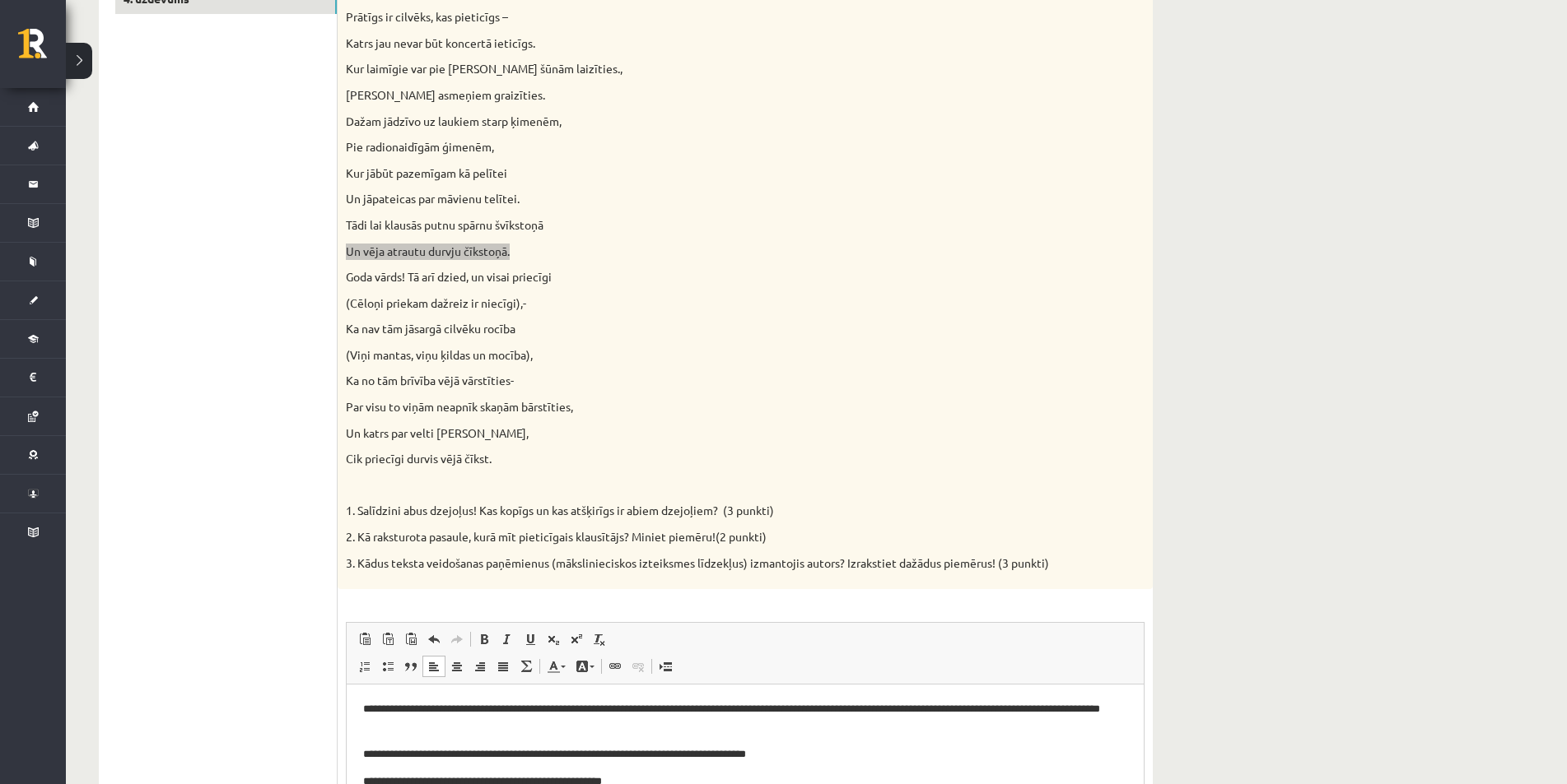
scroll to position [348, 0]
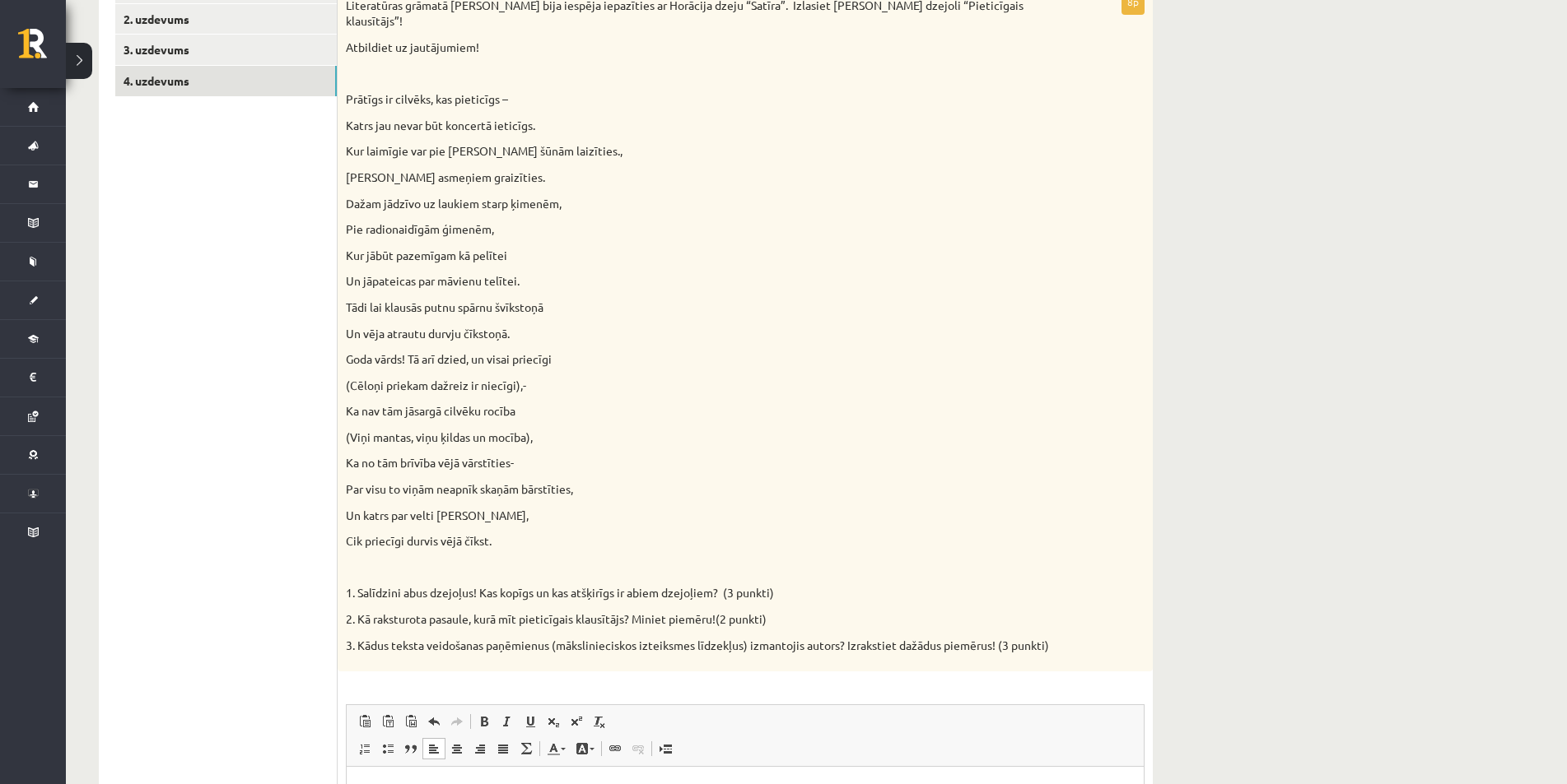
click at [579, 403] on p "Ka nav tām jāsargā cilvēku rocība" at bounding box center [704, 411] width 717 height 16
drag, startPoint x: 345, startPoint y: 218, endPoint x: 504, endPoint y: 210, distance: 159.2
click at [504, 210] on div "Literatūras grāmatā Jums bija iespēja iepazīties ar Horācija dzeju “Satīra”. Iz…" at bounding box center [745, 331] width 816 height 682
copy p "Pie radionaidīgām ģimenēm,"
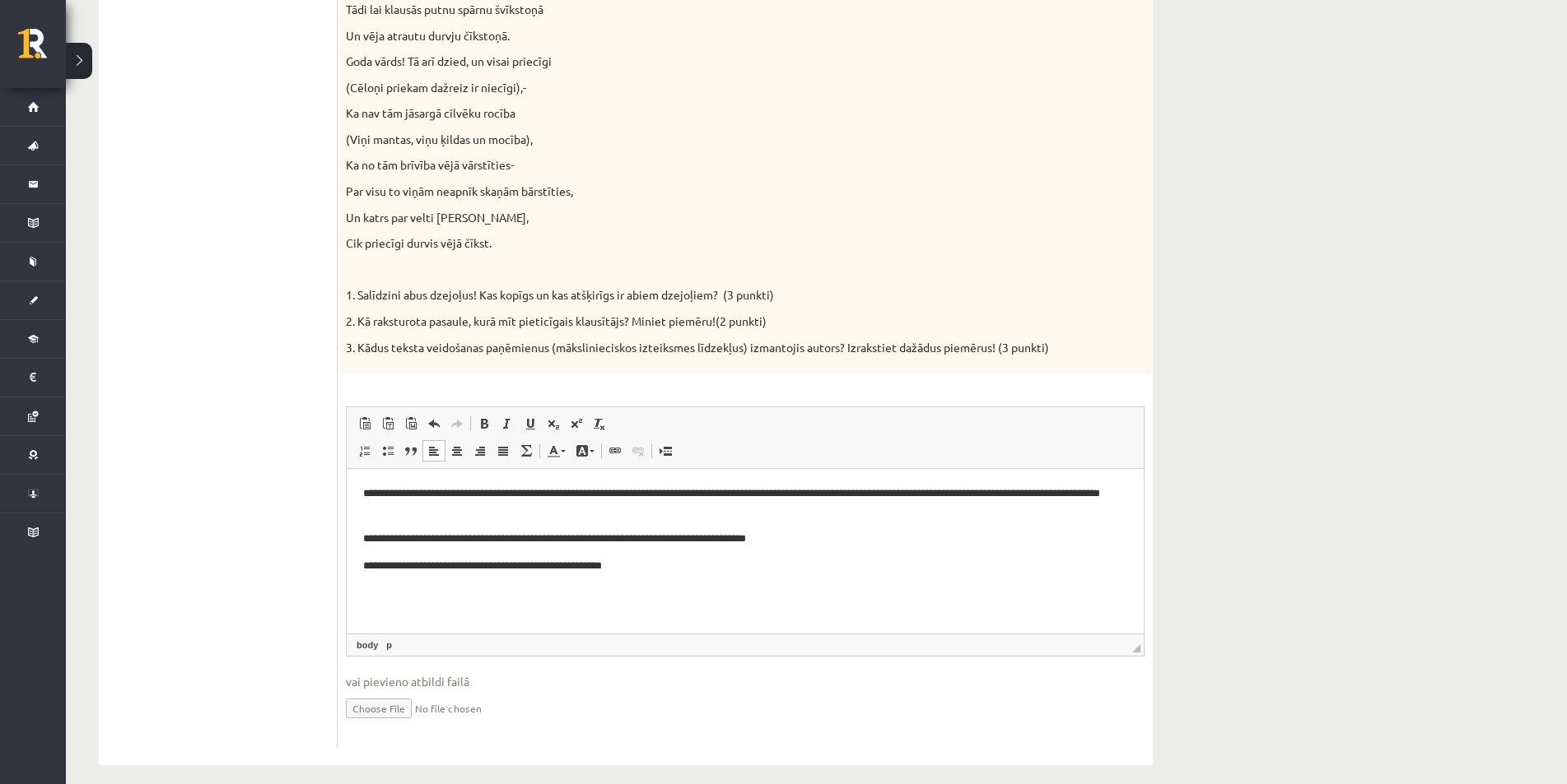
click at [639, 571] on p "**********" at bounding box center [745, 566] width 765 height 17
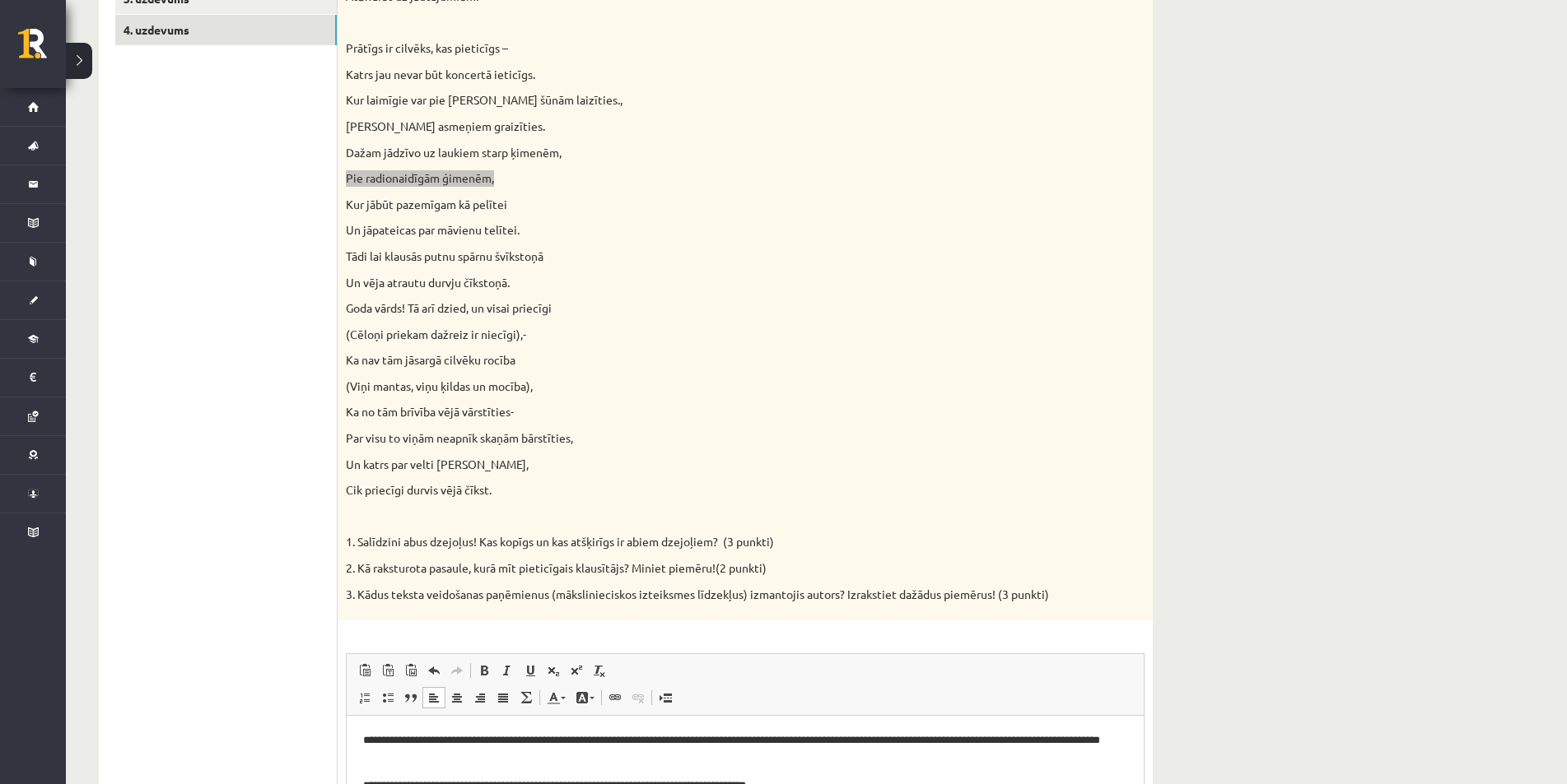
scroll to position [316, 0]
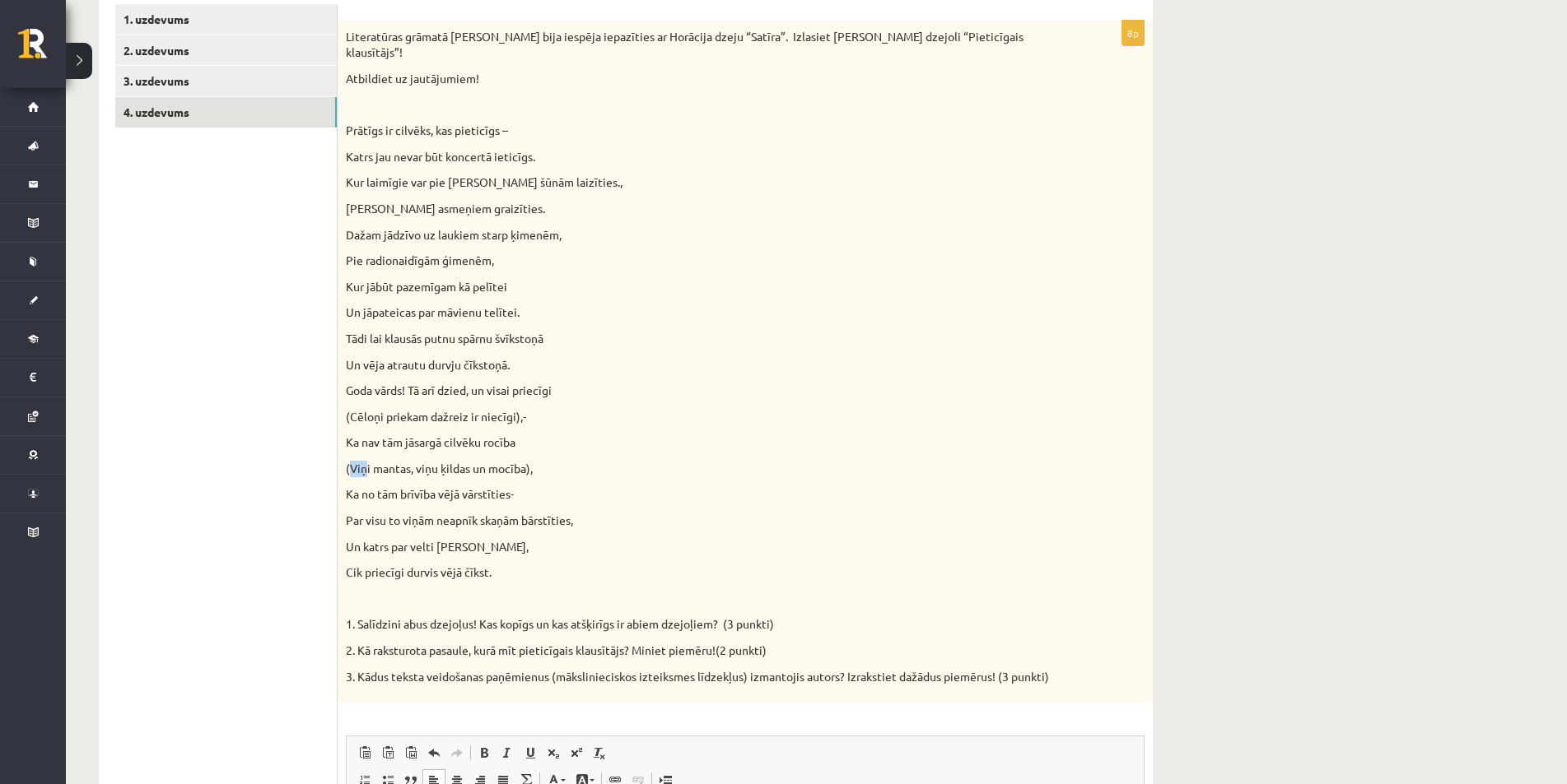
drag, startPoint x: 350, startPoint y: 450, endPoint x: 368, endPoint y: 450, distance: 18.0
click at [368, 461] on p "(Viņi mantas, viņu ķildas un mocība)," at bounding box center [704, 468] width 717 height 16
drag, startPoint x: 345, startPoint y: 453, endPoint x: 543, endPoint y: 448, distance: 198.1
click at [543, 448] on div "Literatūras grāmatā Jums bija iespēja iepazīties ar Horācija dzeju “Satīra”. Iz…" at bounding box center [745, 362] width 816 height 682
copy p "(Viņi mantas, viņu ķildas un mocība),"
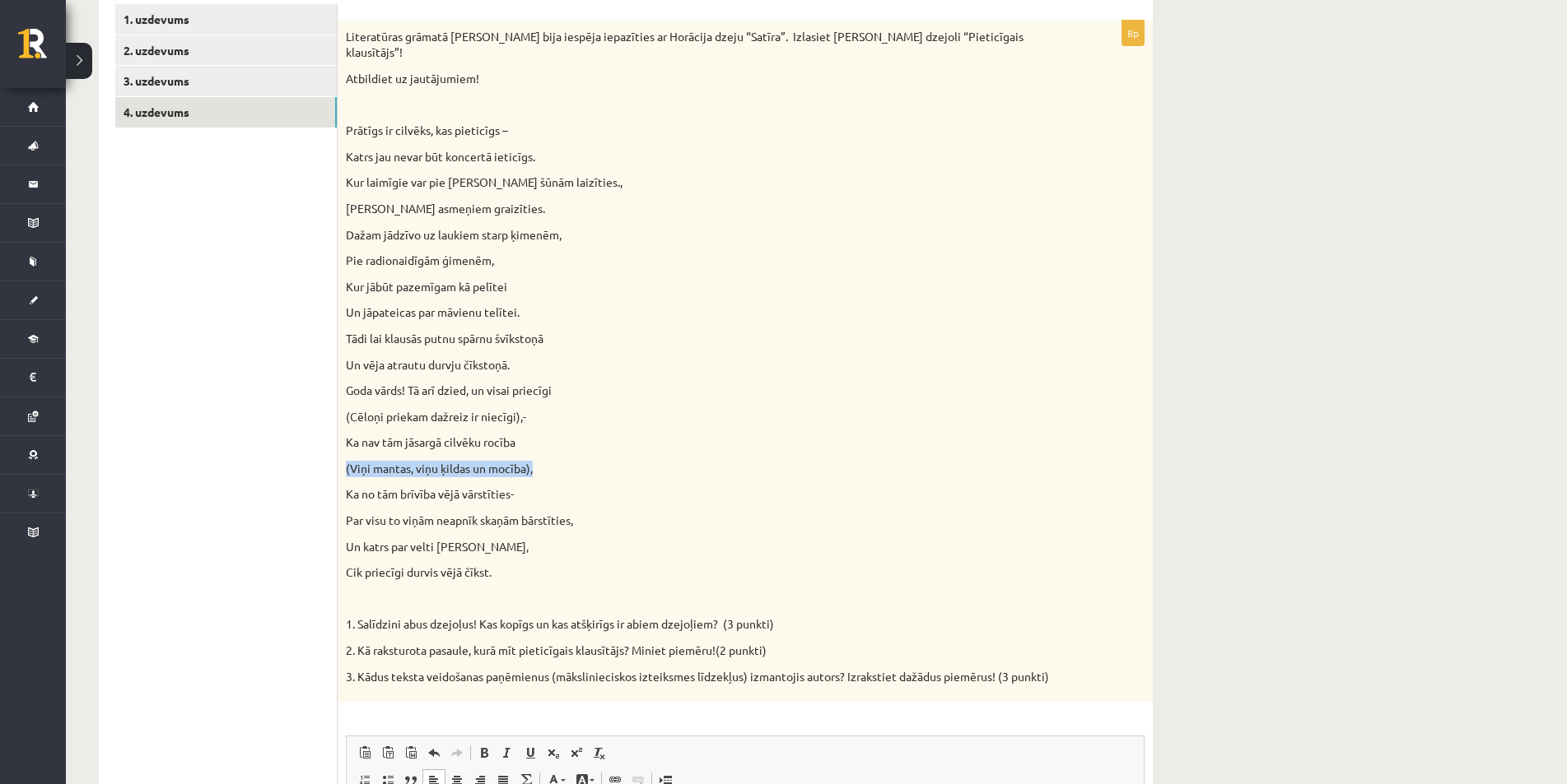
scroll to position [645, 0]
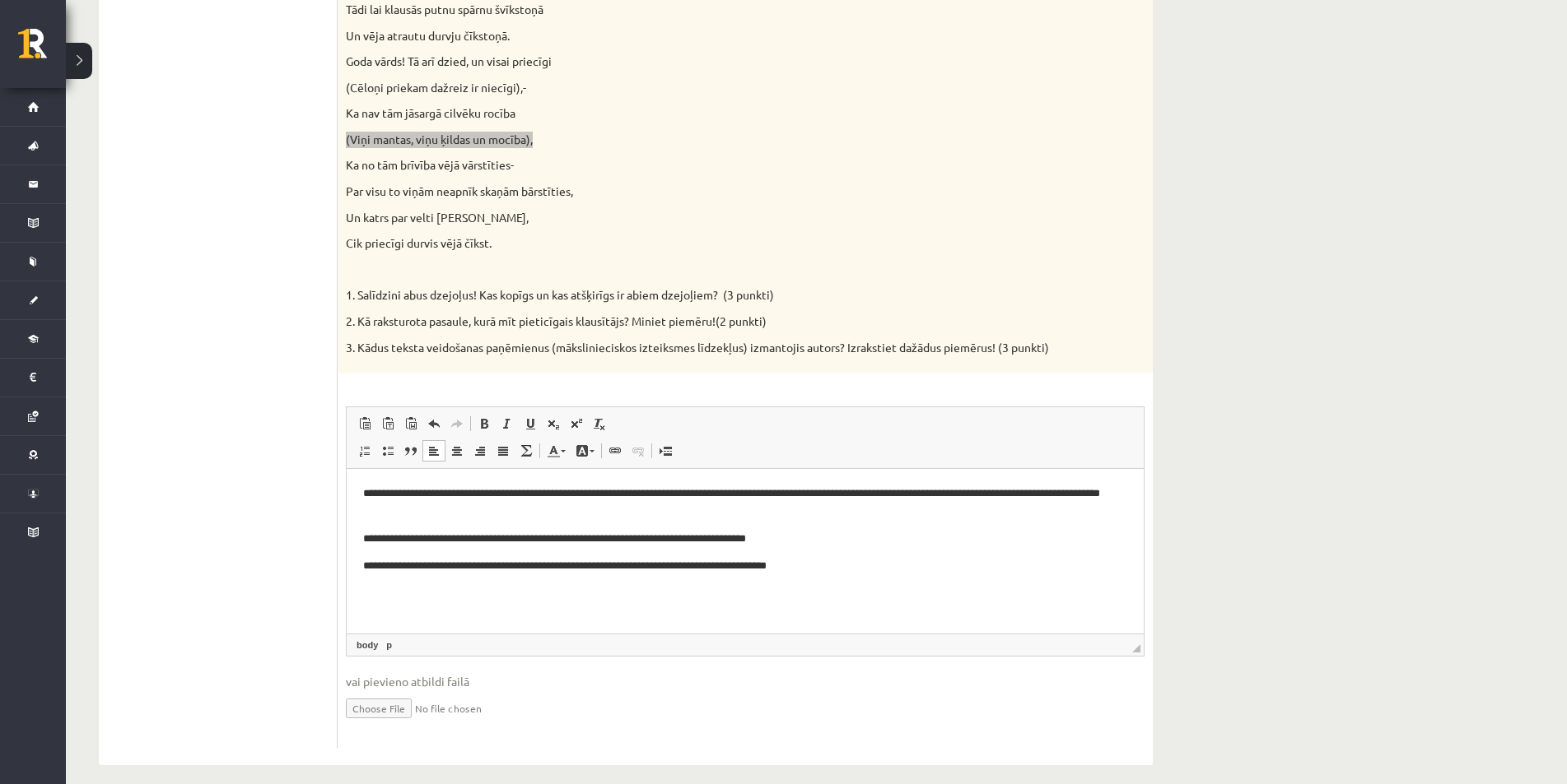
click at [822, 565] on p "**********" at bounding box center [745, 566] width 765 height 17
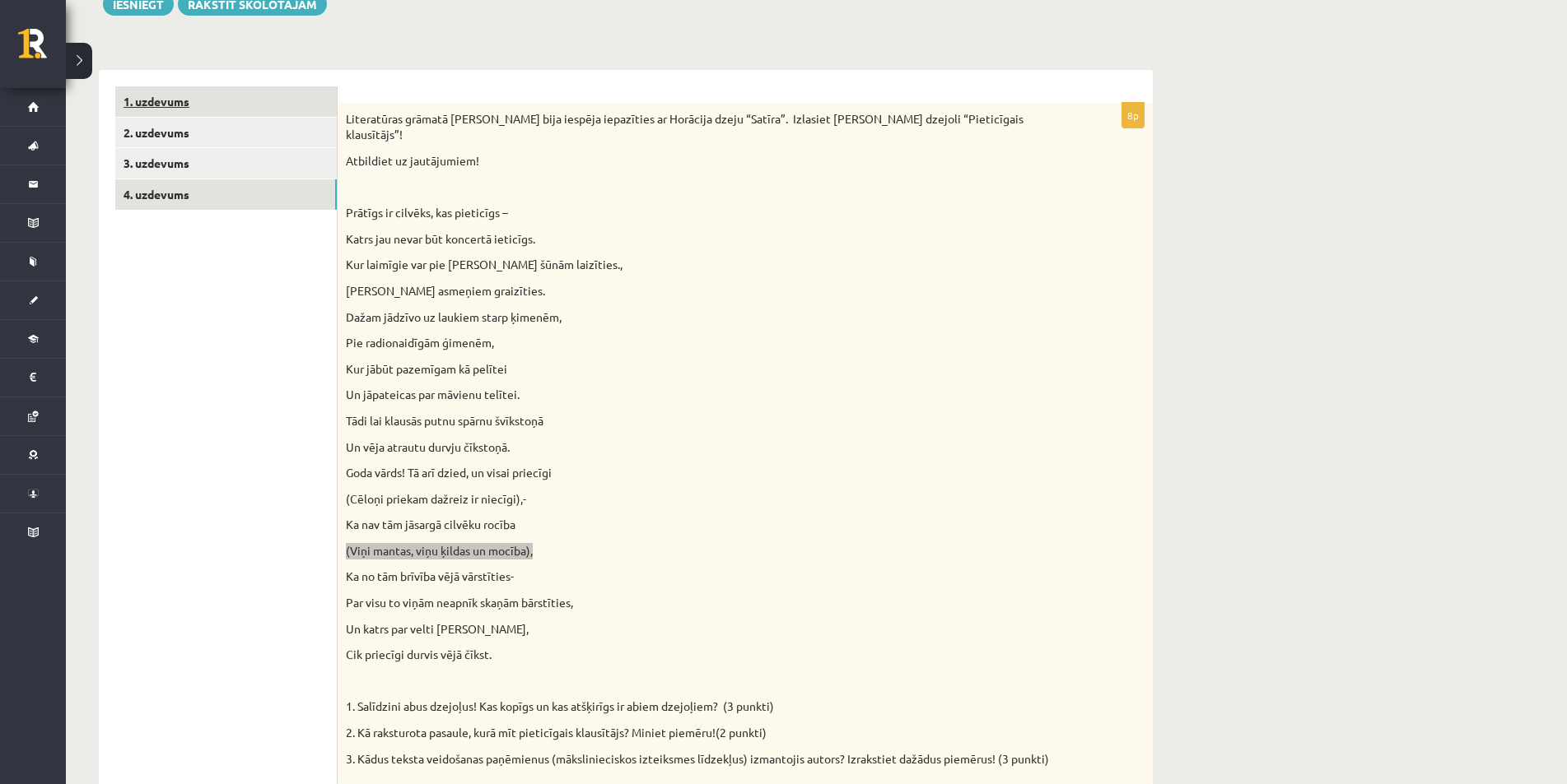
scroll to position [0, 0]
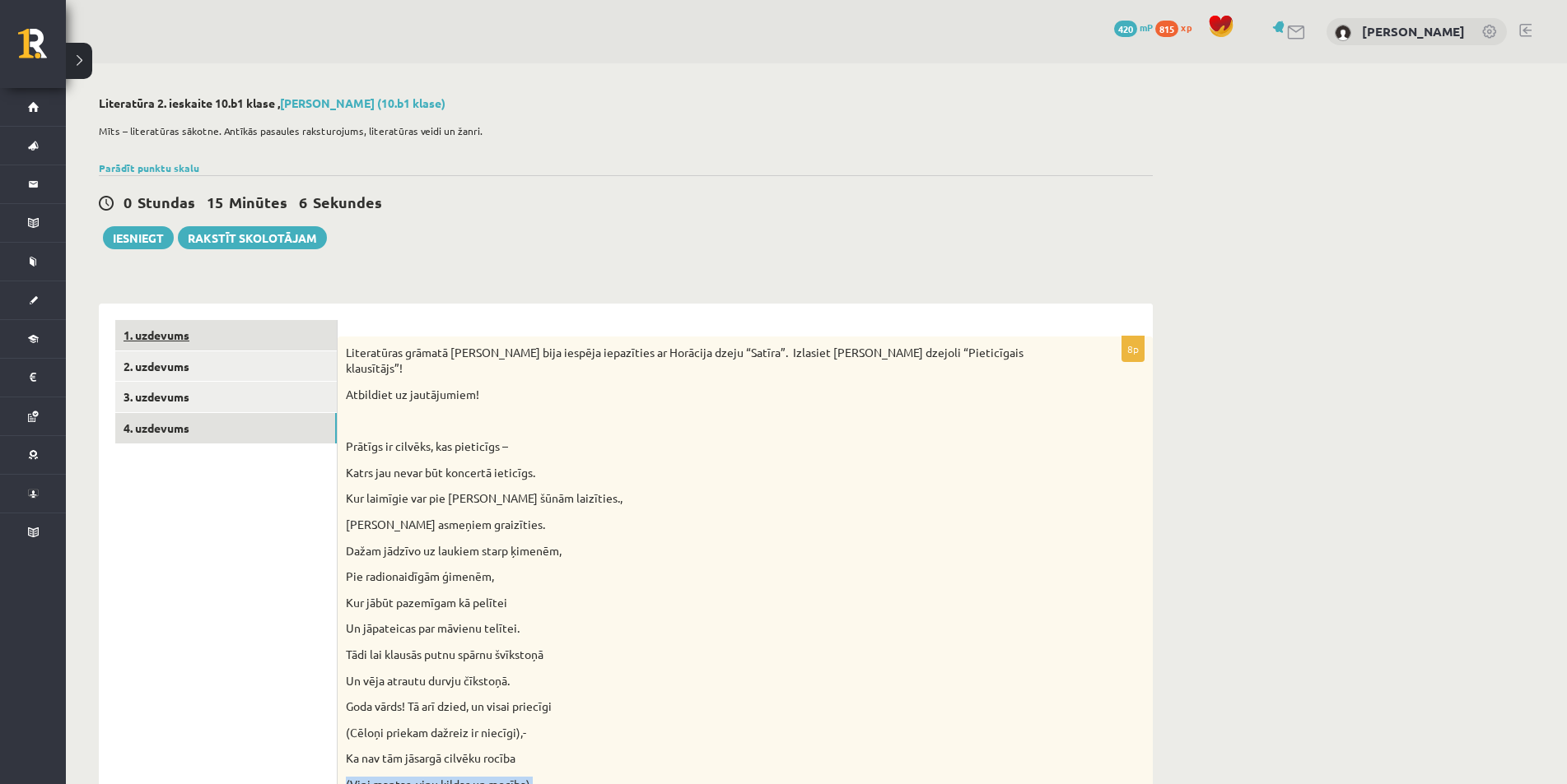
click at [205, 338] on link "1. uzdevums" at bounding box center [225, 335] width 222 height 30
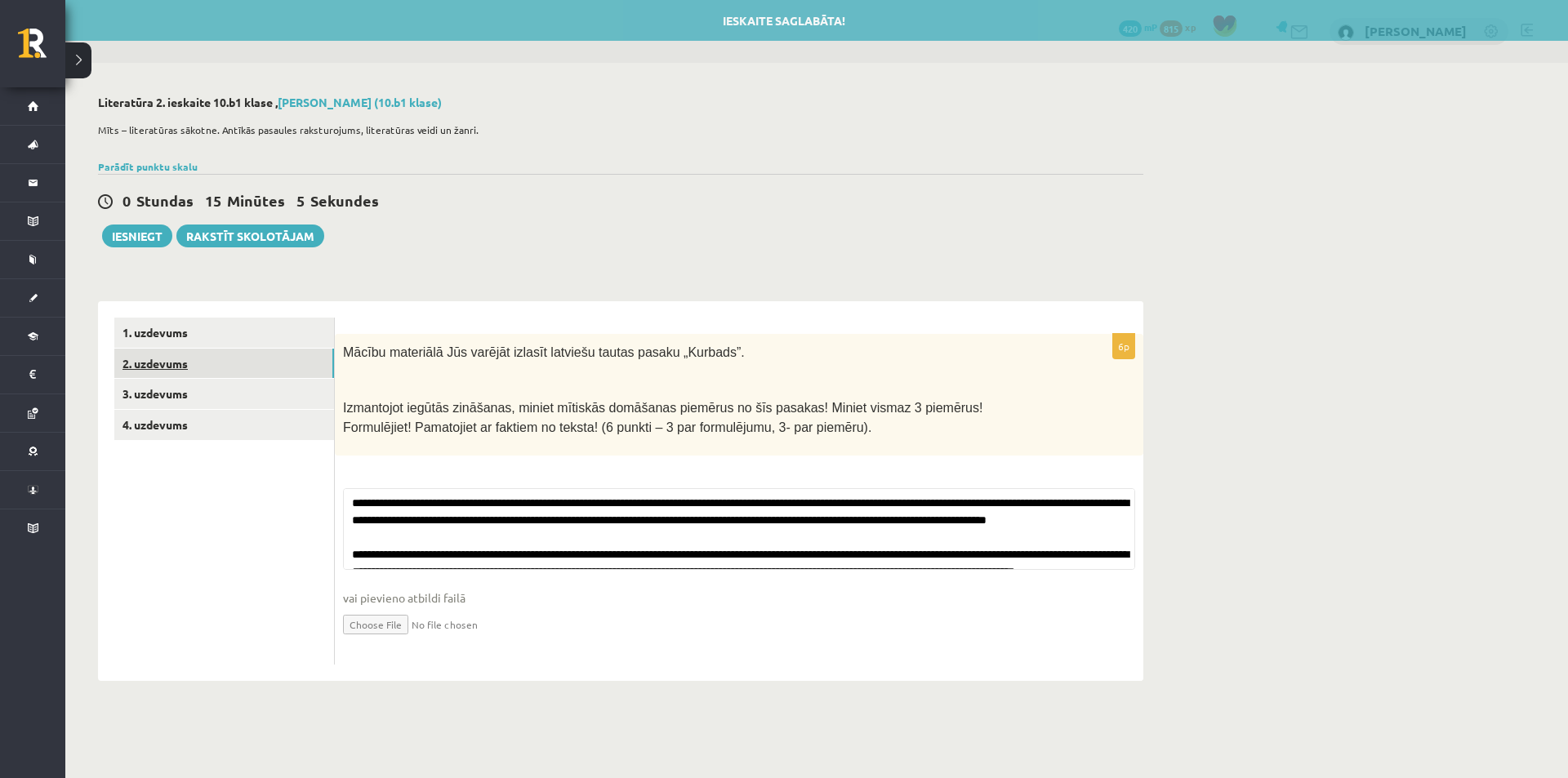
click at [192, 367] on link "2. uzdevums" at bounding box center [223, 364] width 220 height 30
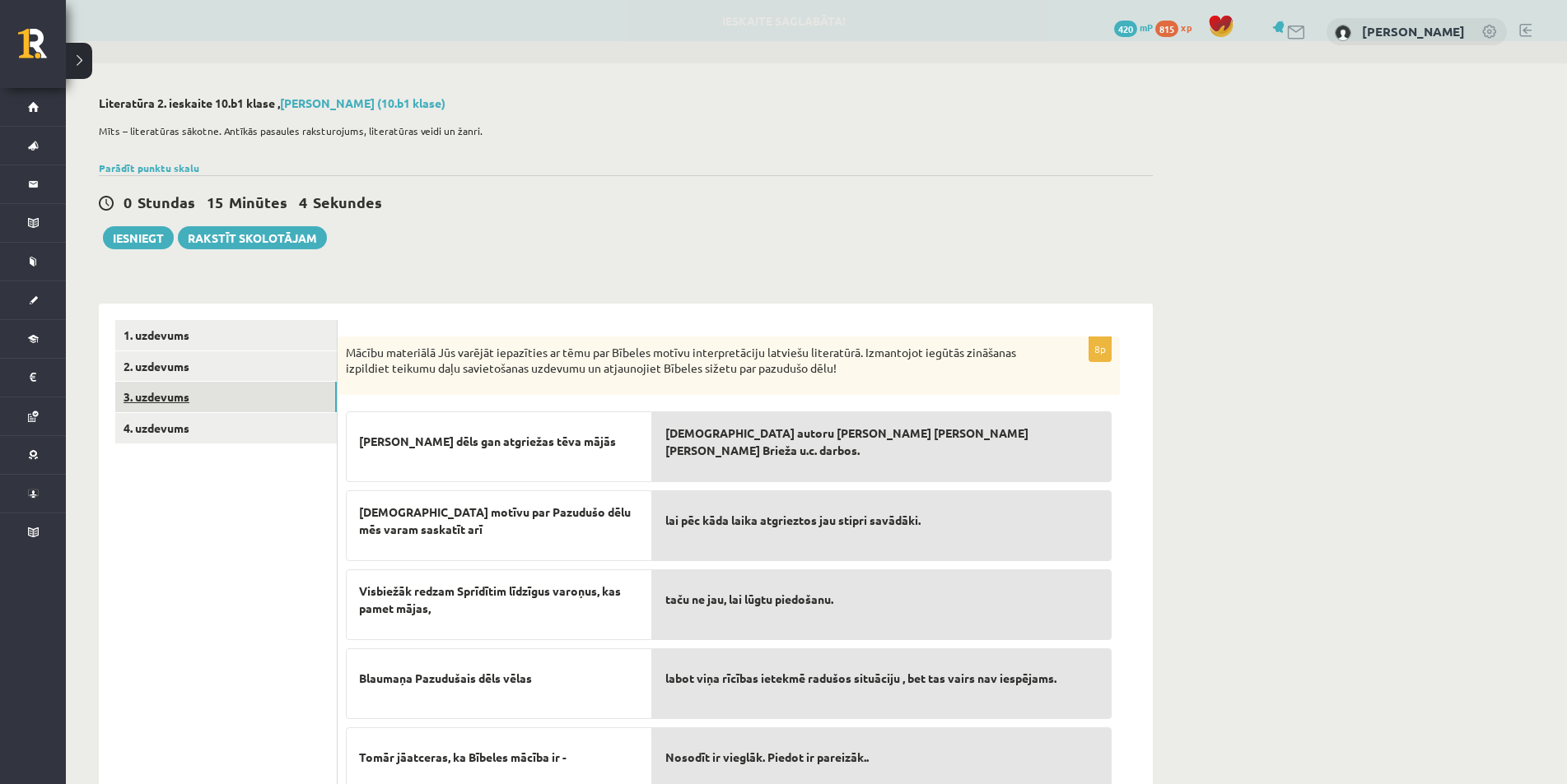
click at [192, 406] on link "3. uzdevums" at bounding box center [225, 397] width 222 height 30
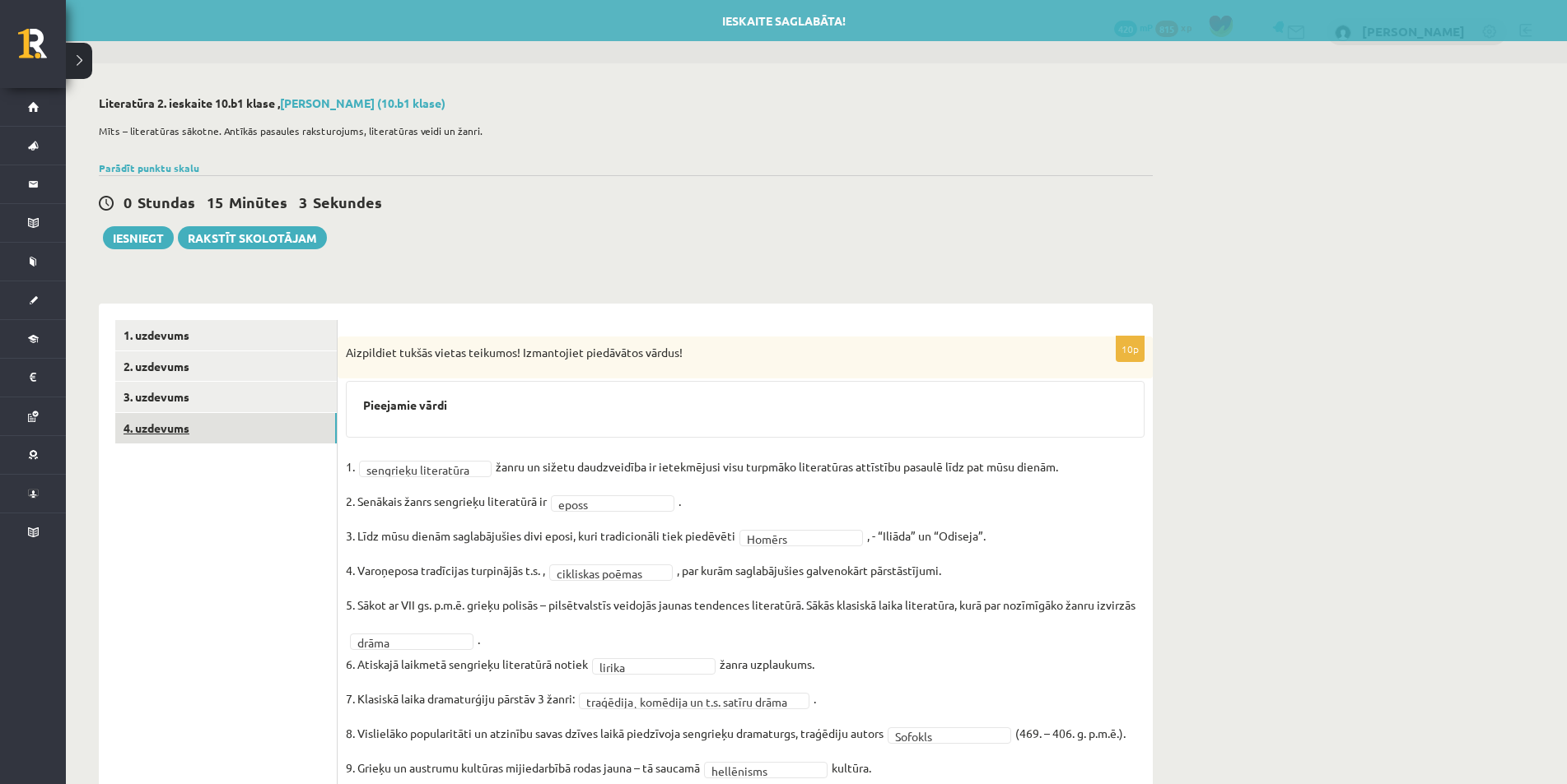
click at [190, 426] on link "4. uzdevums" at bounding box center [225, 428] width 222 height 30
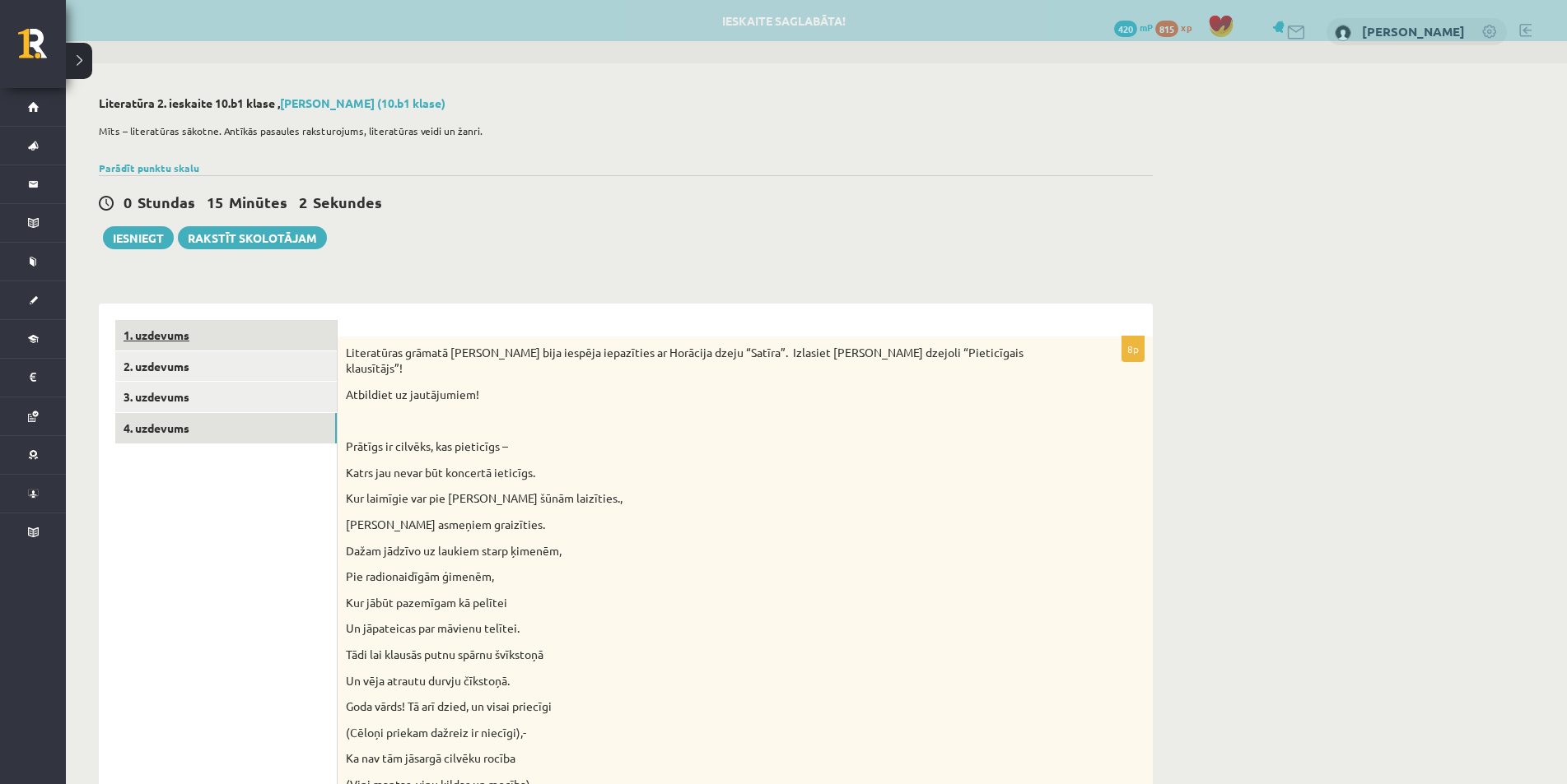
click at [178, 348] on link "1. uzdevums" at bounding box center [225, 335] width 222 height 30
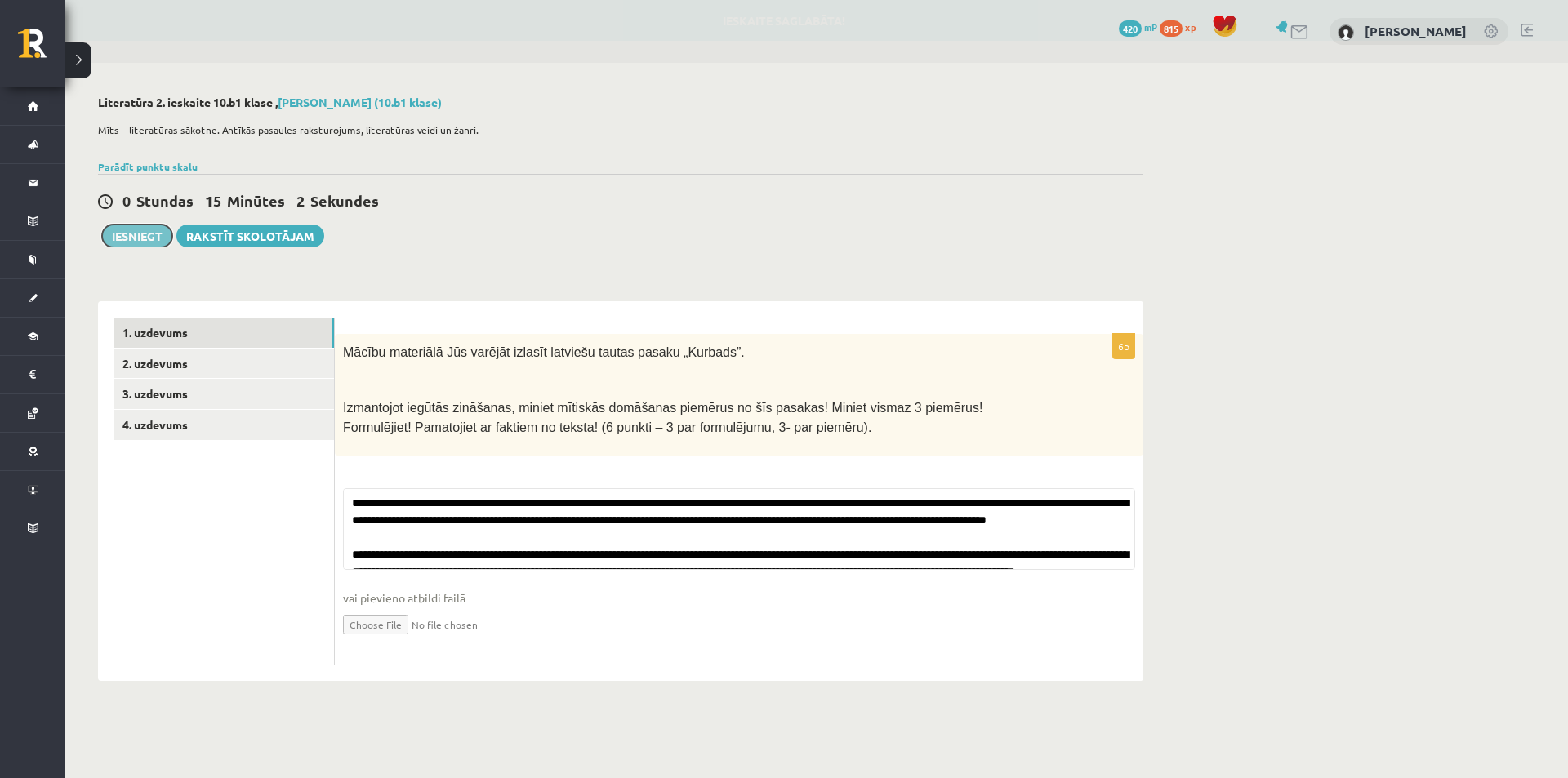
click at [145, 245] on button "Iesniegt" at bounding box center [137, 236] width 70 height 22
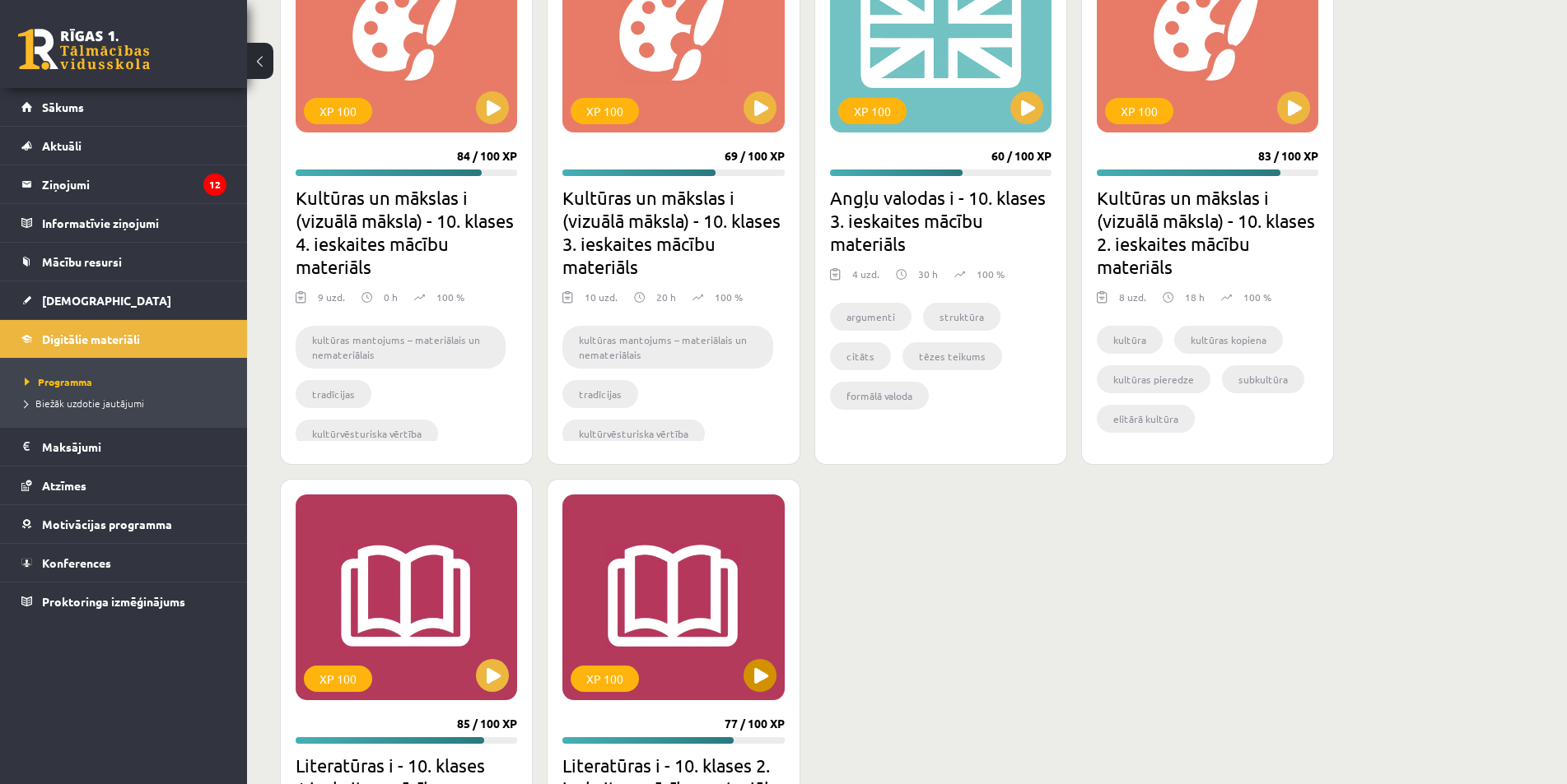
scroll to position [3436, 0]
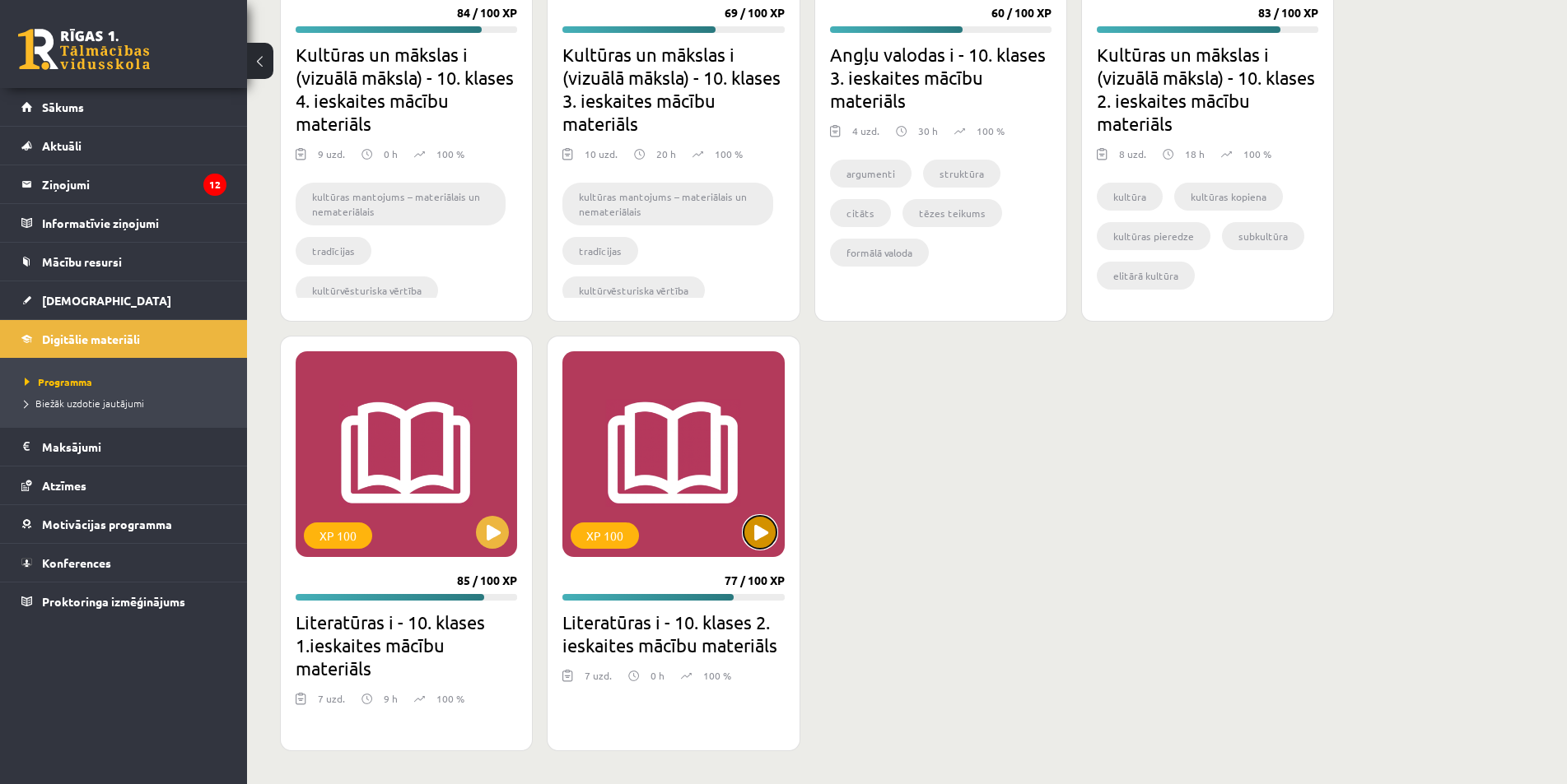
click at [756, 530] on button at bounding box center [760, 532] width 33 height 33
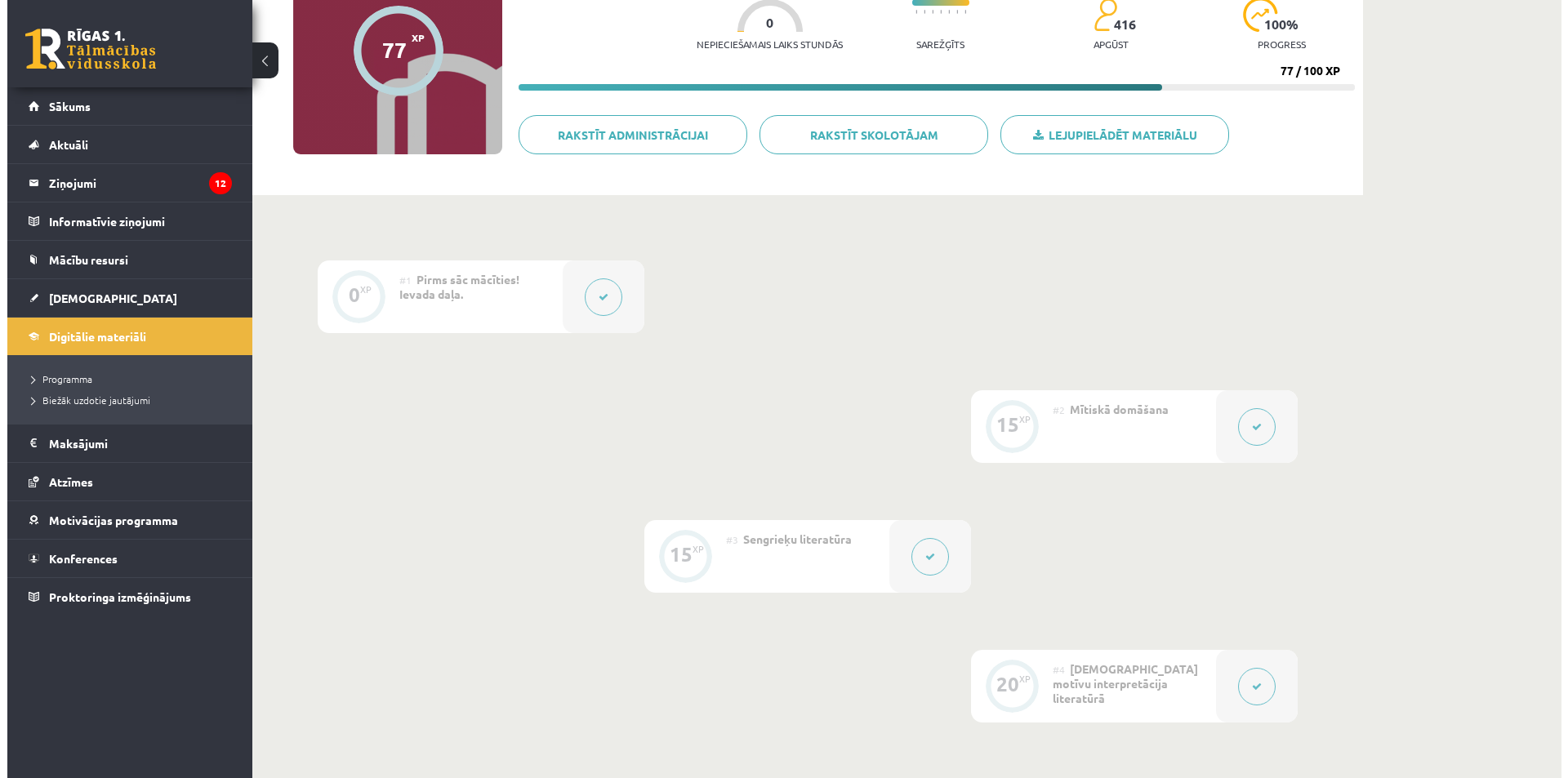
scroll to position [98, 0]
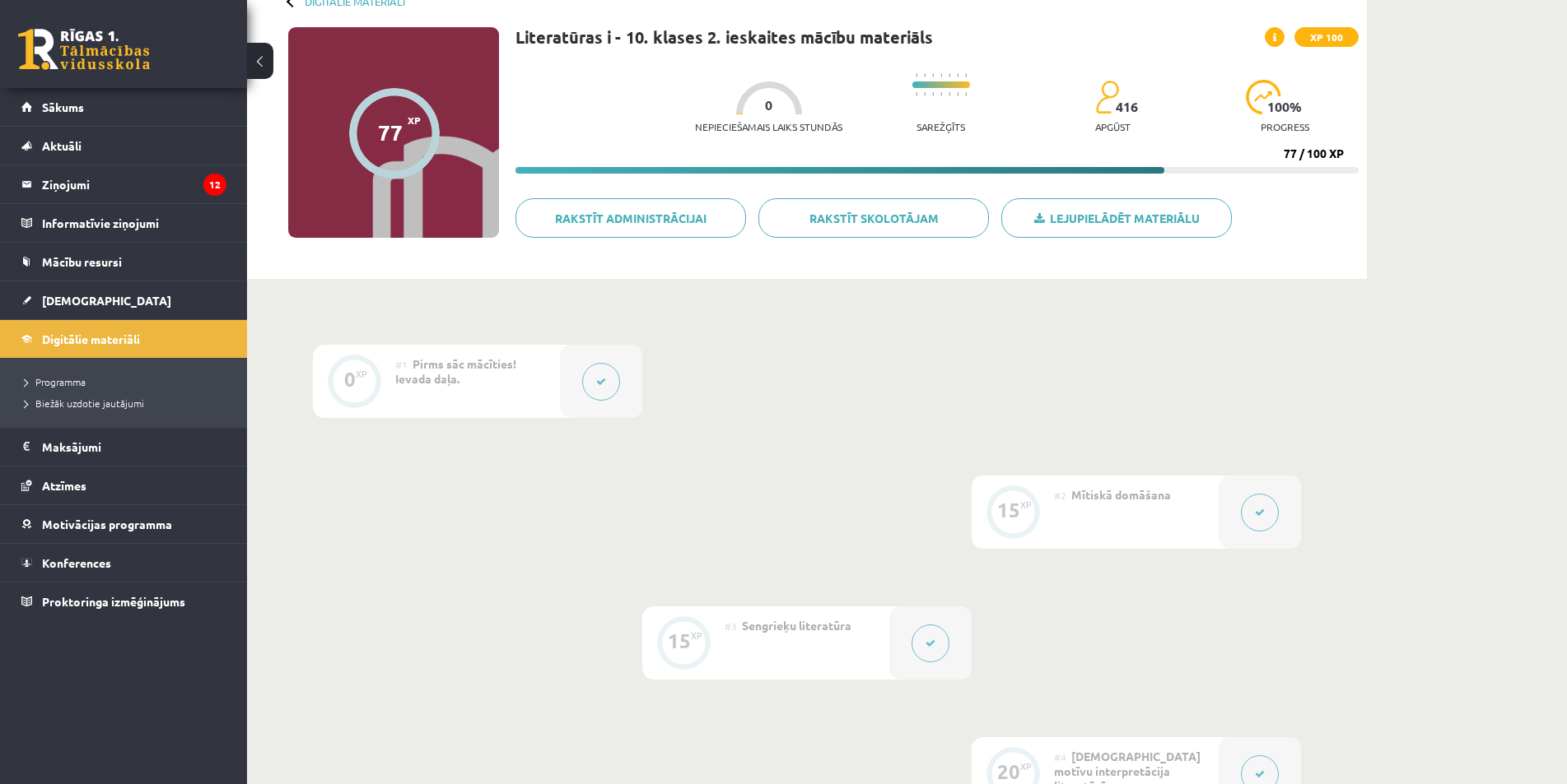
click at [1248, 510] on button at bounding box center [1260, 513] width 38 height 38
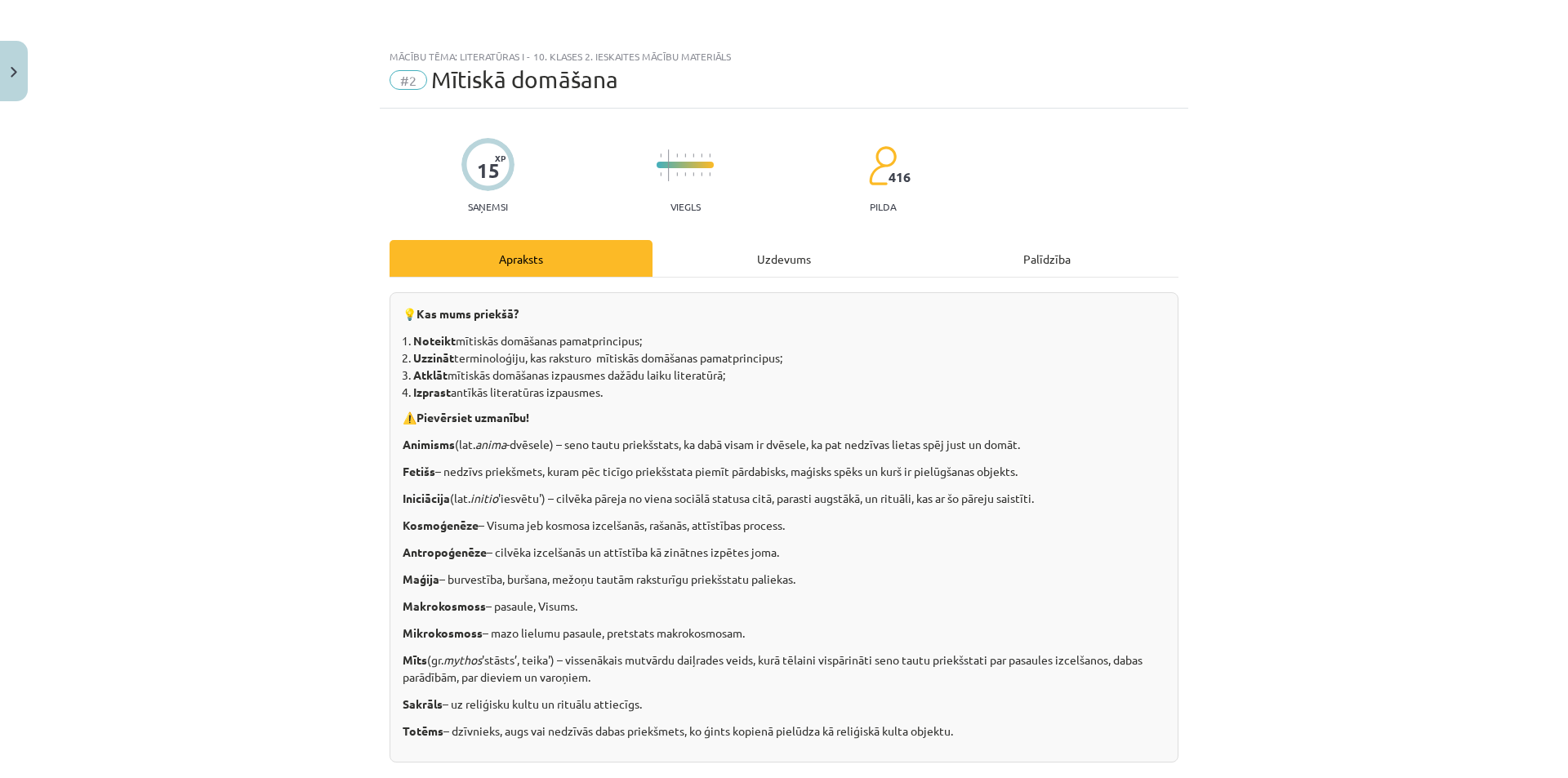
click at [712, 257] on div "Uzdevums" at bounding box center [784, 258] width 263 height 36
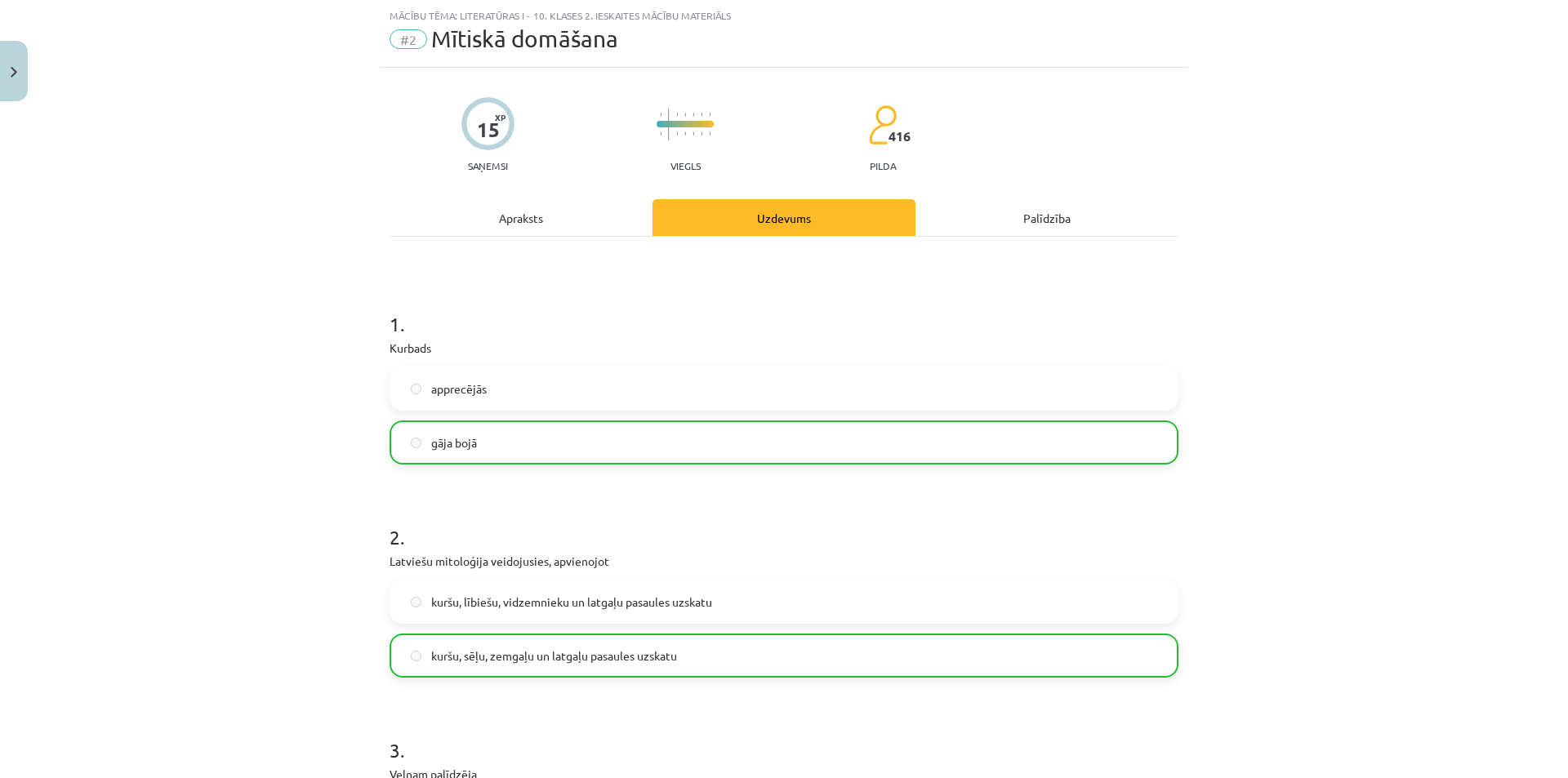
click at [557, 216] on div "Apraksts" at bounding box center [521, 217] width 263 height 36
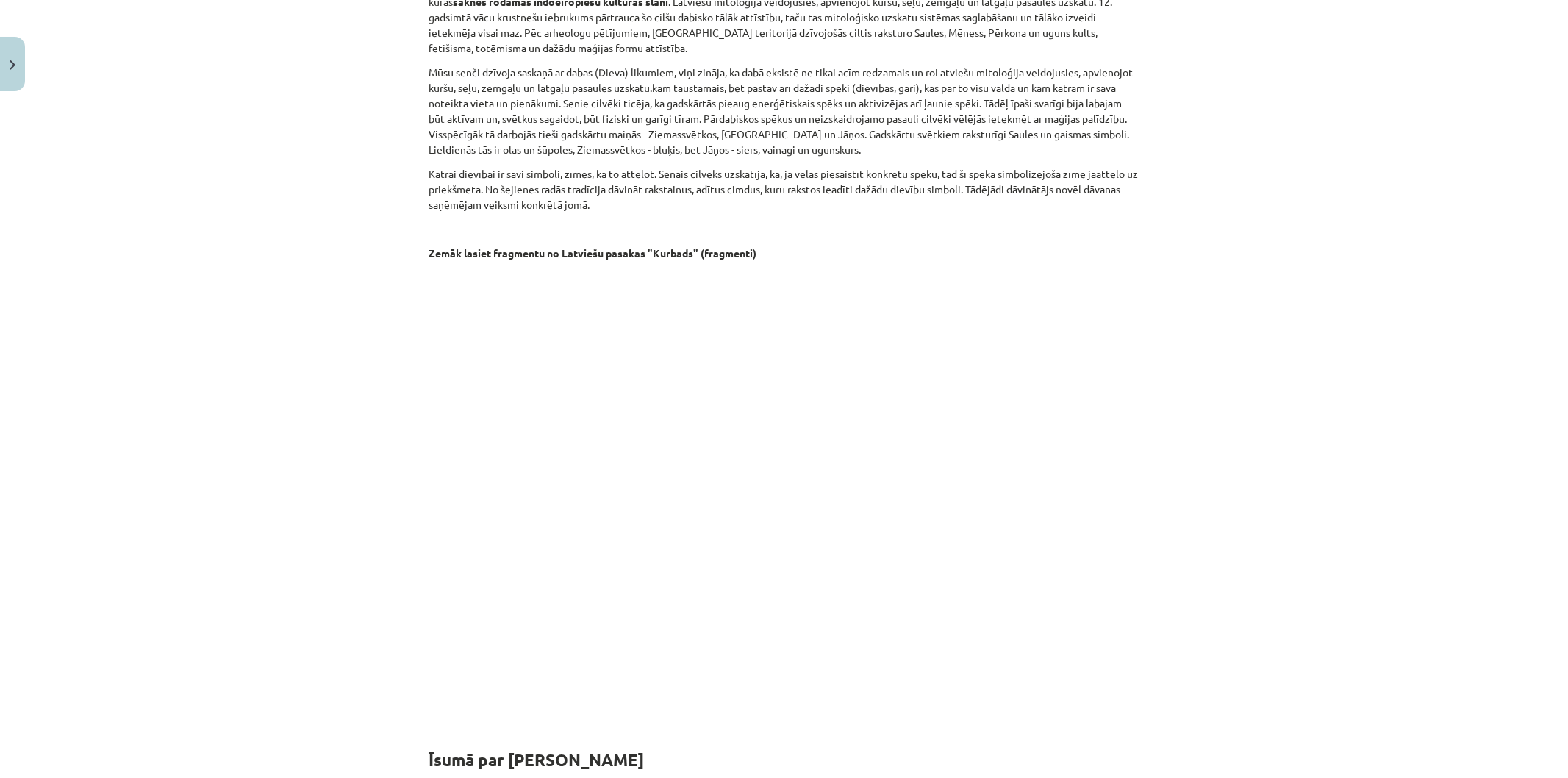
scroll to position [1530, 0]
drag, startPoint x: 1135, startPoint y: 601, endPoint x: 1140, endPoint y: 622, distance: 21.6
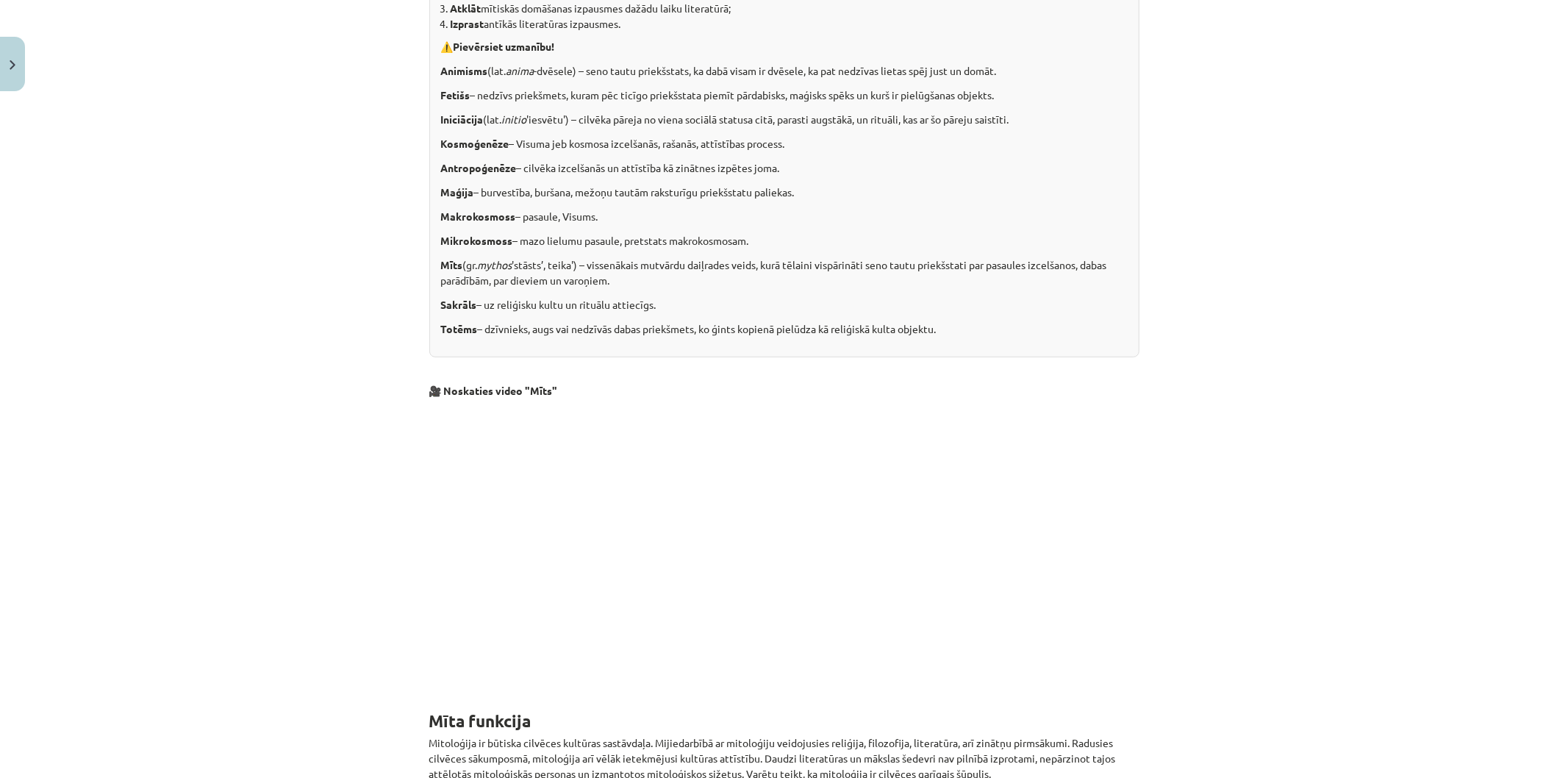
scroll to position [0, 0]
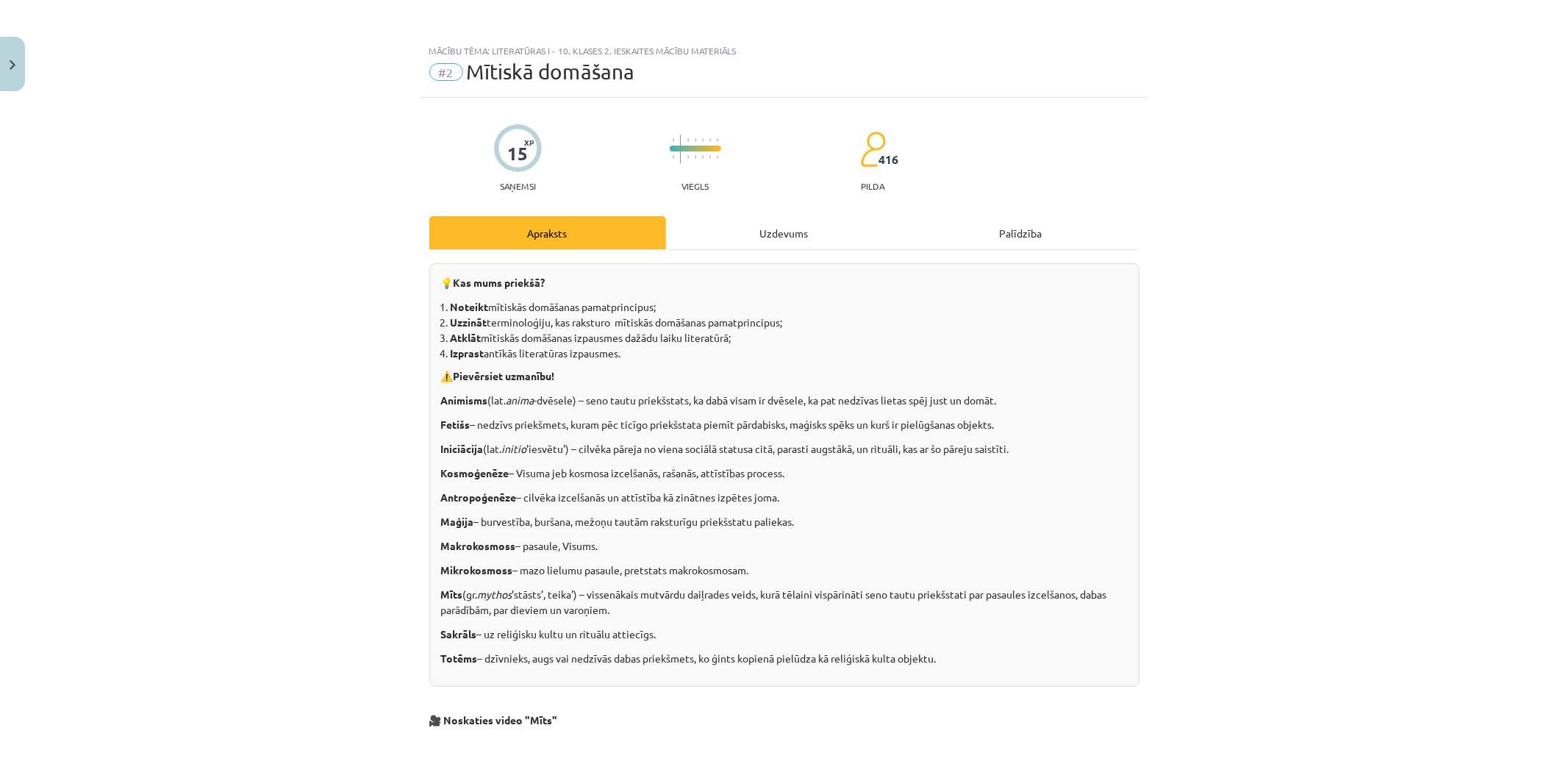
click at [35, 64] on div "Mācību tēma: Literatūras i - 10. klases 2. ieskaites mācību materiāls #2 Mītisk…" at bounding box center [784, 389] width 1568 height 778
click at [9, 67] on img "Close" at bounding box center [12, 65] width 6 height 9
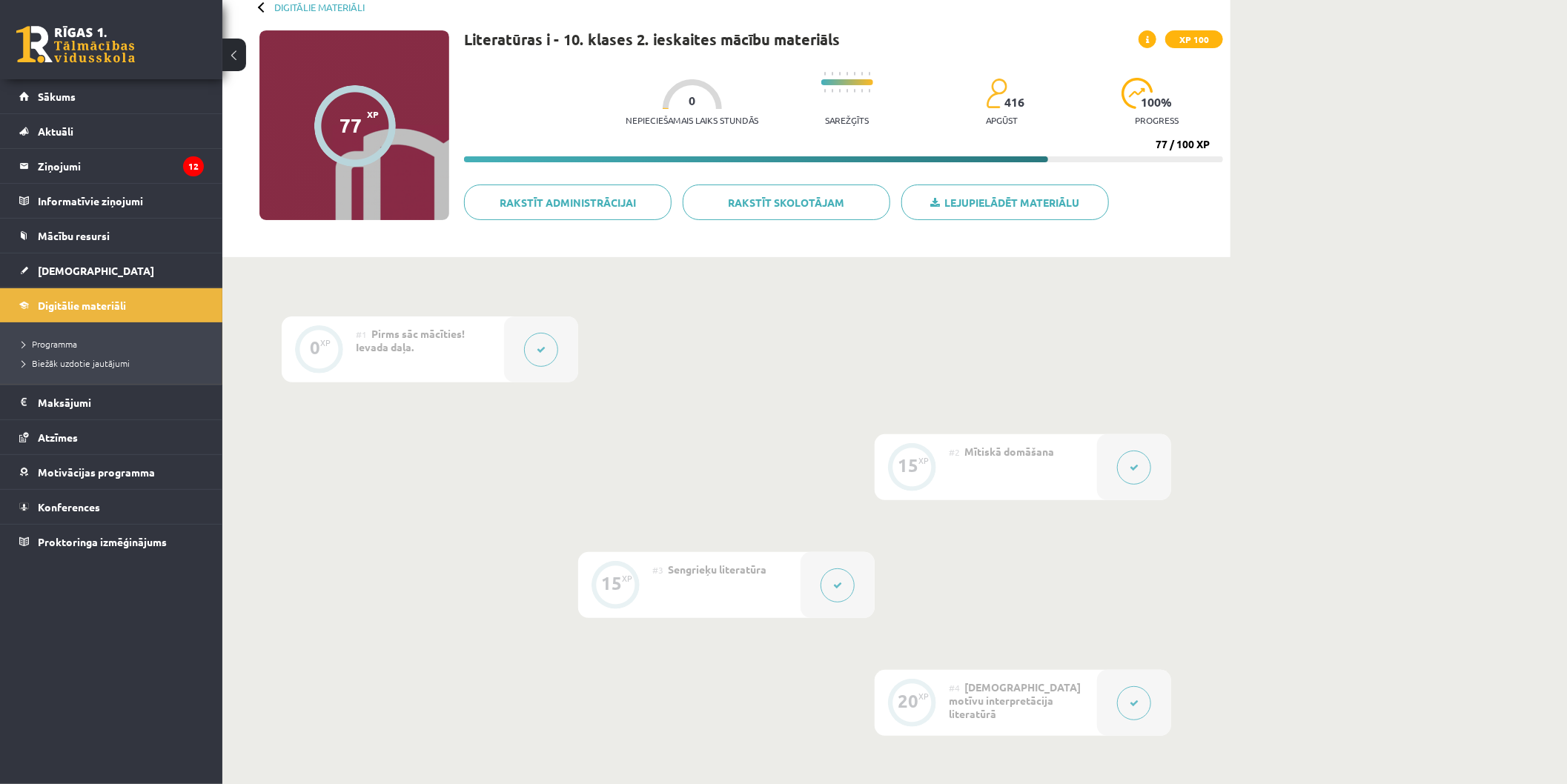
click at [825, 586] on button at bounding box center [838, 585] width 34 height 34
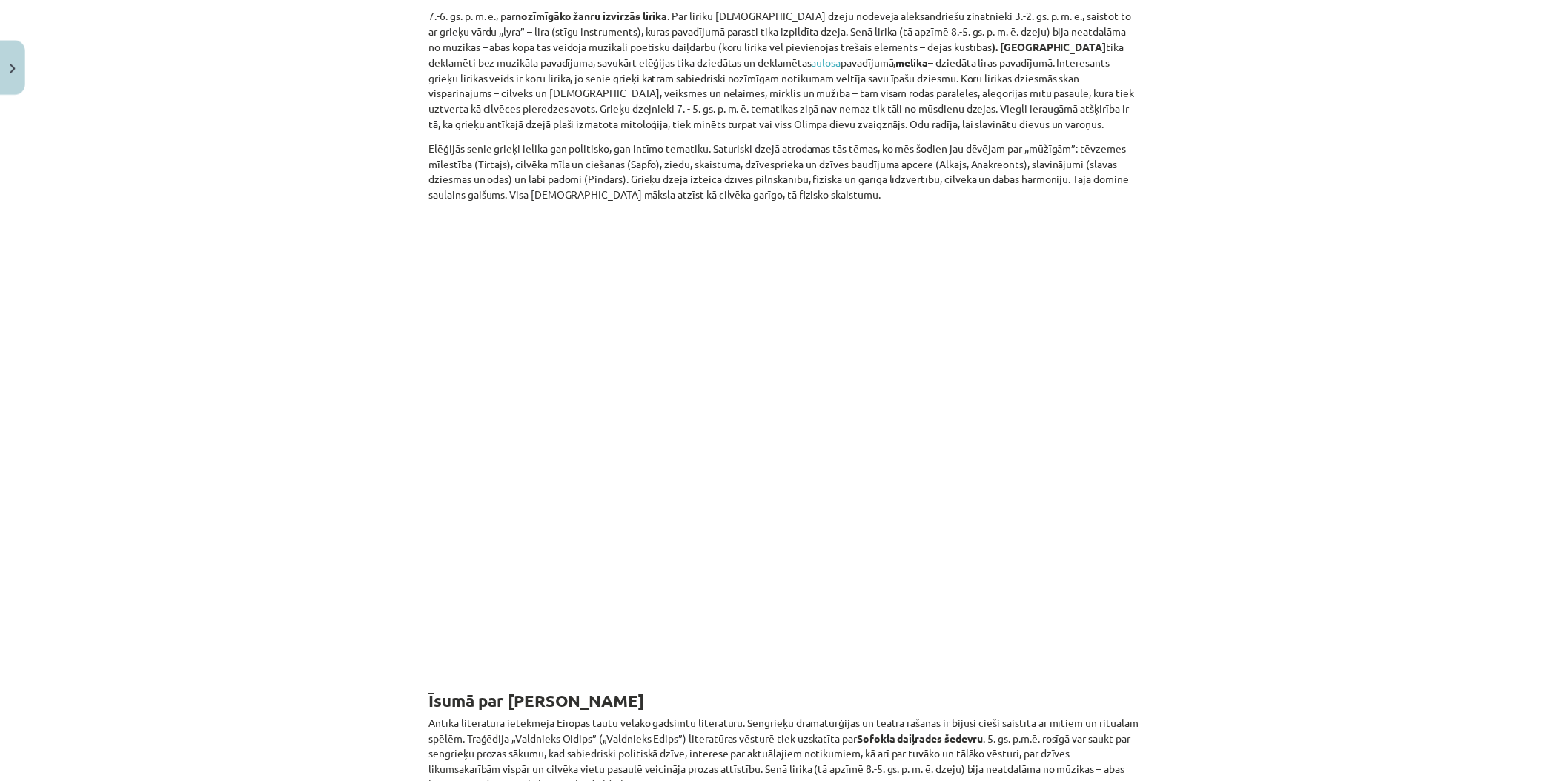
scroll to position [4199, 0]
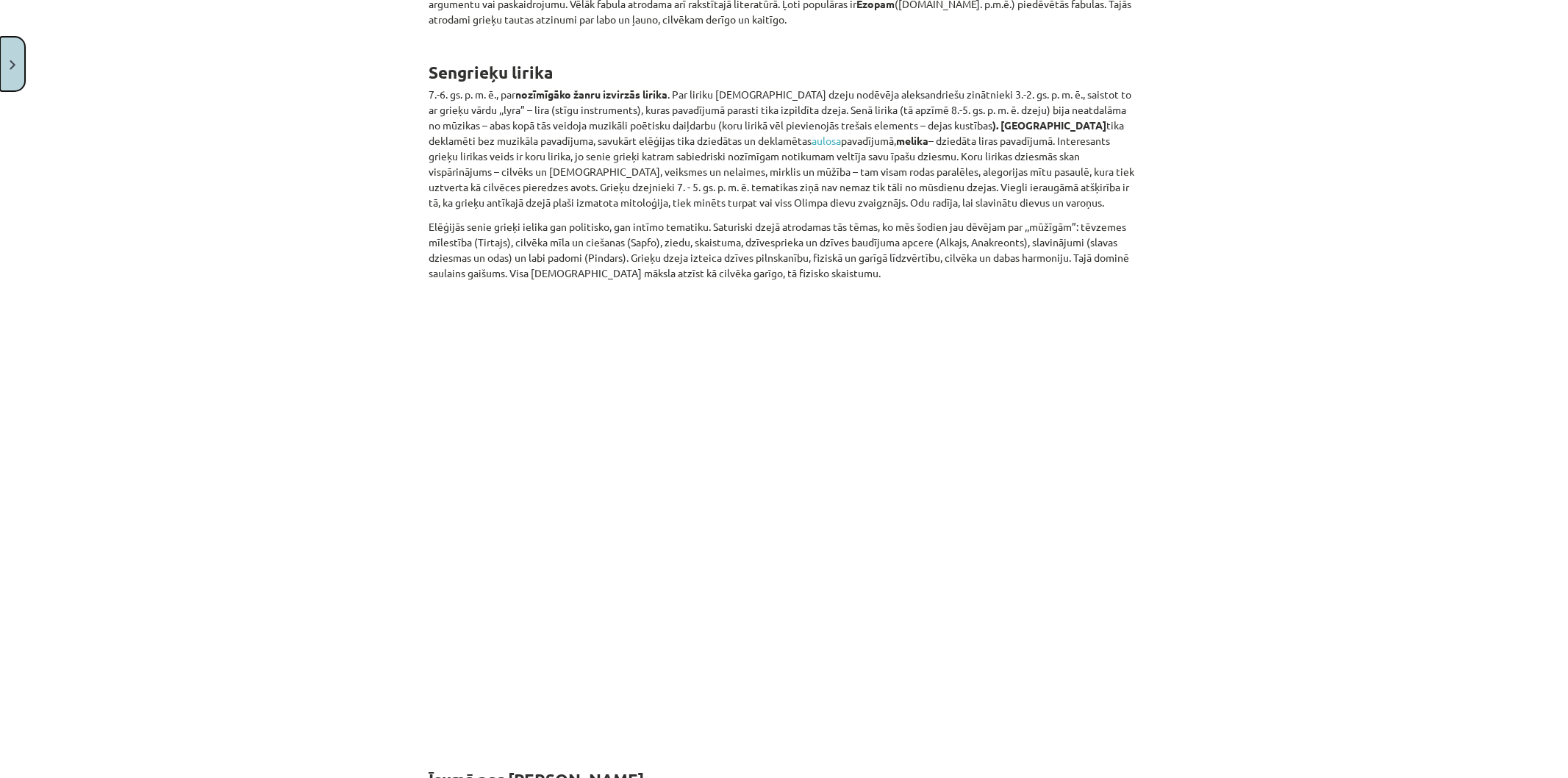
click at [14, 61] on img "Close" at bounding box center [12, 65] width 6 height 9
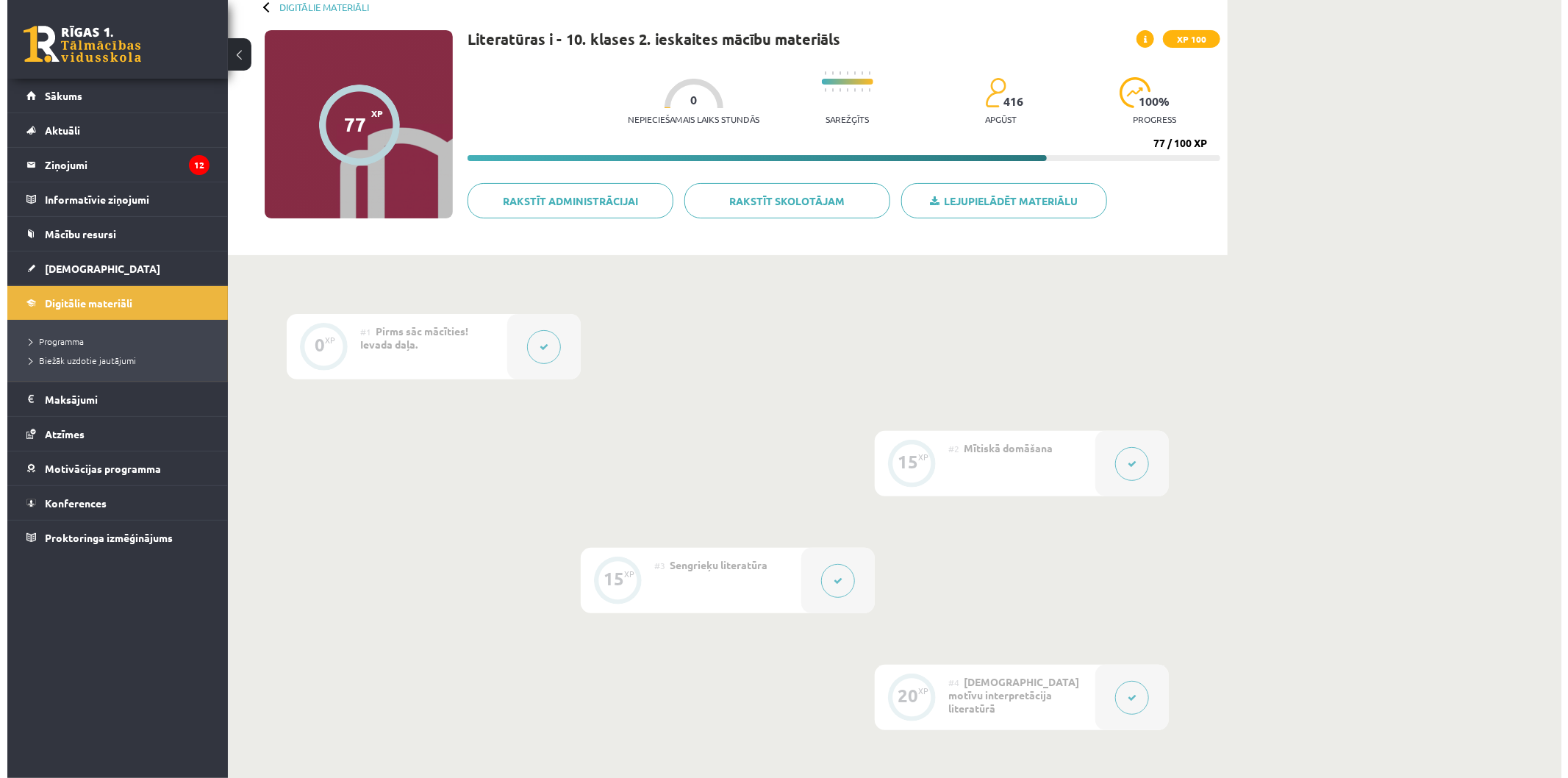
scroll to position [246, 0]
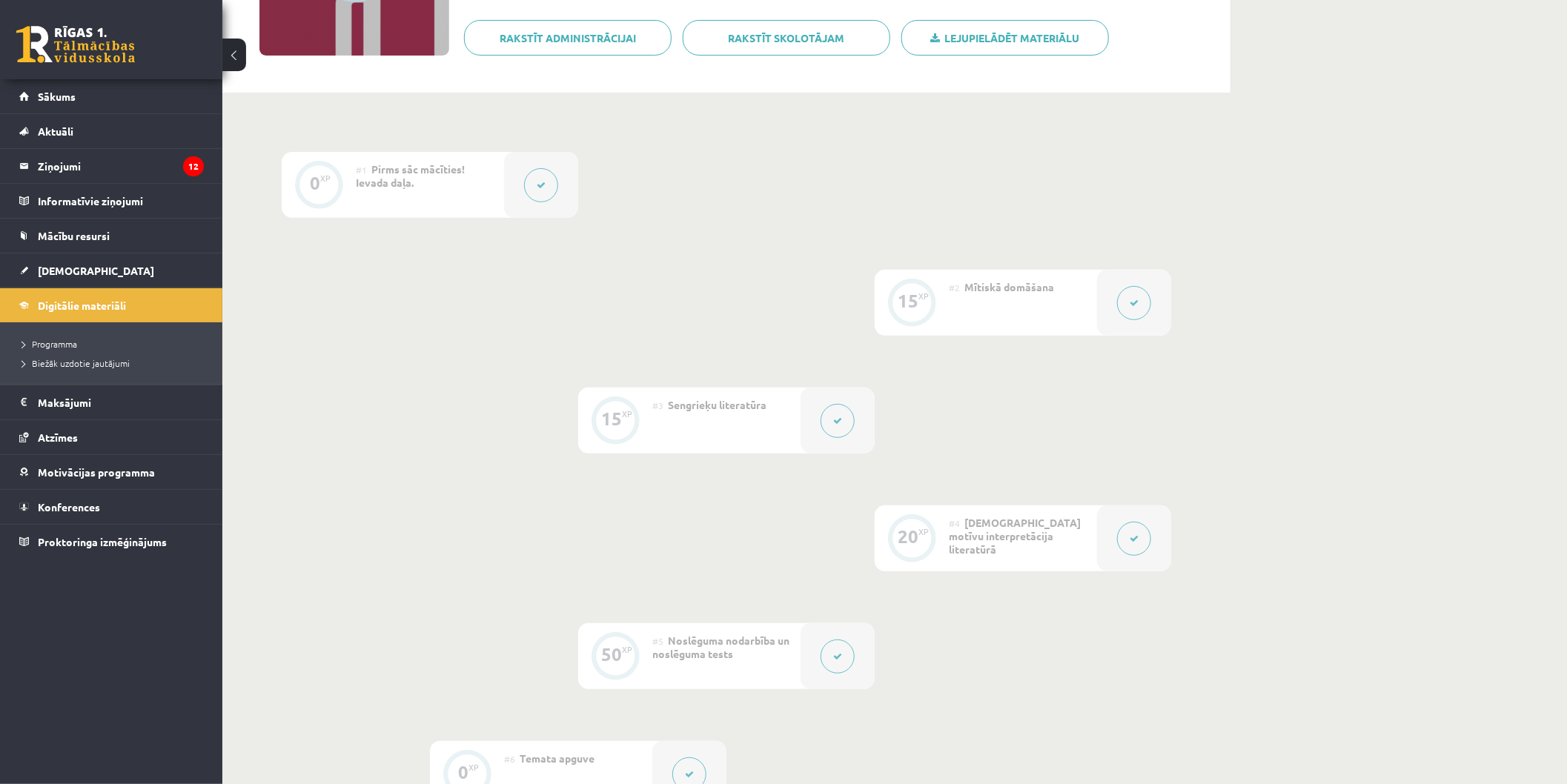
click at [1132, 547] on button at bounding box center [1134, 539] width 34 height 34
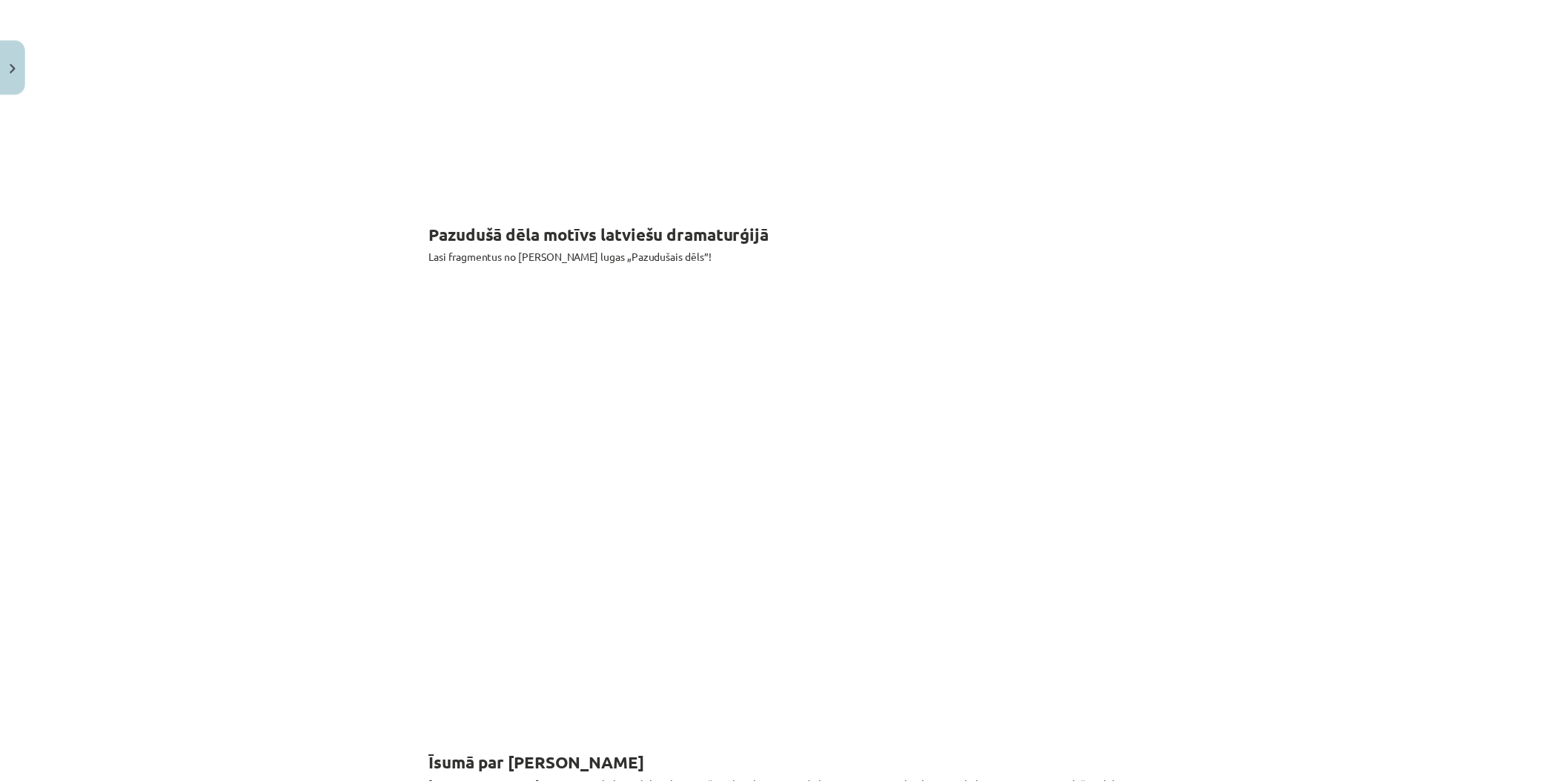
scroll to position [1812, 0]
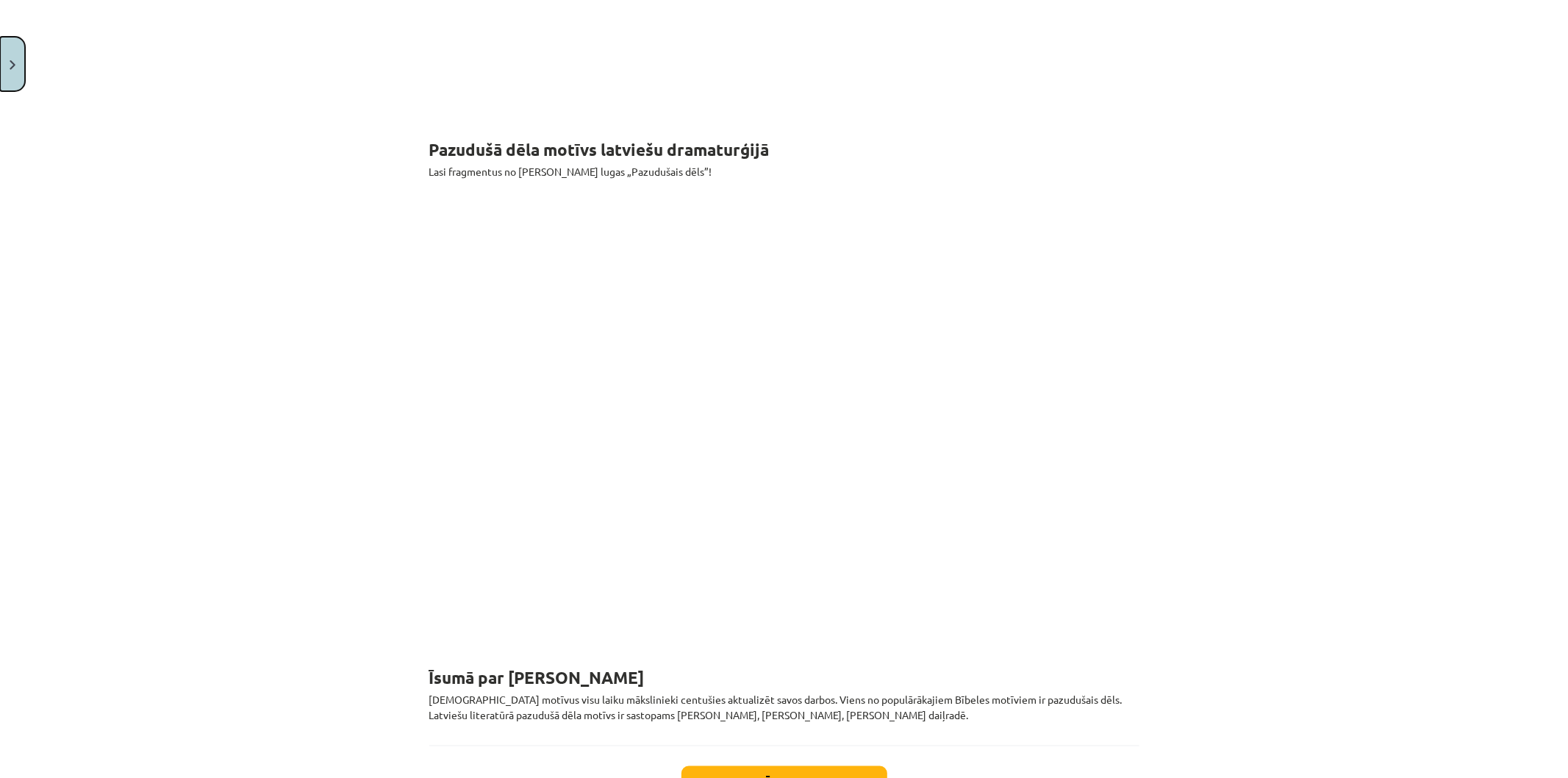
click at [4, 61] on button "Close" at bounding box center [13, 64] width 25 height 55
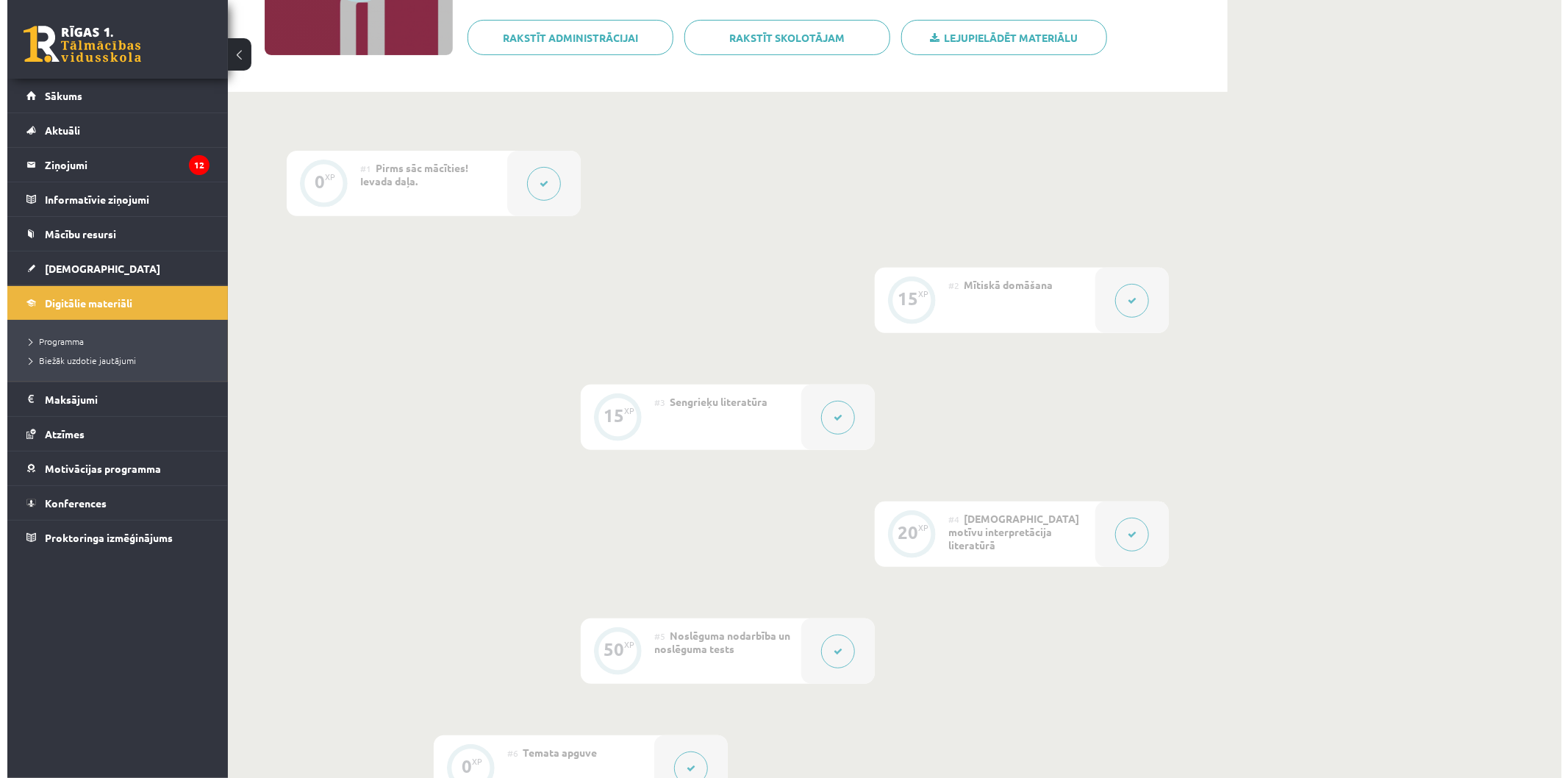
scroll to position [328, 0]
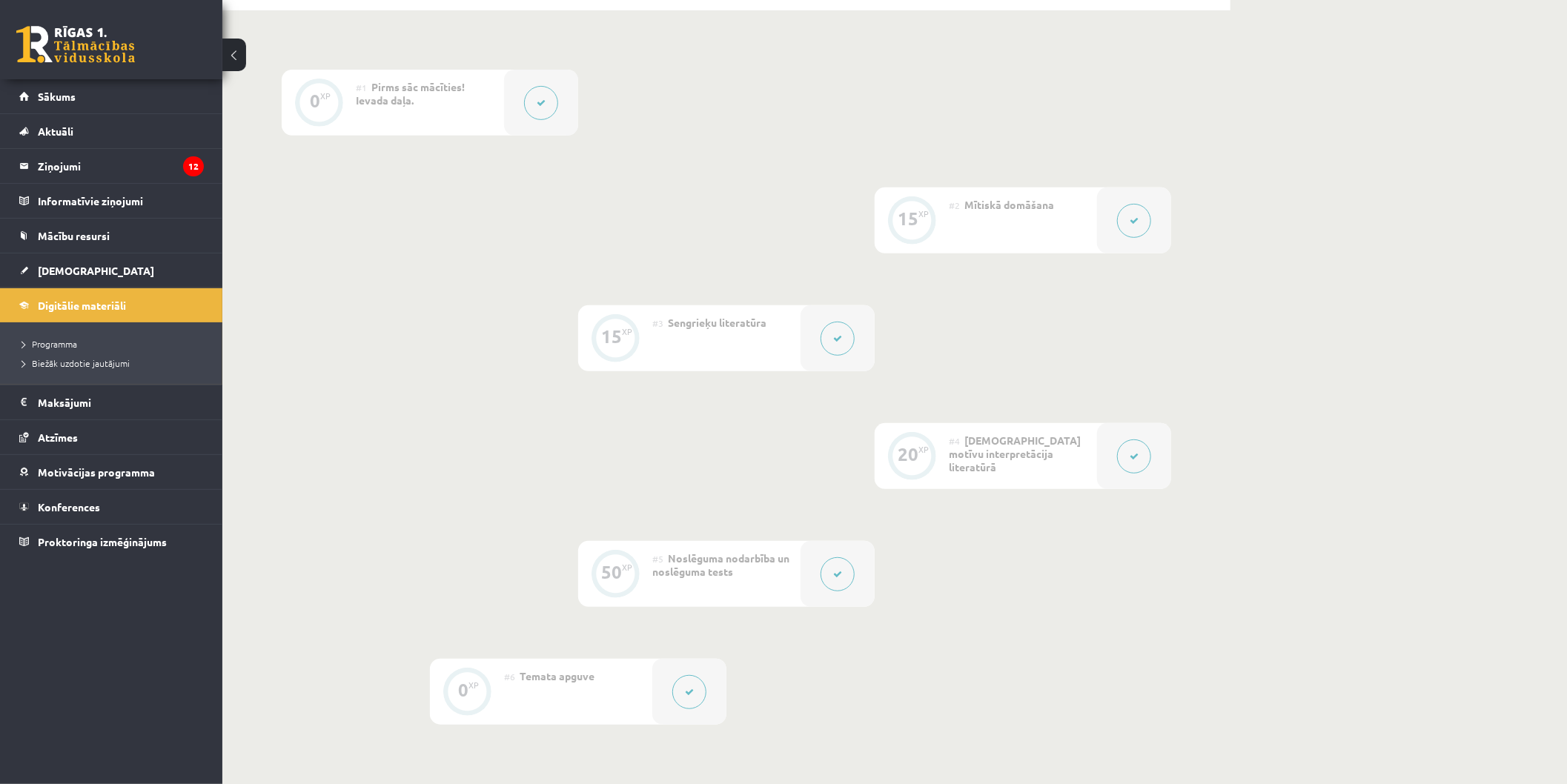
click at [808, 556] on div at bounding box center [837, 574] width 74 height 66
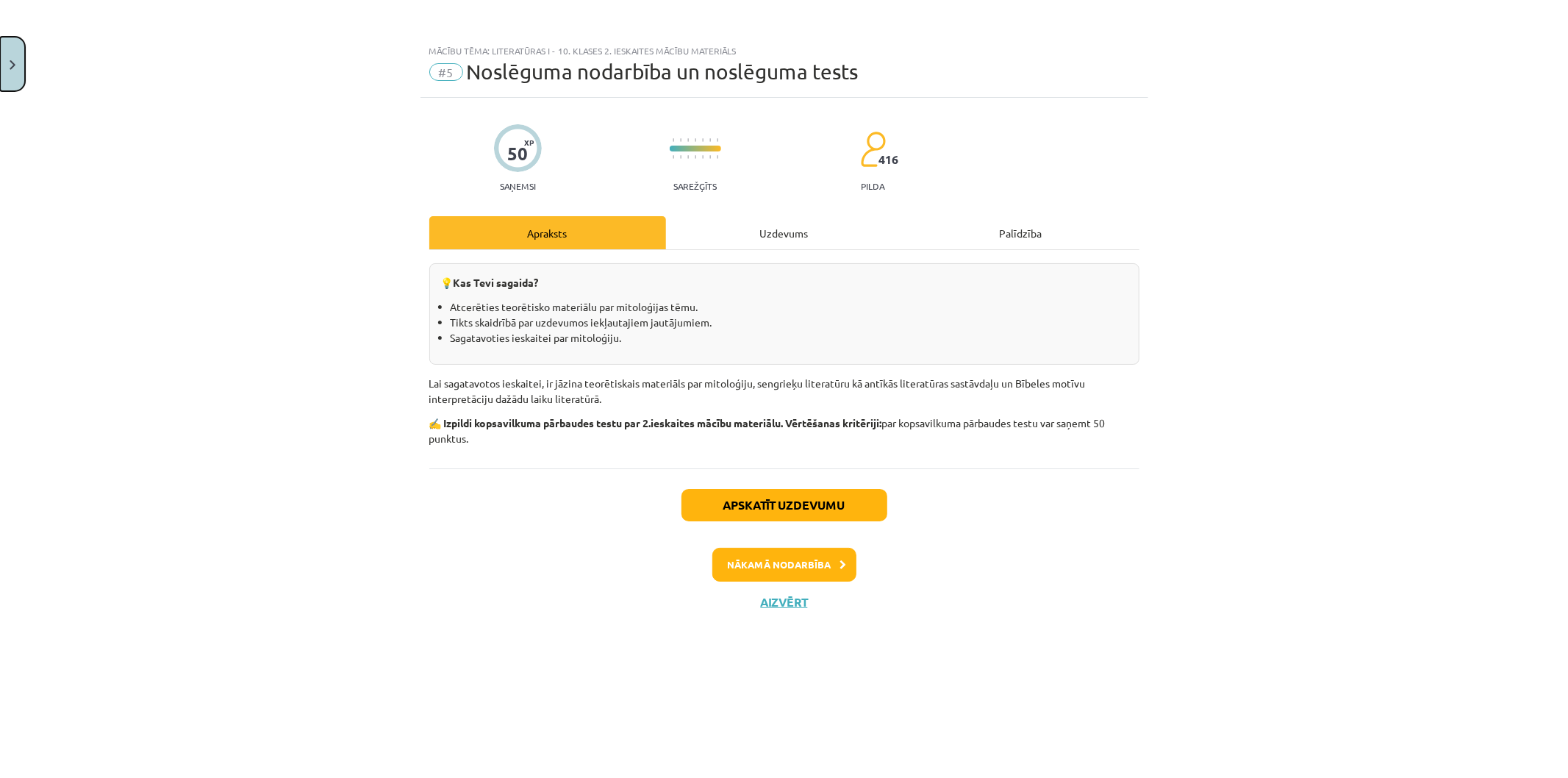
click at [12, 71] on button "Close" at bounding box center [13, 64] width 25 height 55
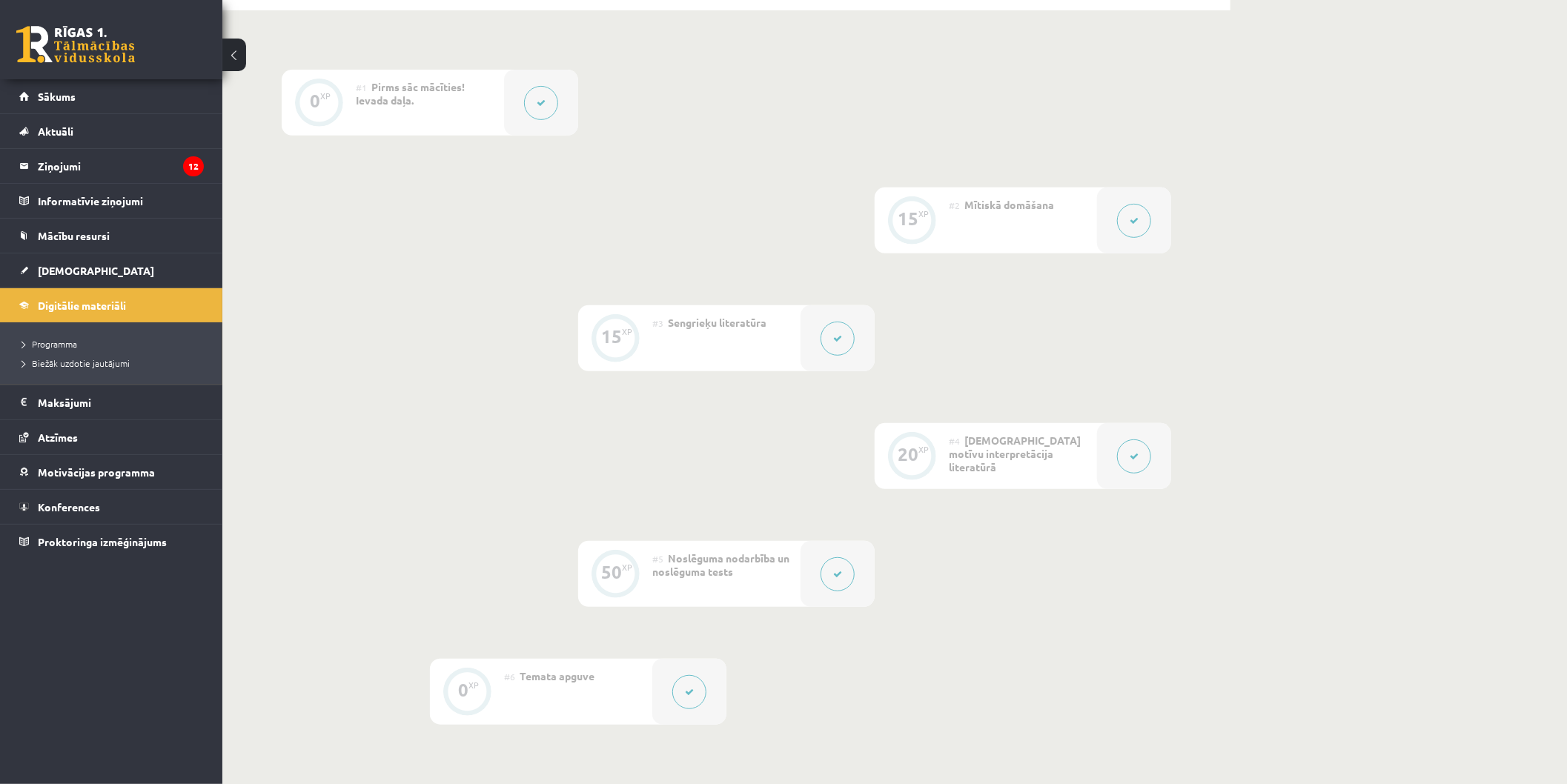
click at [835, 344] on button at bounding box center [838, 339] width 34 height 34
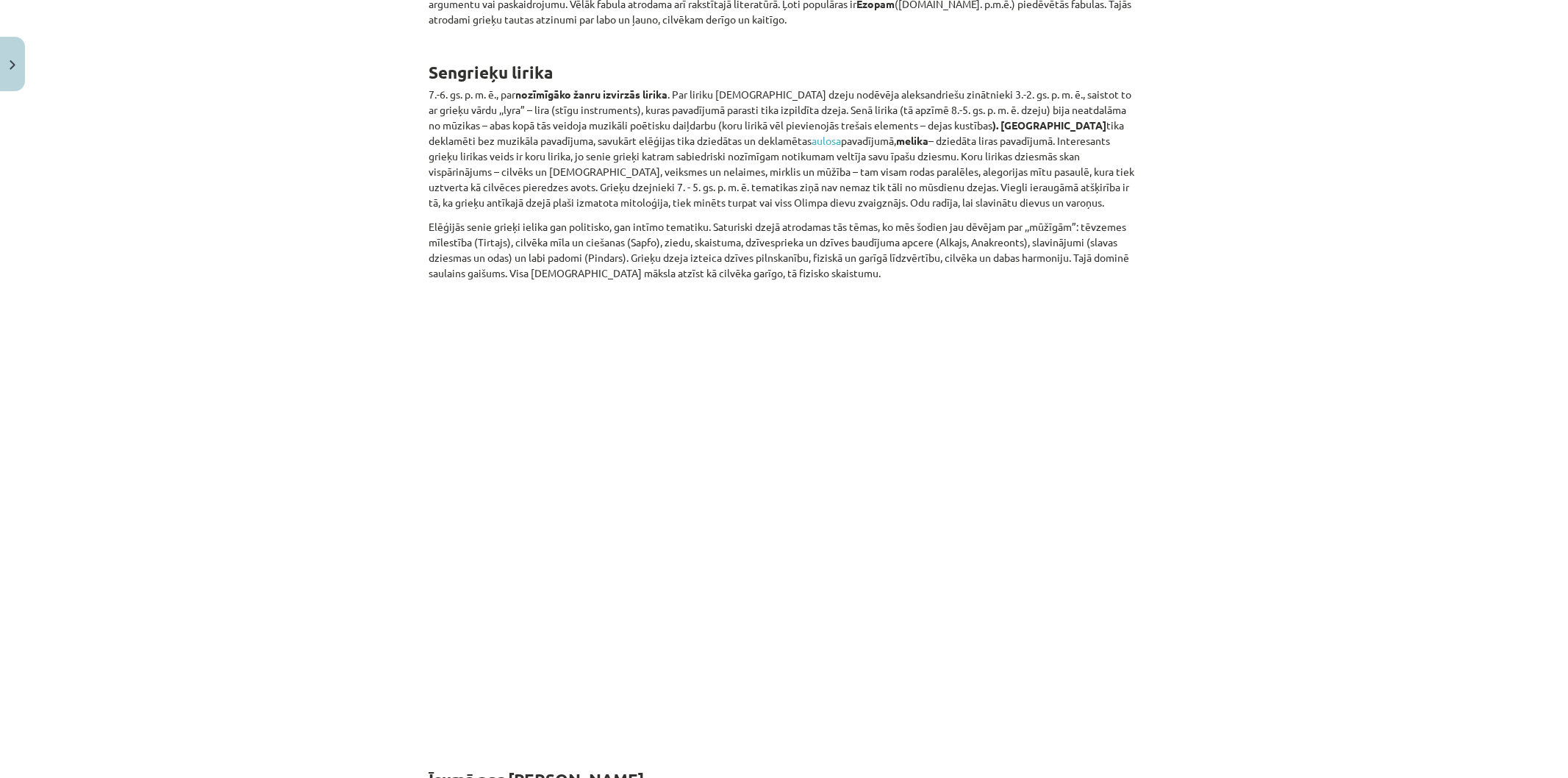
scroll to position [3594, 0]
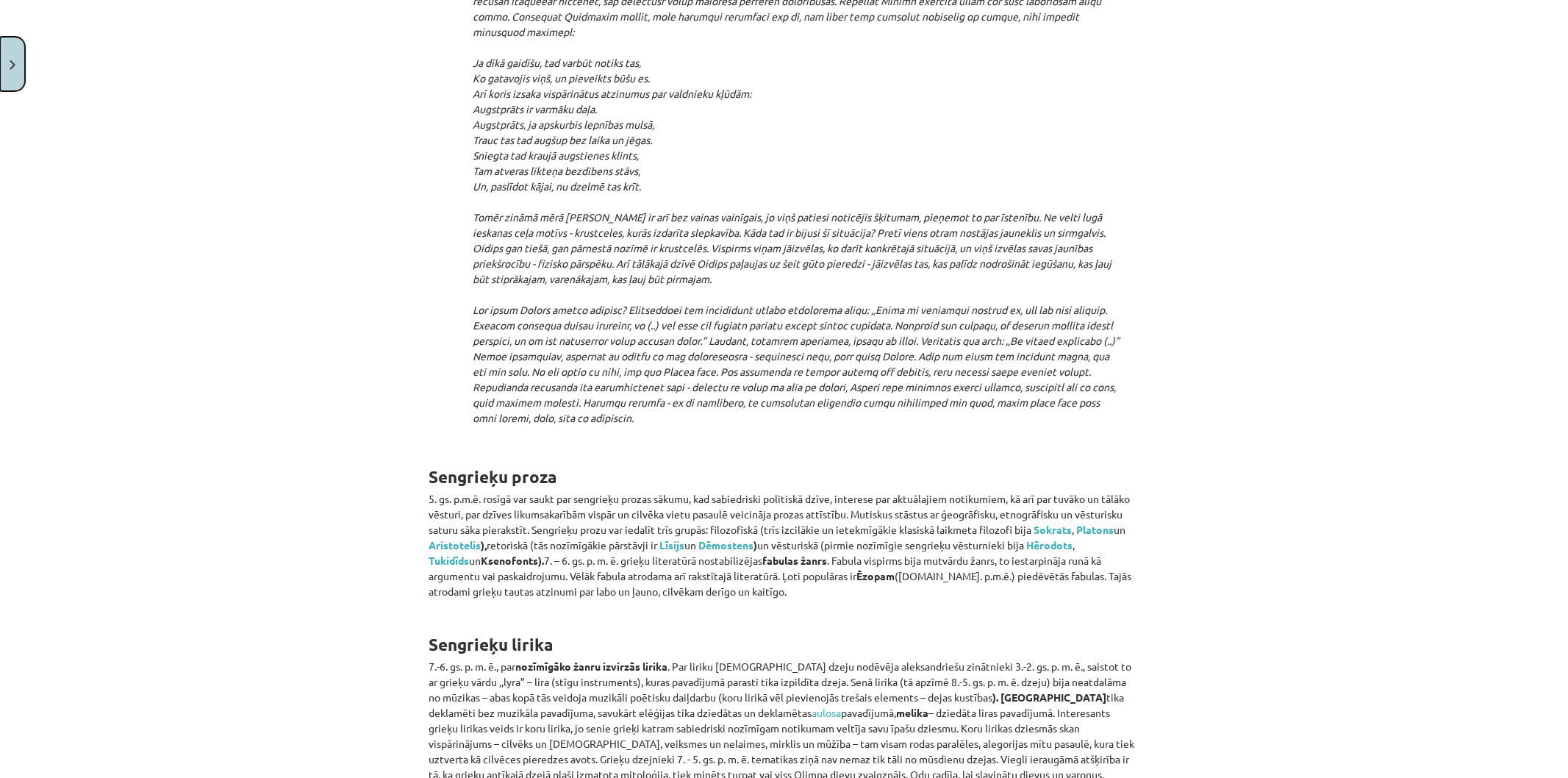
click at [12, 56] on button "Close" at bounding box center [13, 64] width 25 height 55
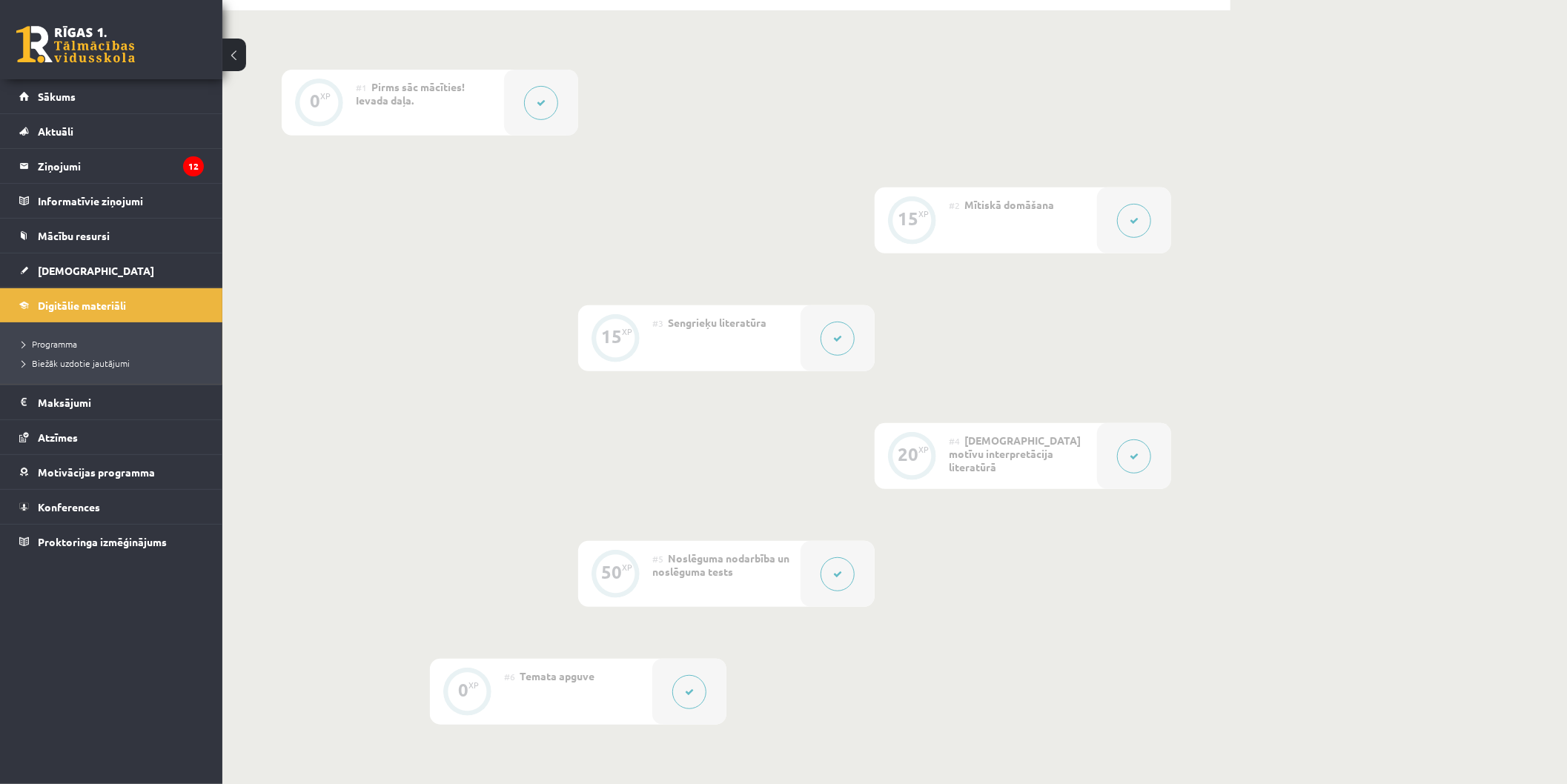
click at [851, 336] on button at bounding box center [838, 339] width 34 height 34
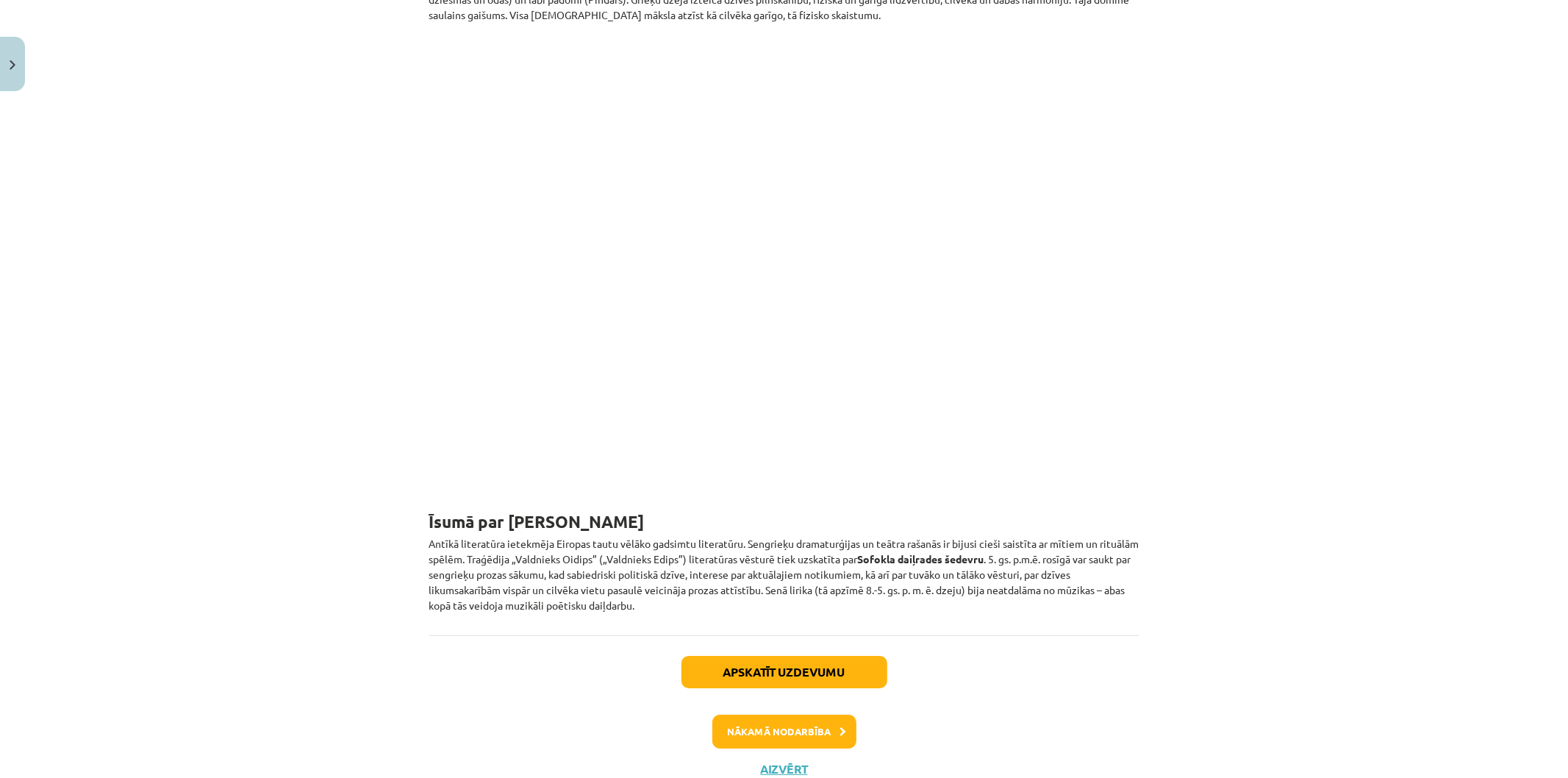
scroll to position [4099, 0]
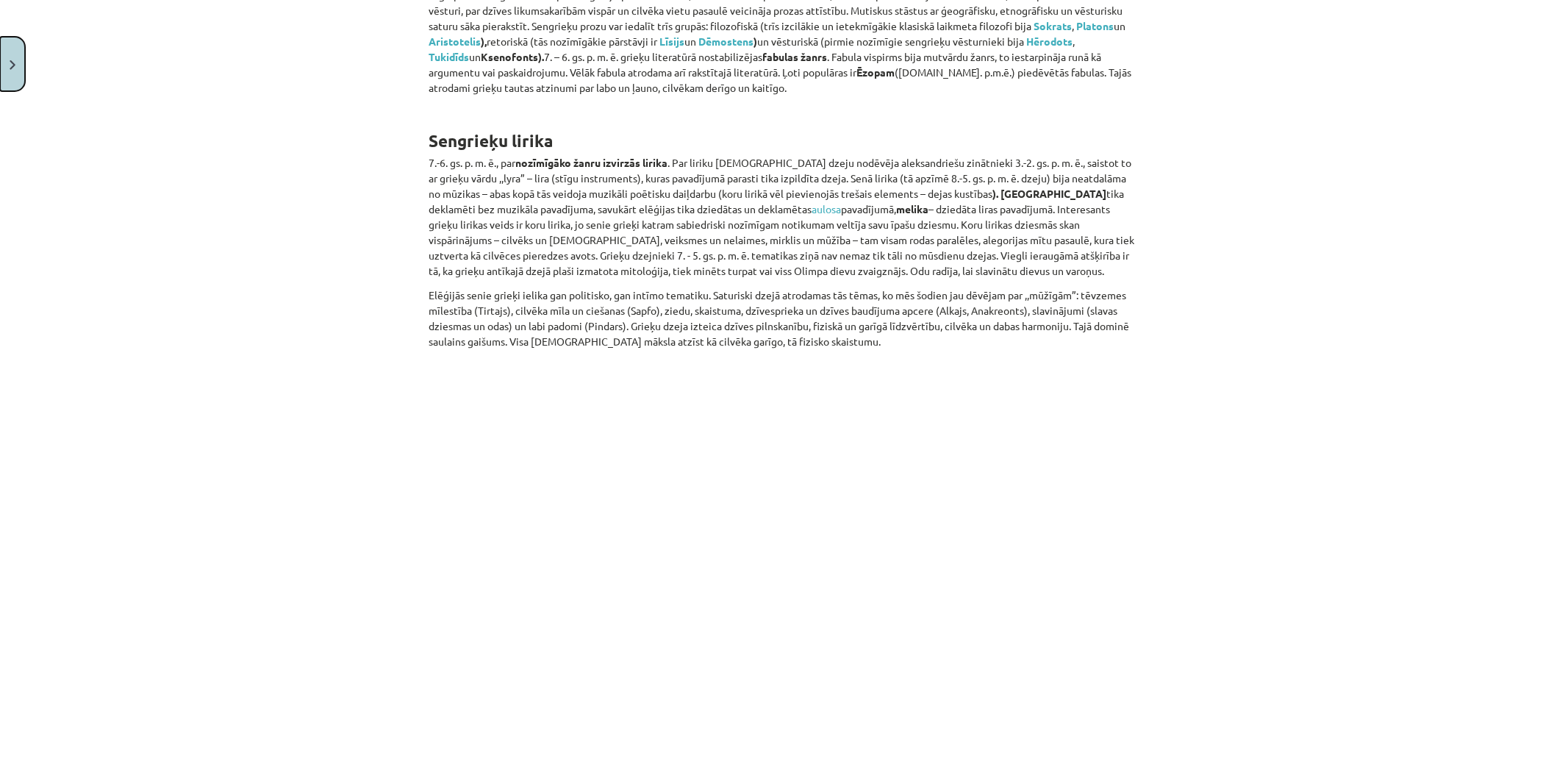
click at [18, 72] on button "Close" at bounding box center [13, 64] width 25 height 55
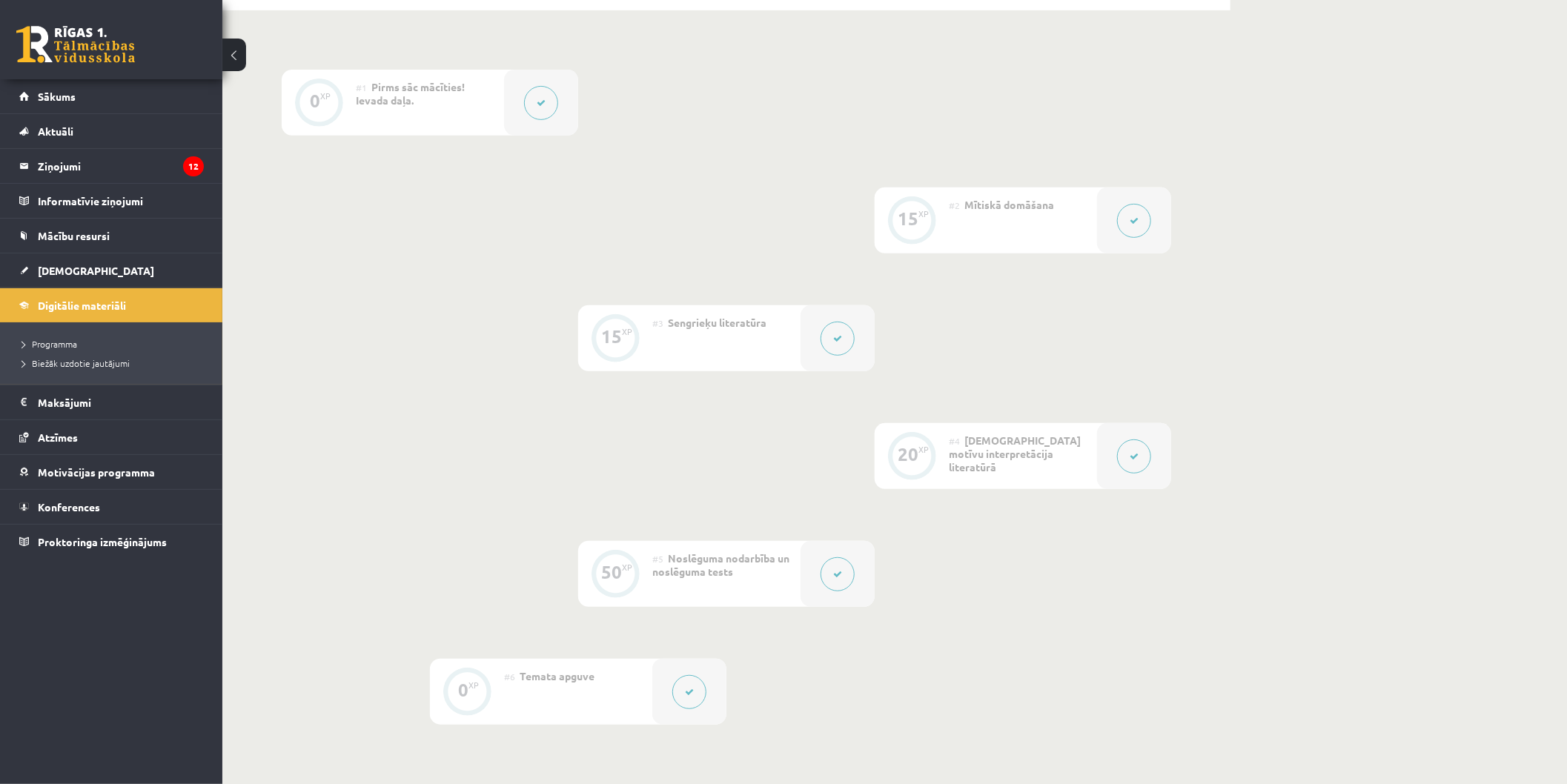
click at [1157, 457] on div at bounding box center [1134, 456] width 74 height 66
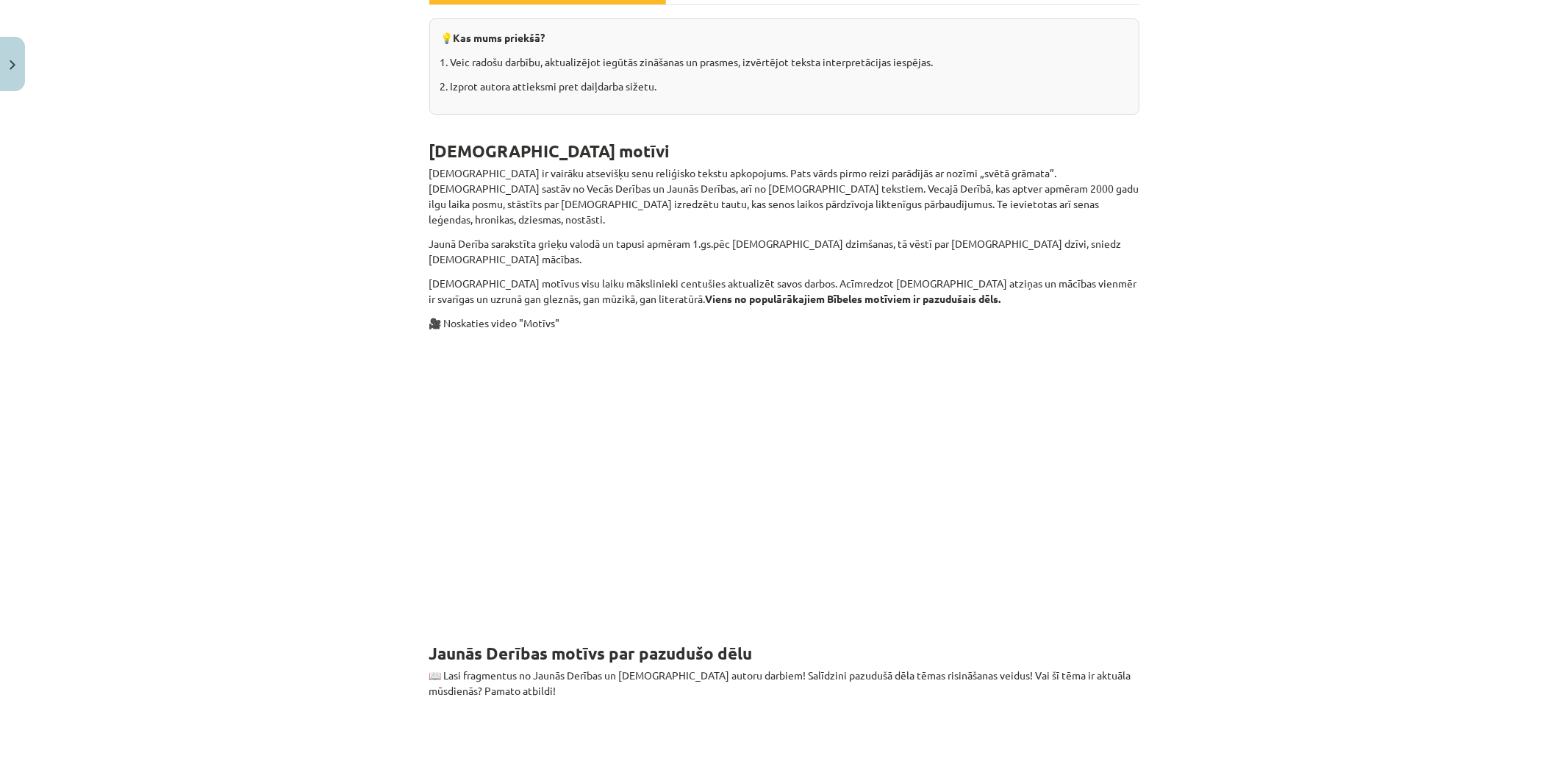
scroll to position [0, 0]
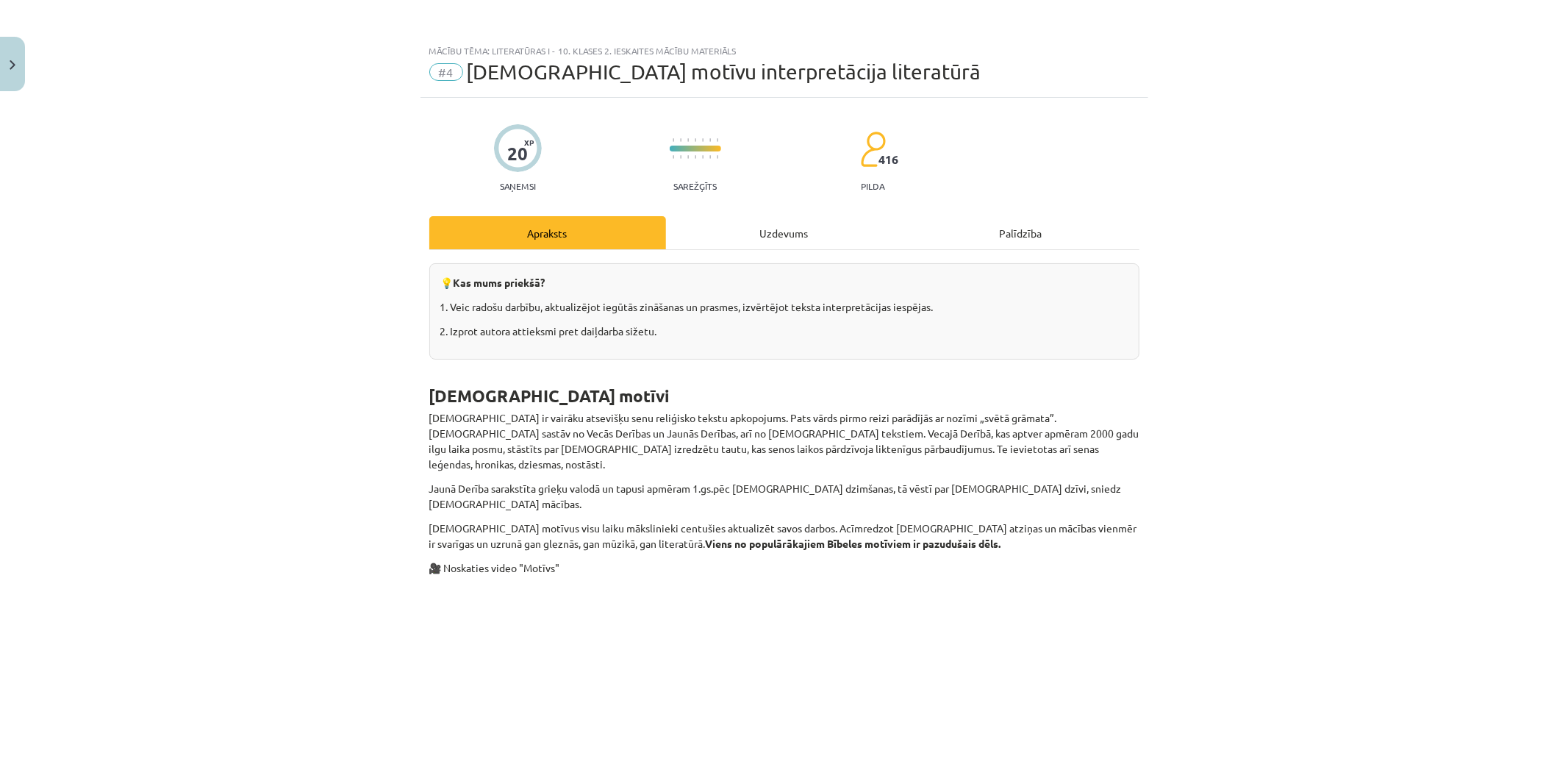
click at [26, 63] on div "Mācību tēma: Literatūras i - 10. klases 2. ieskaites mācību materiāls #4 Bībele…" at bounding box center [784, 389] width 1568 height 778
click at [13, 61] on img "Close" at bounding box center [12, 65] width 6 height 9
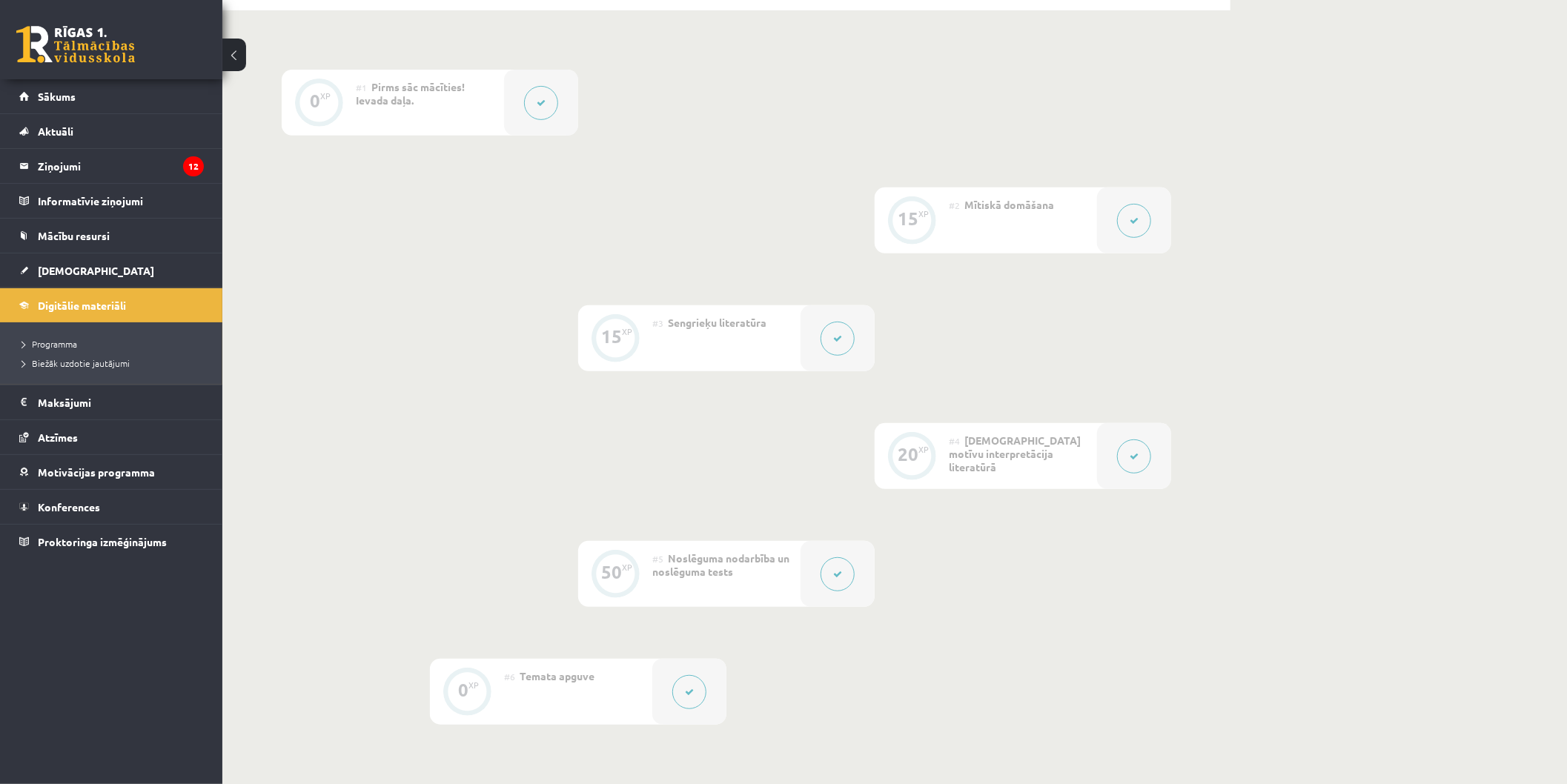
click at [858, 323] on div at bounding box center [837, 339] width 74 height 66
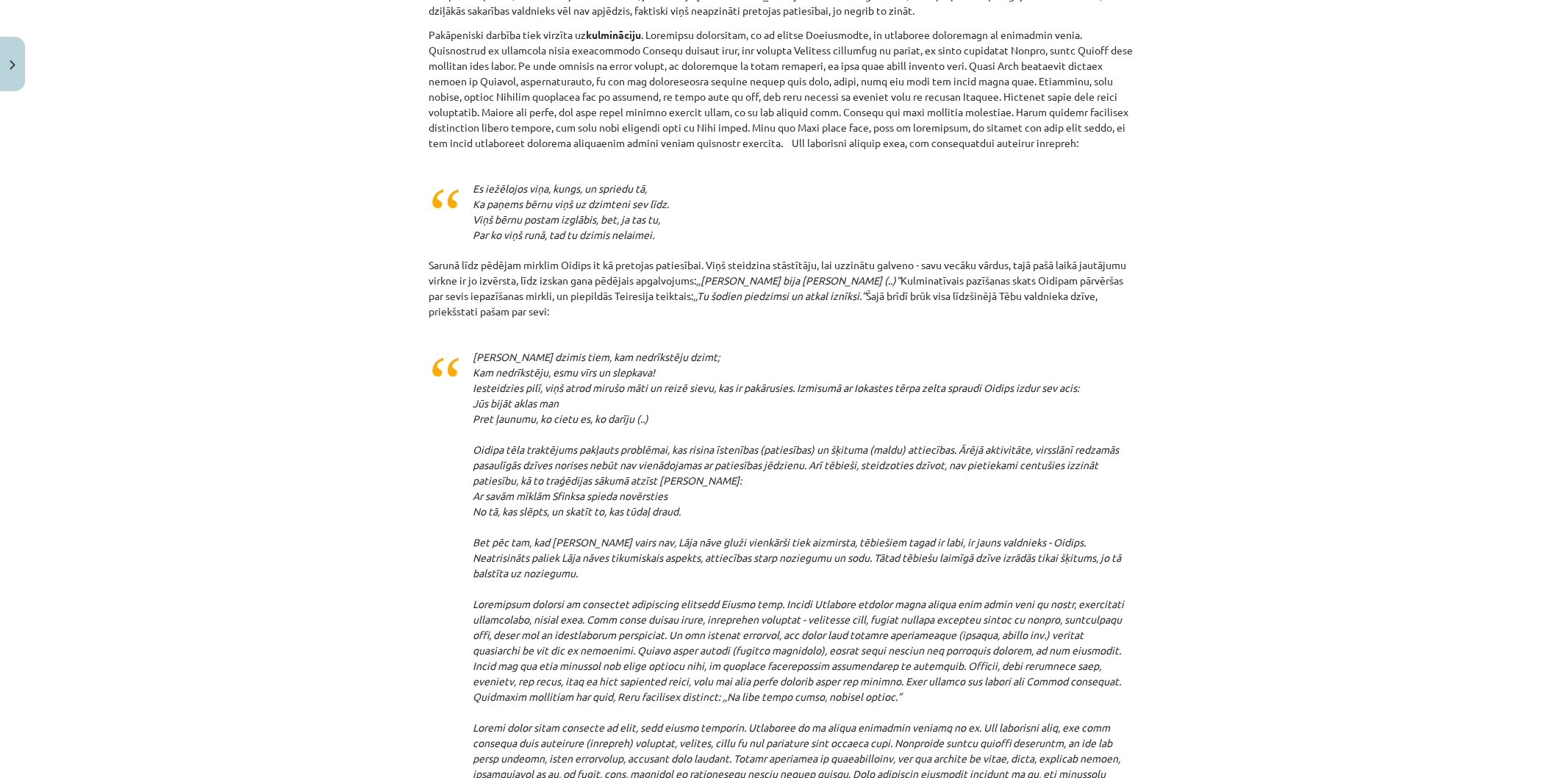
scroll to position [2219, 0]
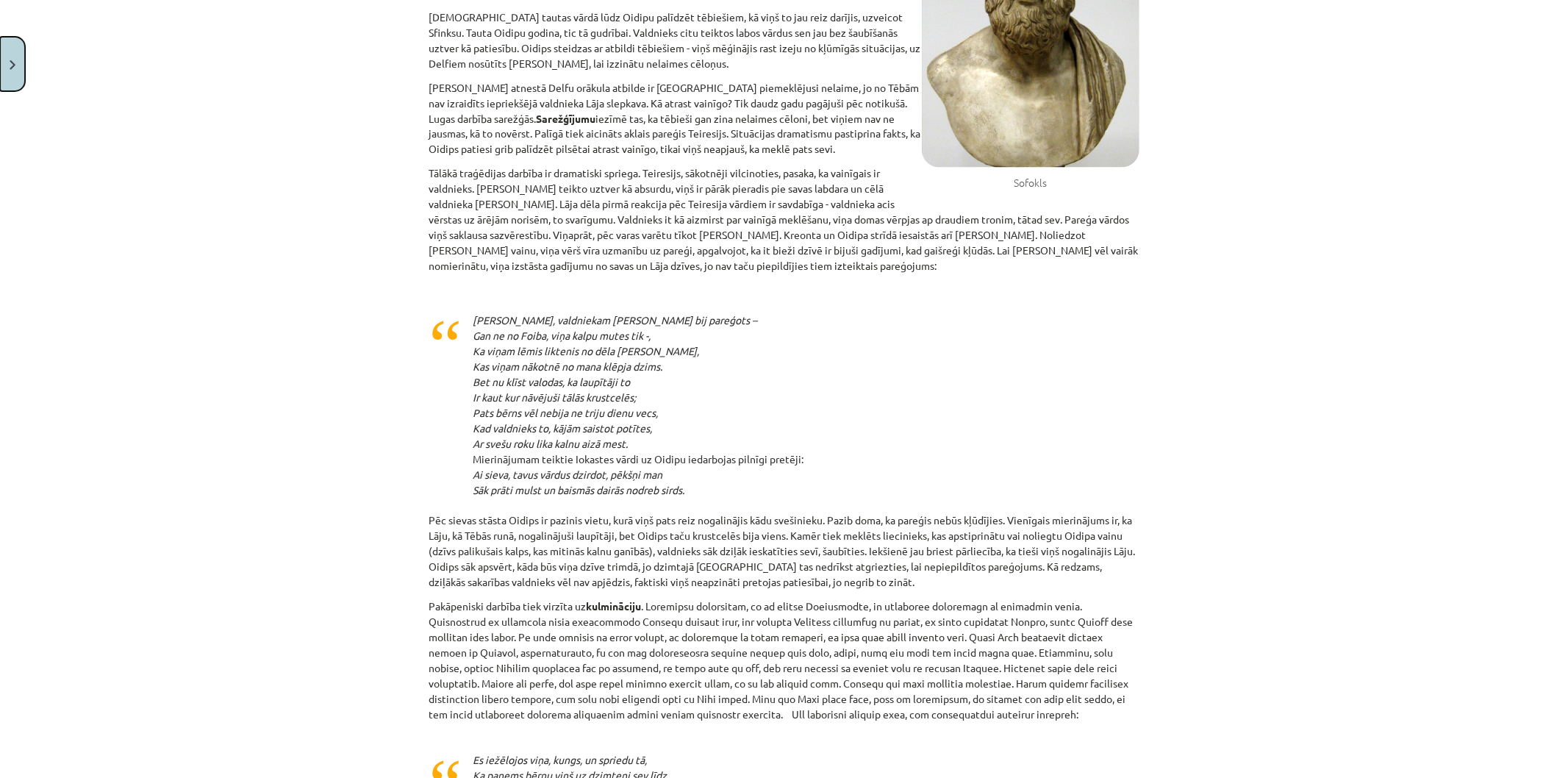
click at [11, 61] on img "Close" at bounding box center [12, 65] width 6 height 9
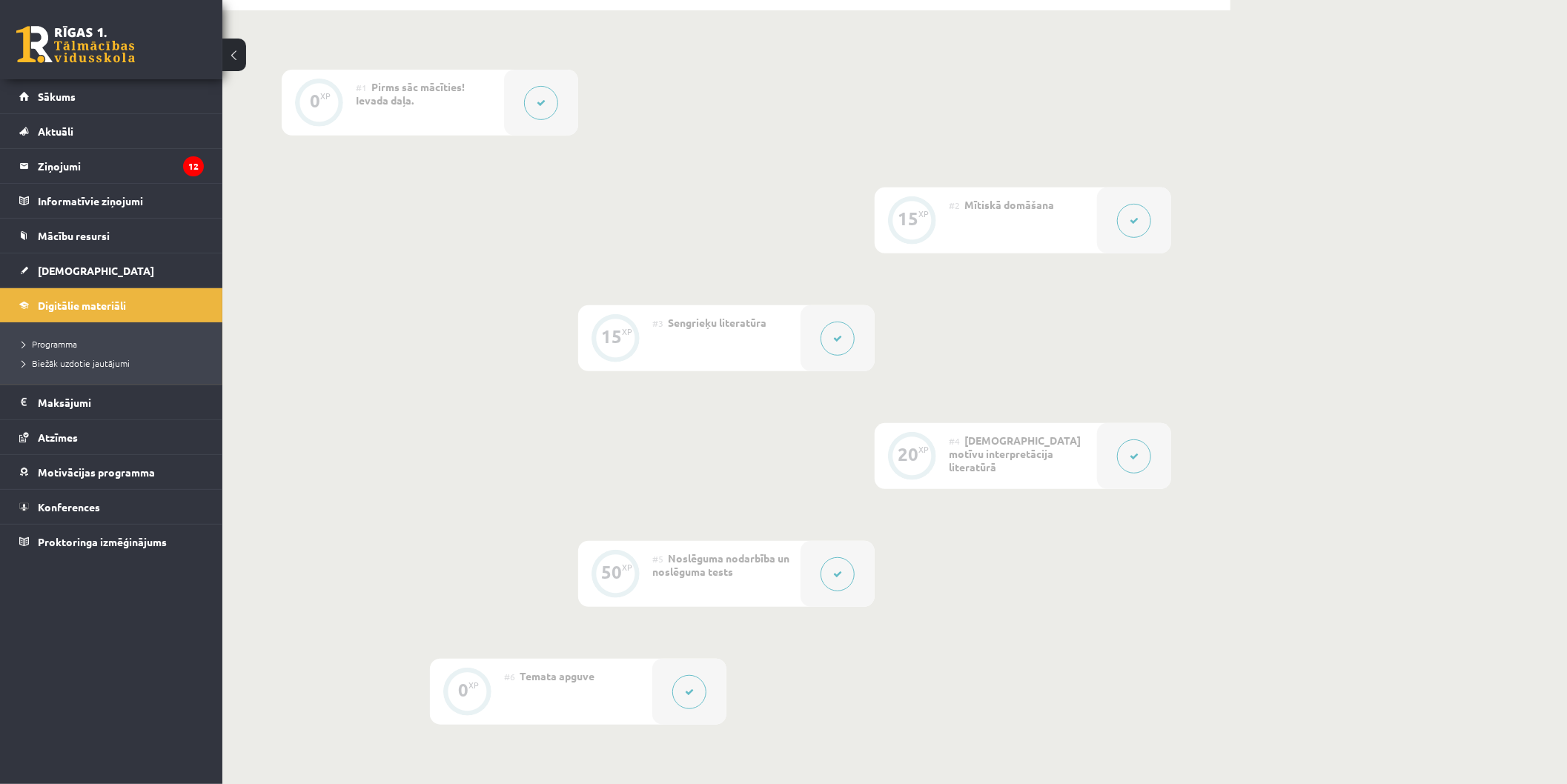
click at [1145, 206] on button at bounding box center [1134, 221] width 34 height 34
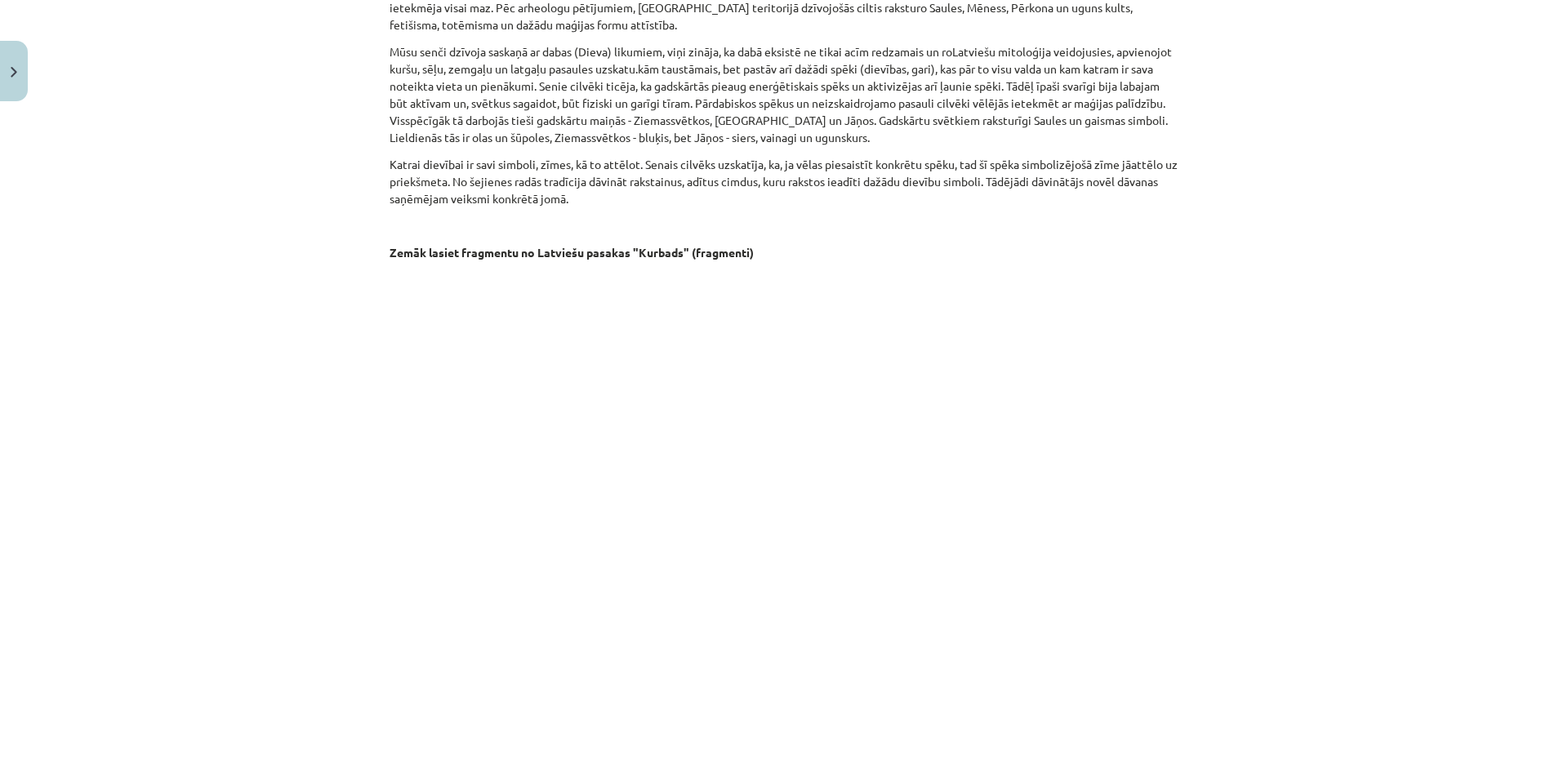
scroll to position [1727, 0]
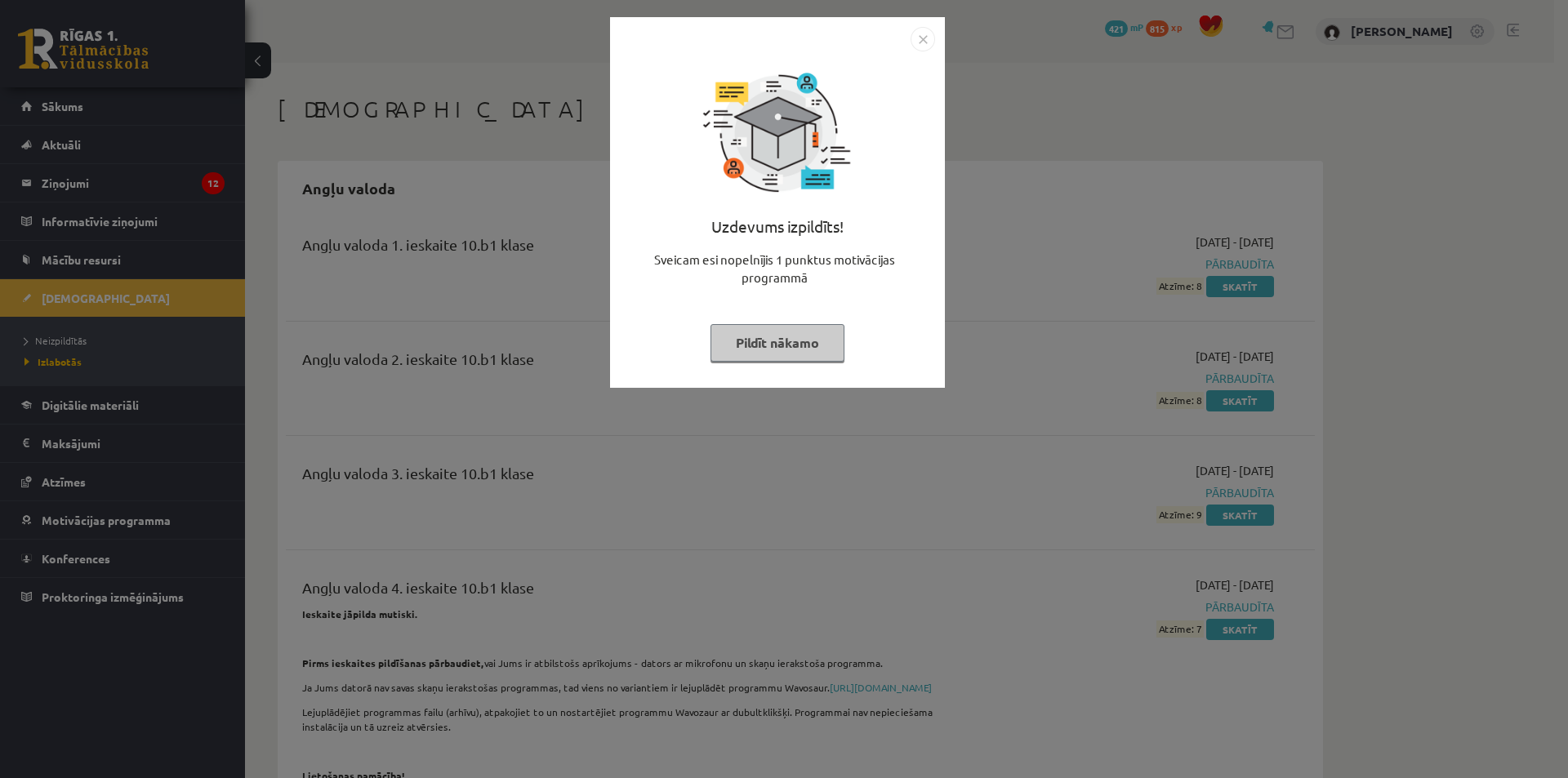
click at [773, 339] on button "Pildīt nākamo" at bounding box center [777, 343] width 134 height 37
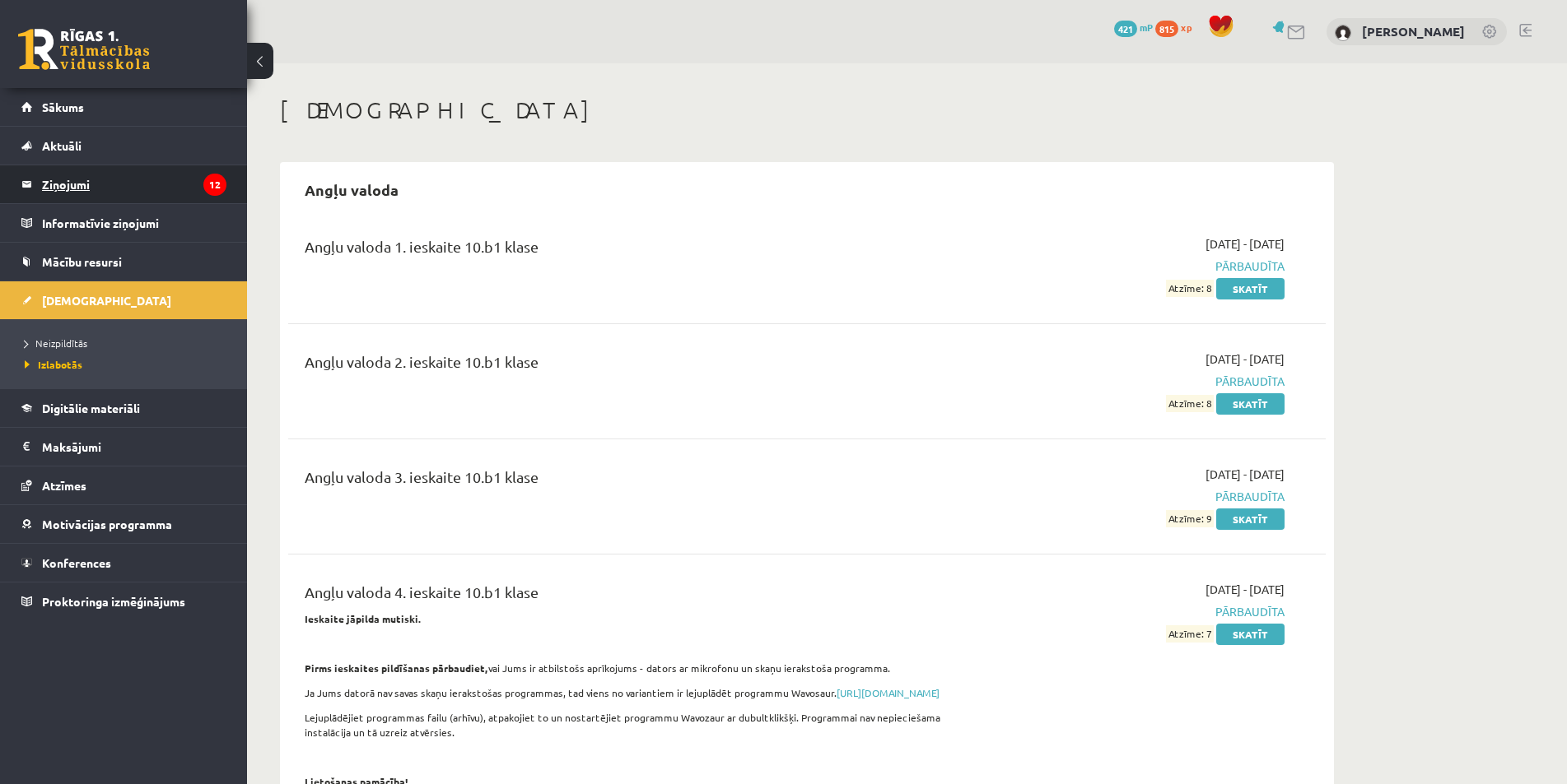
click at [131, 181] on legend "Ziņojumi 12" at bounding box center [135, 185] width 185 height 38
